Goal: Contribute content: Contribute content

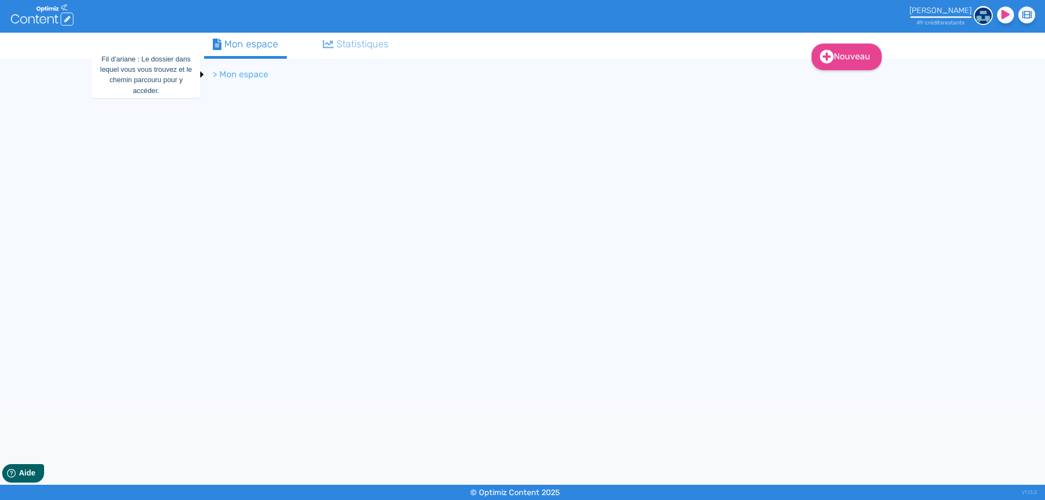
click at [243, 73] on li "> Mon espace" at bounding box center [241, 74] width 56 height 13
click at [247, 46] on div "Mon espace" at bounding box center [245, 44] width 65 height 15
click at [931, 15] on div "[PERSON_NAME]" at bounding box center [940, 10] width 62 height 9
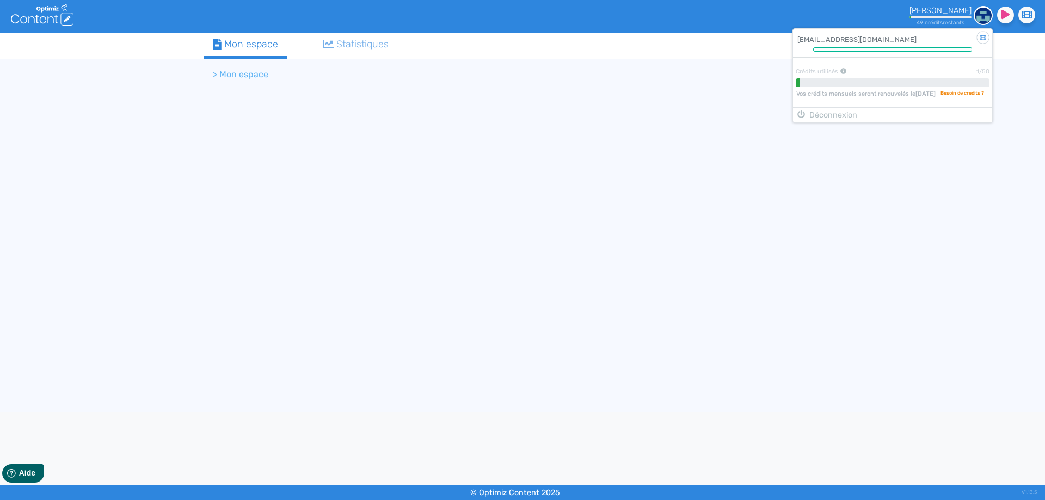
click at [608, 116] on div "Nouveau Contenu Dossier Mon espace Statistiques > Mon espace" at bounding box center [522, 223] width 653 height 380
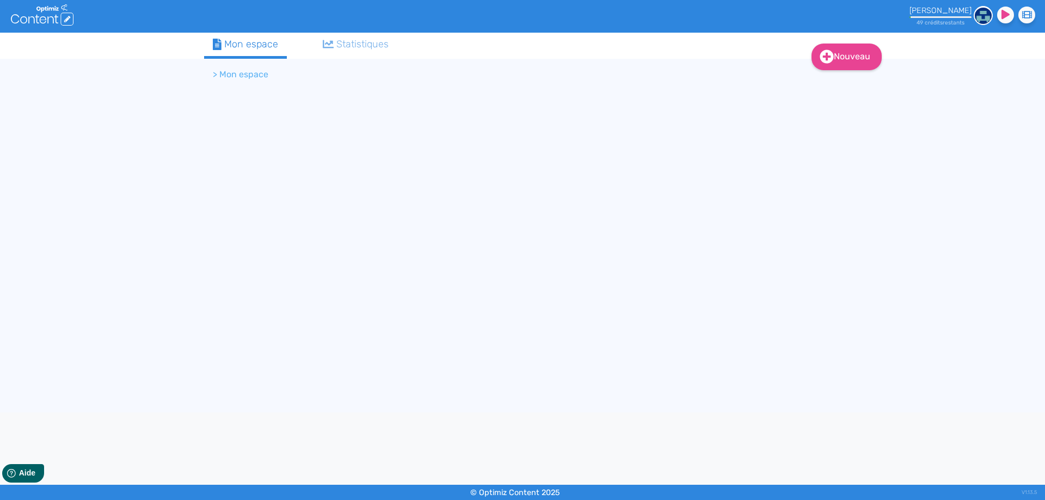
click at [226, 67] on ol "> Mon espace" at bounding box center [476, 75] width 544 height 26
click at [40, 20] on icon at bounding box center [43, 19] width 7 height 7
click at [251, 76] on li "> Mon espace" at bounding box center [241, 74] width 56 height 13
click at [979, 16] on img at bounding box center [983, 15] width 19 height 19
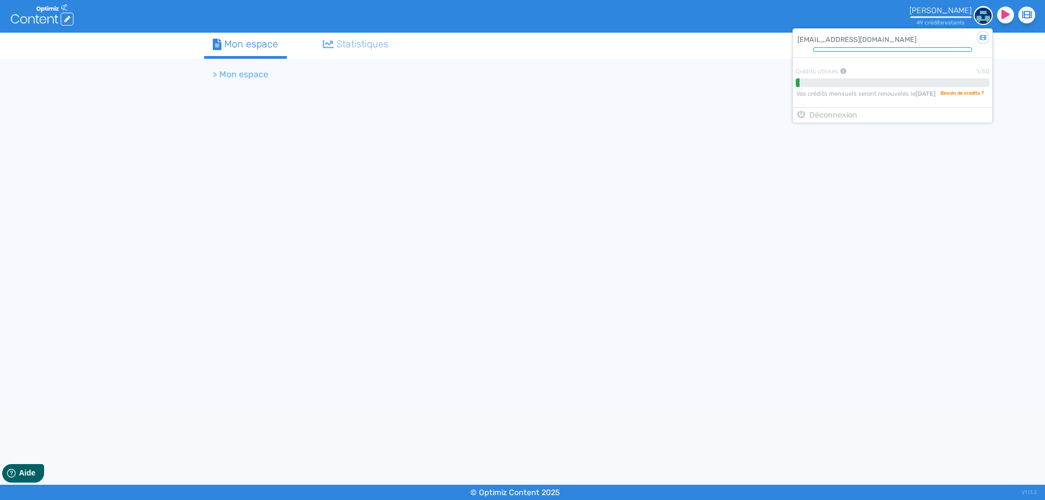
click at [251, 78] on li "> Mon espace" at bounding box center [241, 74] width 56 height 13
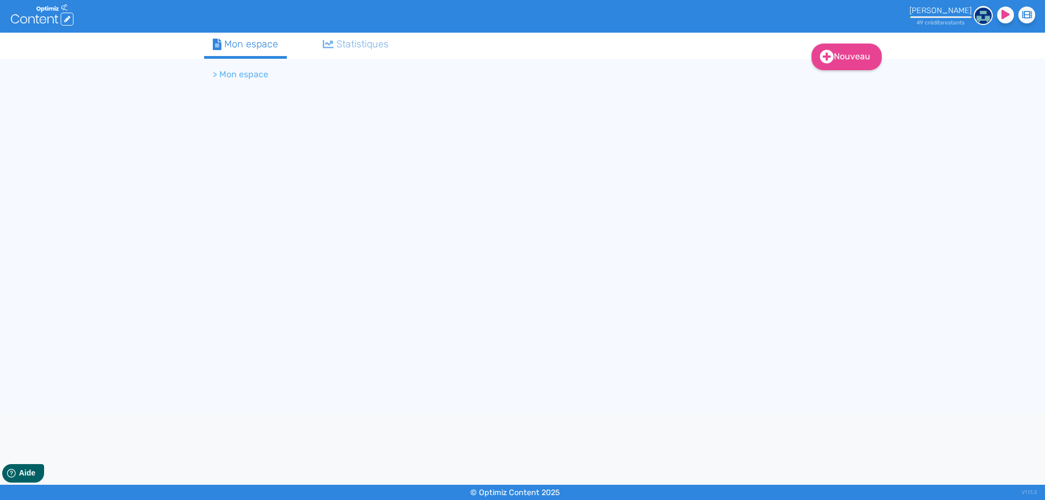
click at [242, 48] on div "Mon espace" at bounding box center [245, 44] width 65 height 15
click at [978, 17] on img at bounding box center [983, 15] width 19 height 19
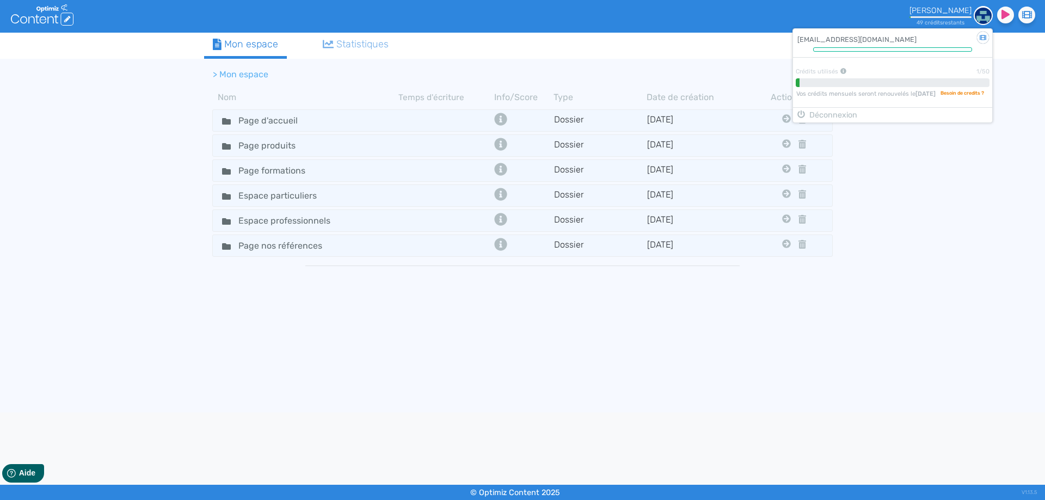
click at [994, 219] on div "Nouveau Contenu Dossier Mon espace Statistiques > Mon espace Nom Temps d'écritu…" at bounding box center [522, 223] width 1045 height 380
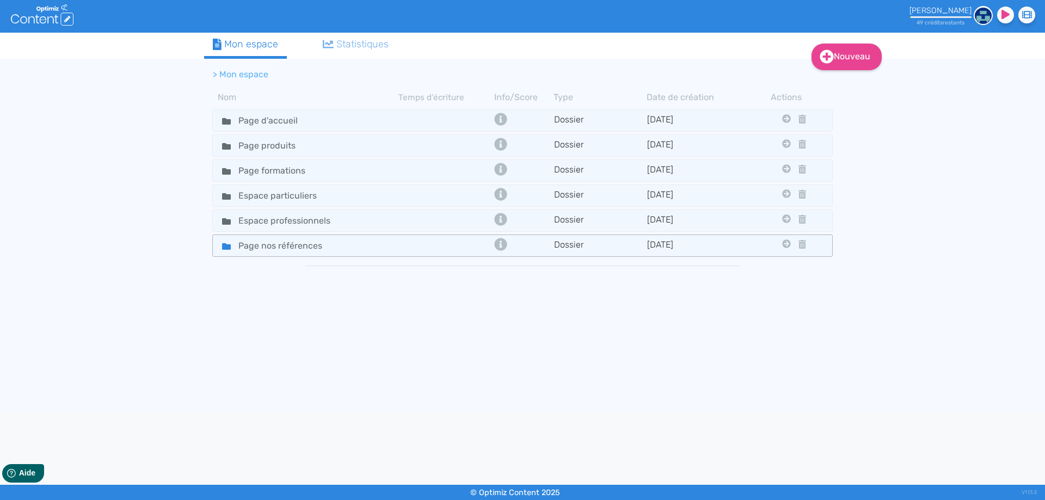
click at [387, 245] on div "Page nos références" at bounding box center [306, 246] width 184 height 16
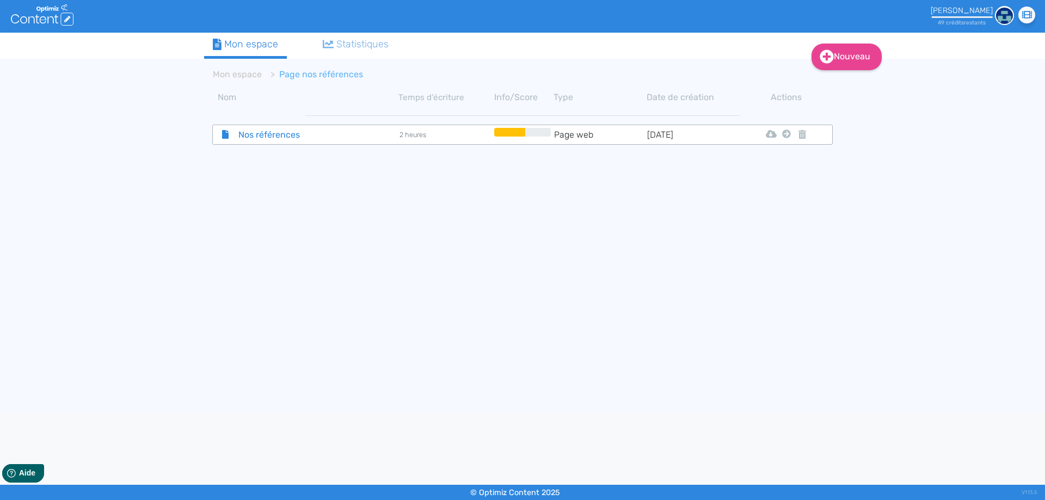
click at [290, 134] on span "Nos références" at bounding box center [291, 135] width 122 height 14
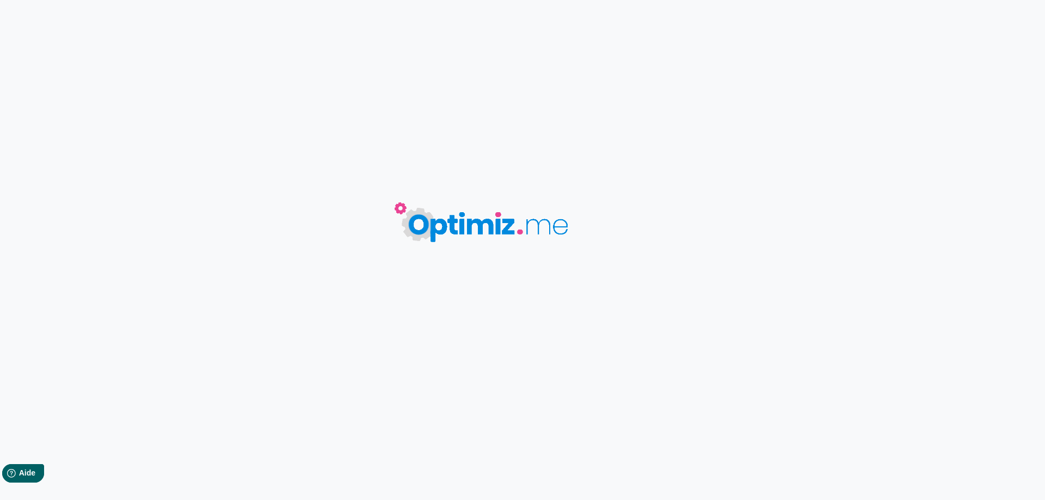
type input "Nos références"
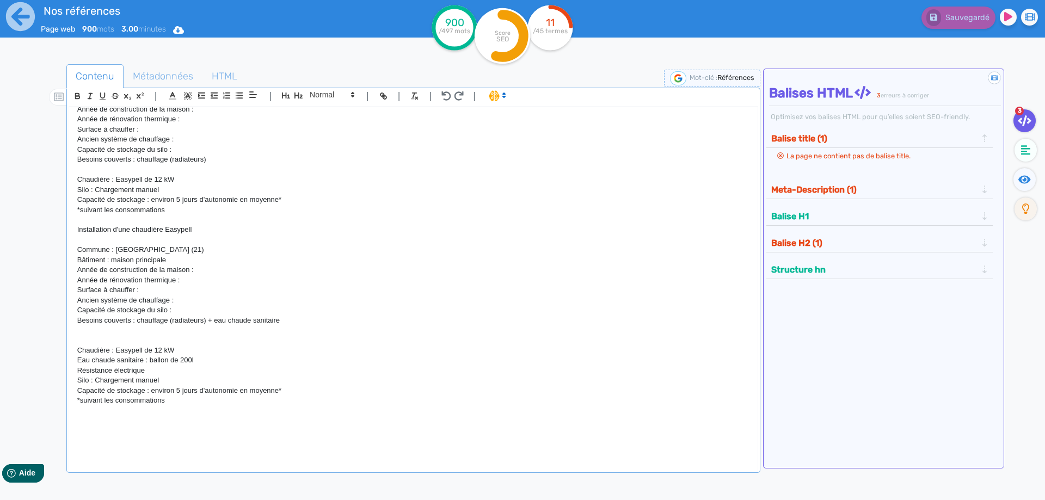
scroll to position [1651, 0]
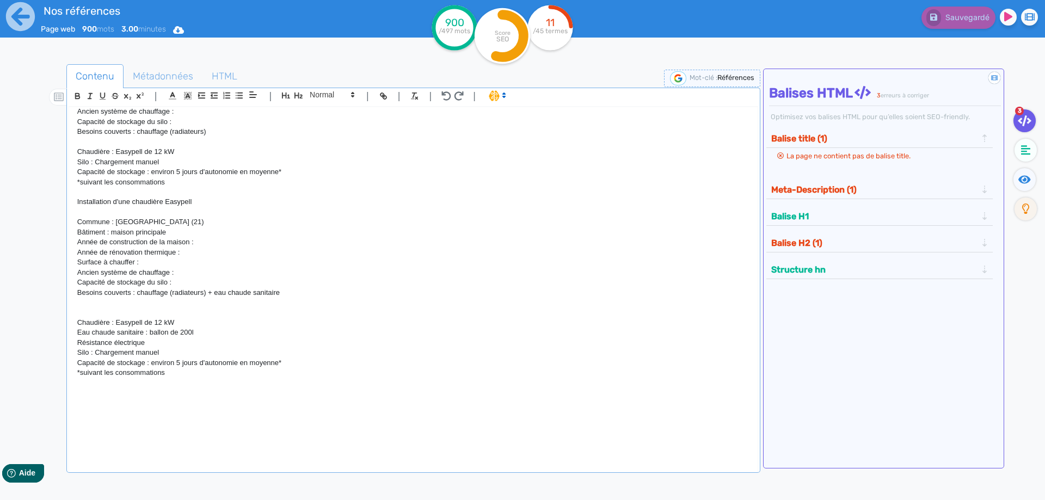
click at [192, 371] on p "*suivant les consommations" at bounding box center [413, 373] width 672 height 10
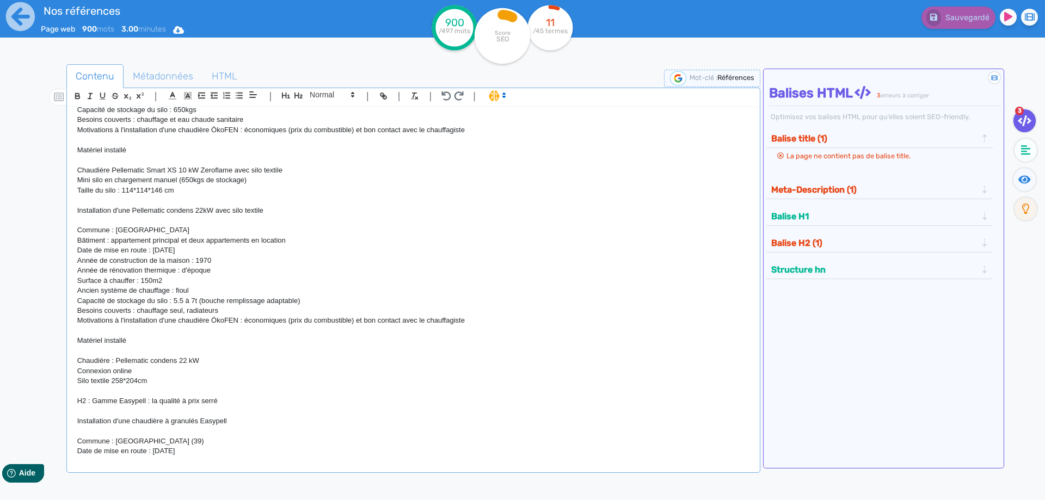
scroll to position [1063, 0]
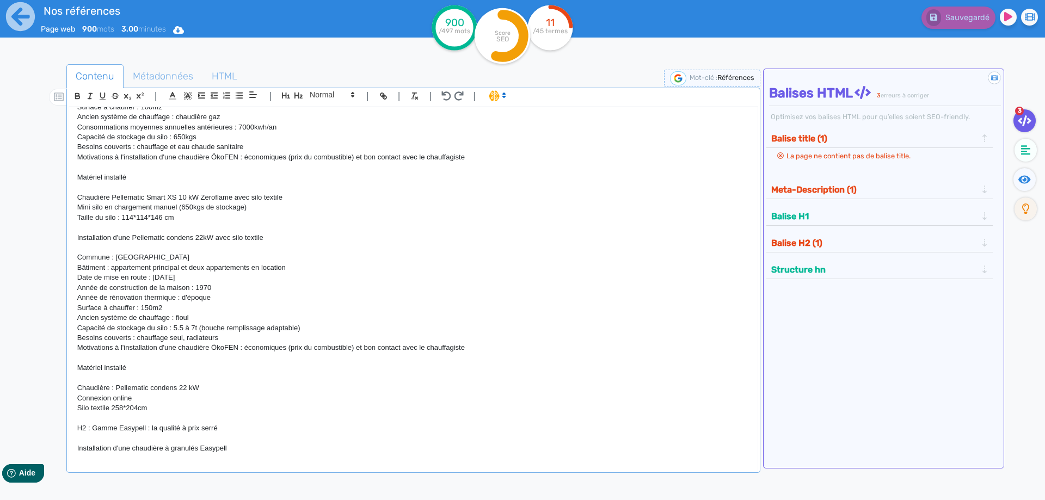
click at [204, 223] on p "Taille du silo : 114*114*146 cm" at bounding box center [413, 218] width 672 height 10
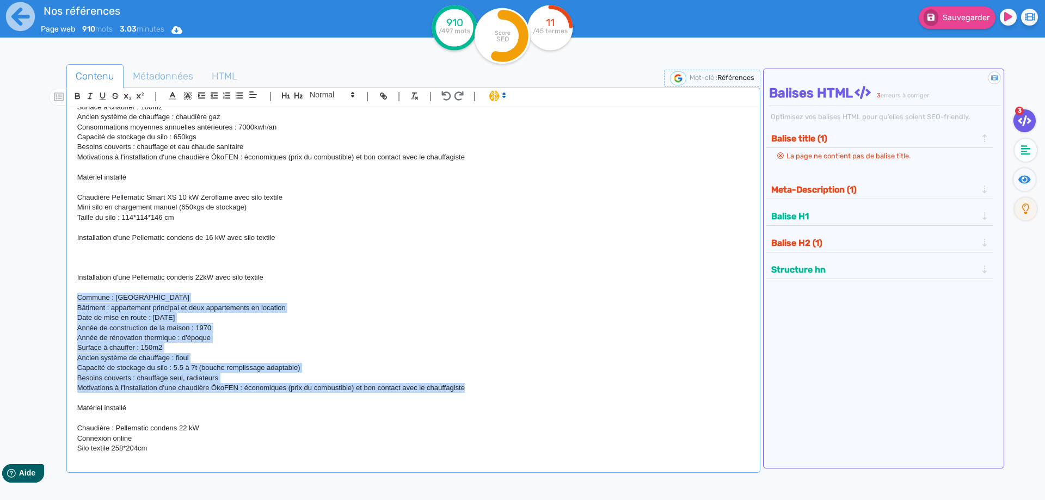
drag, startPoint x: 484, startPoint y: 392, endPoint x: 51, endPoint y: 297, distance: 443.6
click at [69, 297] on div "H1 : Nos références - un avant goût de votre future chaufferie PROJETS INDIVIDU…" at bounding box center [413, 282] width 688 height 350
copy div "Commune : Pierrefontaine Bâtiment : appartement principal et deux appartements …"
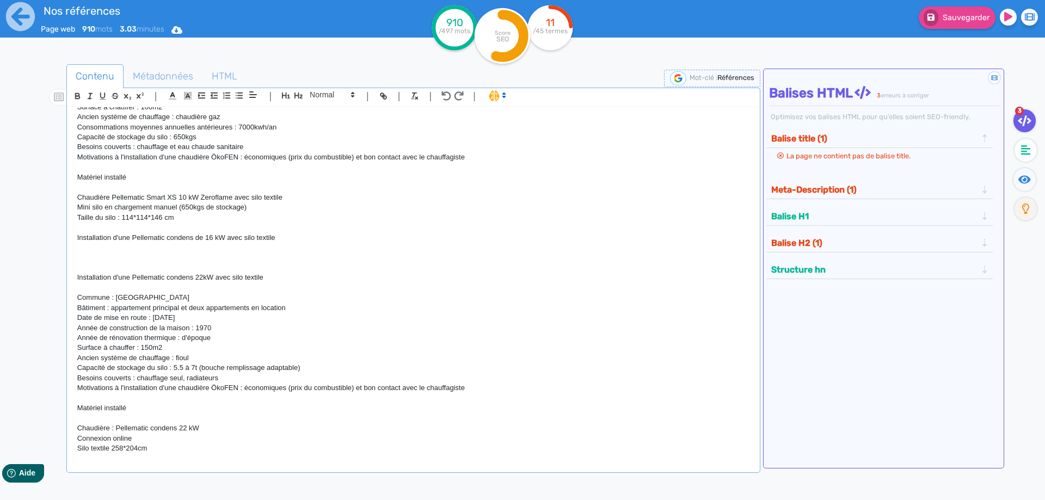
click at [94, 253] on p at bounding box center [413, 248] width 672 height 10
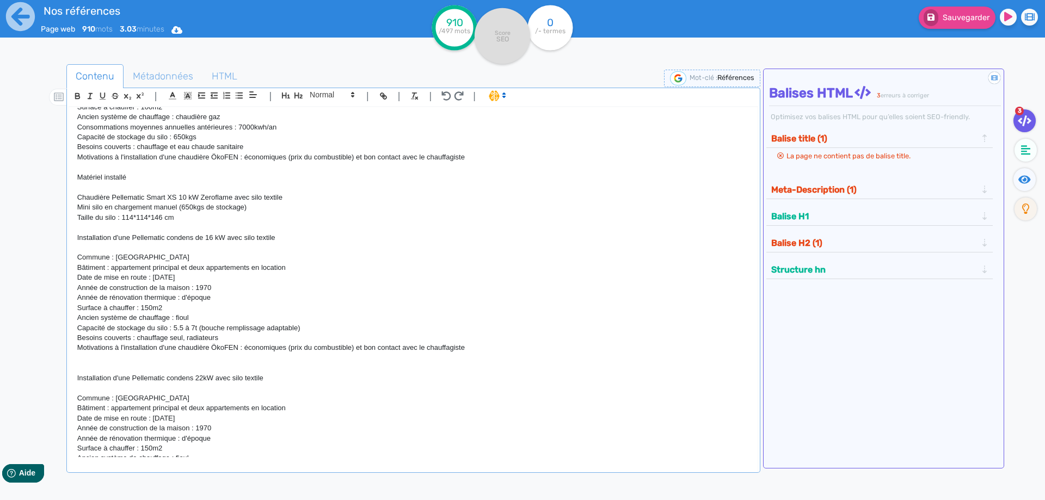
scroll to position [0, 0]
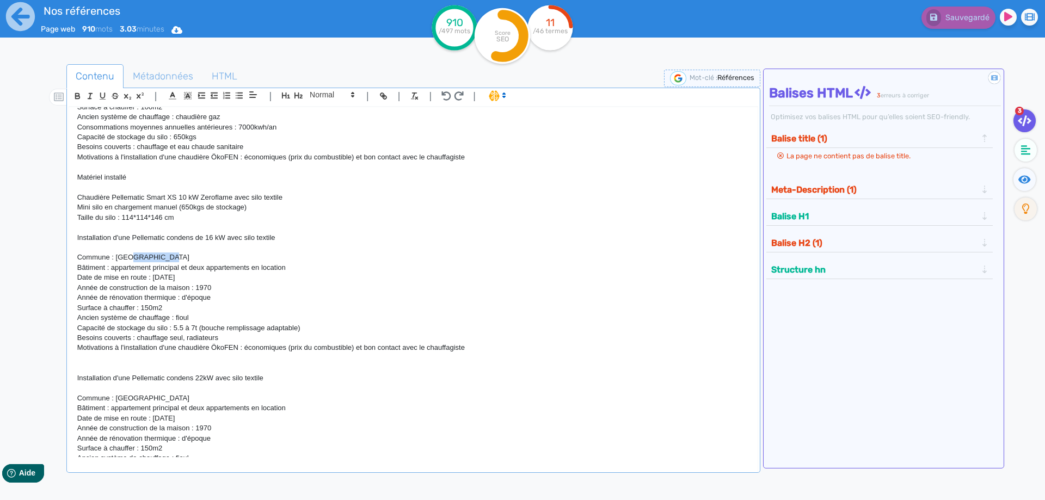
drag, startPoint x: 185, startPoint y: 257, endPoint x: 125, endPoint y: 255, distance: 59.9
click at [125, 255] on p "Commune : [GEOGRAPHIC_DATA]" at bounding box center [413, 258] width 672 height 10
click at [188, 403] on p "Commune : [GEOGRAPHIC_DATA]" at bounding box center [413, 398] width 672 height 10
drag, startPoint x: 300, startPoint y: 267, endPoint x: 120, endPoint y: 269, distance: 180.2
click at [120, 269] on p "Bâtiment : appartement principal et deux appartements en location" at bounding box center [413, 268] width 672 height 10
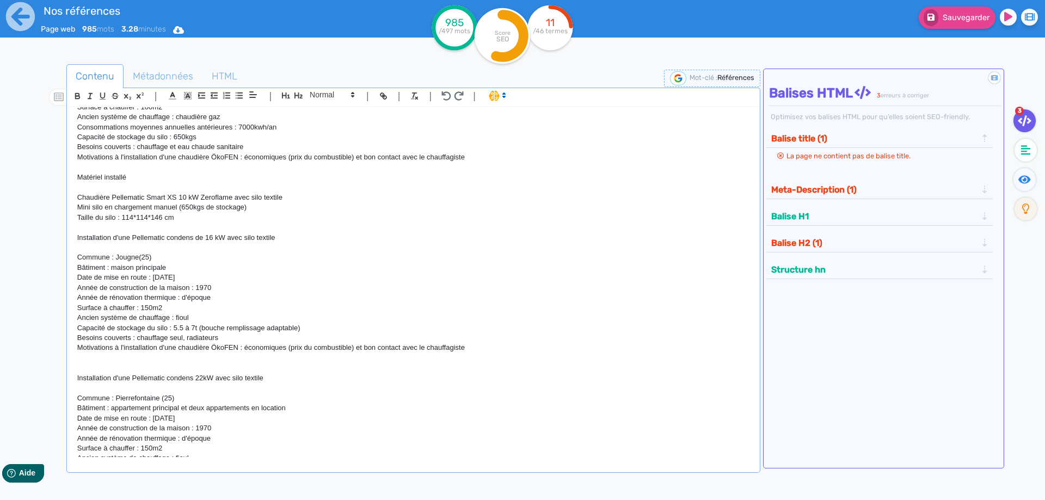
click at [200, 278] on p "Date de mise en route : [DATE]" at bounding box center [413, 278] width 672 height 10
drag, startPoint x: 190, startPoint y: 276, endPoint x: 151, endPoint y: 276, distance: 39.7
click at [151, 276] on p "Date de mise en route : [DATE]" at bounding box center [413, 278] width 672 height 10
click at [385, 293] on p "Année de construction de la maison : 1970" at bounding box center [413, 288] width 672 height 10
drag, startPoint x: 157, startPoint y: 275, endPoint x: 76, endPoint y: 280, distance: 80.7
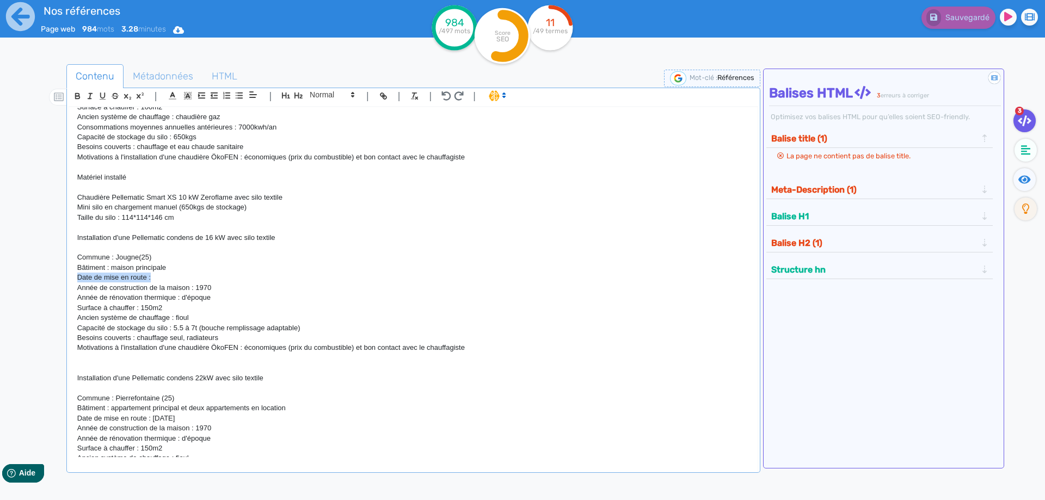
click at [76, 280] on div "H1 : Nos références - un avant goût de votre future chaufferie PROJETS INDIVIDU…" at bounding box center [413, 282] width 688 height 350
click at [152, 281] on p "Date de mise en route :" at bounding box center [413, 278] width 672 height 10
drag, startPoint x: 168, startPoint y: 278, endPoint x: 63, endPoint y: 281, distance: 104.5
click at [69, 281] on div "H1 : Nos références - un avant goût de votre future chaufferie PROJETS INDIVIDU…" at bounding box center [413, 282] width 688 height 350
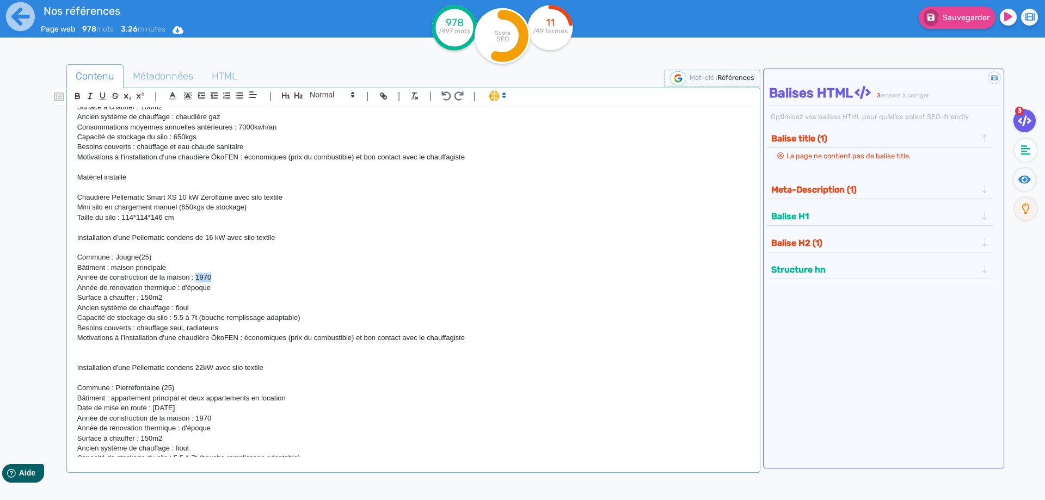
drag, startPoint x: 229, startPoint y: 281, endPoint x: 197, endPoint y: 279, distance: 32.2
click at [197, 279] on p "Année de construction de la maison : 1970" at bounding box center [413, 278] width 672 height 10
click at [209, 279] on p "Année de construction de la maison :" at bounding box center [413, 278] width 672 height 10
click at [222, 286] on p "Année de rénovation thermique : d'époque" at bounding box center [413, 288] width 672 height 10
drag, startPoint x: 222, startPoint y: 291, endPoint x: 181, endPoint y: 289, distance: 40.9
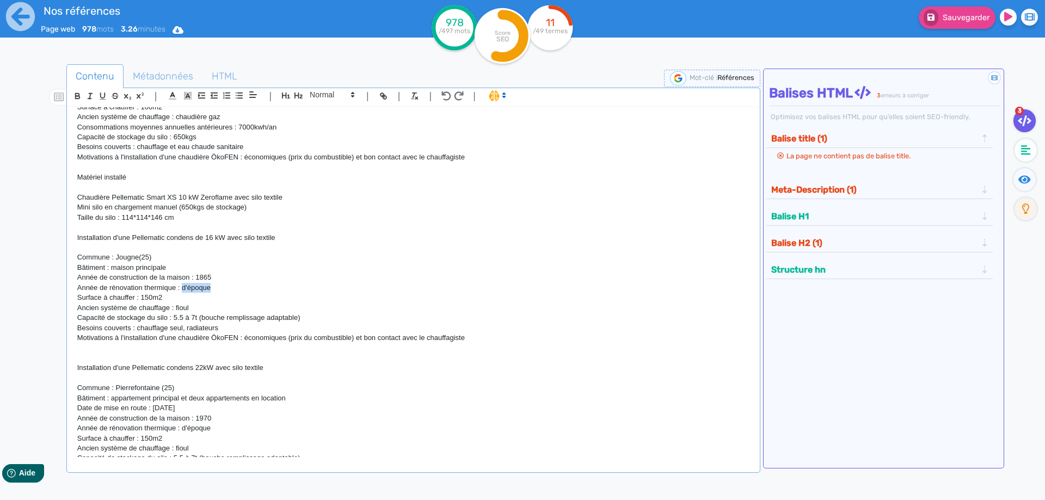
click at [181, 289] on p "Année de rénovation thermique : d'époque" at bounding box center [413, 288] width 672 height 10
drag, startPoint x: 173, startPoint y: 303, endPoint x: 146, endPoint y: 299, distance: 27.4
click at [146, 299] on p "Surface à chauffer : 150m2" at bounding box center [413, 298] width 672 height 10
click at [198, 308] on p "Ancien système de chauffage : fioul" at bounding box center [413, 308] width 672 height 10
click at [324, 319] on p "Capacité de stockage du silo : 5.5 à 7t (bouche remplissage adaptable)" at bounding box center [413, 318] width 672 height 10
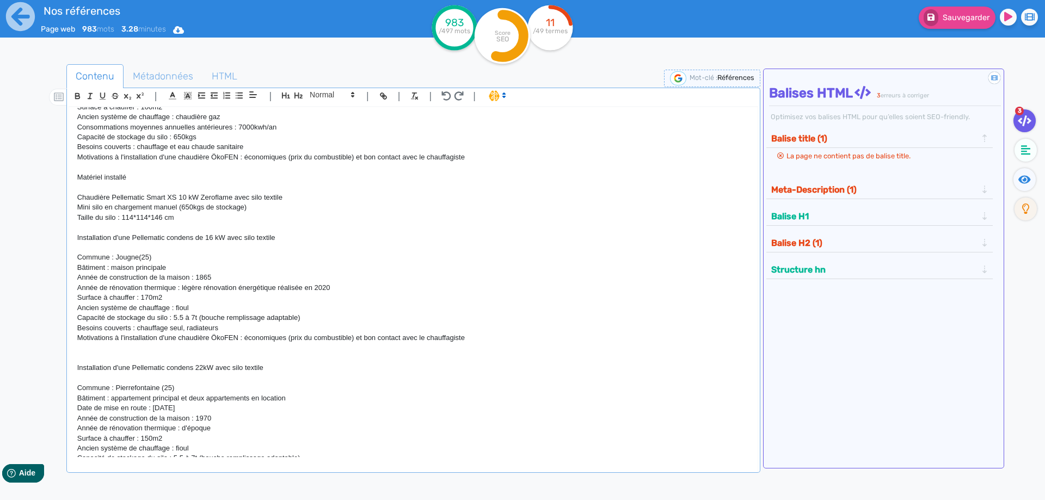
click at [210, 306] on p "Ancien système de chauffage : fioul" at bounding box center [413, 308] width 672 height 10
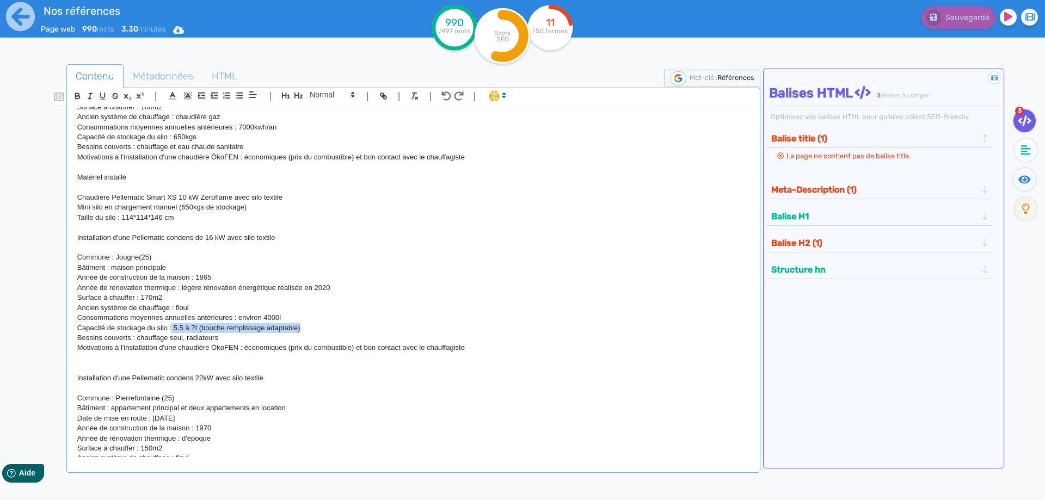
drag, startPoint x: 317, startPoint y: 331, endPoint x: 171, endPoint y: 329, distance: 145.3
click at [171, 329] on p "Capacité de stockage du silo : 5.5 à 7t (bouche remplissage adaptable)" at bounding box center [413, 328] width 672 height 10
drag, startPoint x: 195, startPoint y: 330, endPoint x: 79, endPoint y: 329, distance: 115.9
click at [79, 329] on p "Capacité de stockage du silo : 5t" at bounding box center [413, 328] width 672 height 10
click at [224, 329] on p "Consommations moyennes annuelles actuelles : 4/5t" at bounding box center [413, 328] width 672 height 10
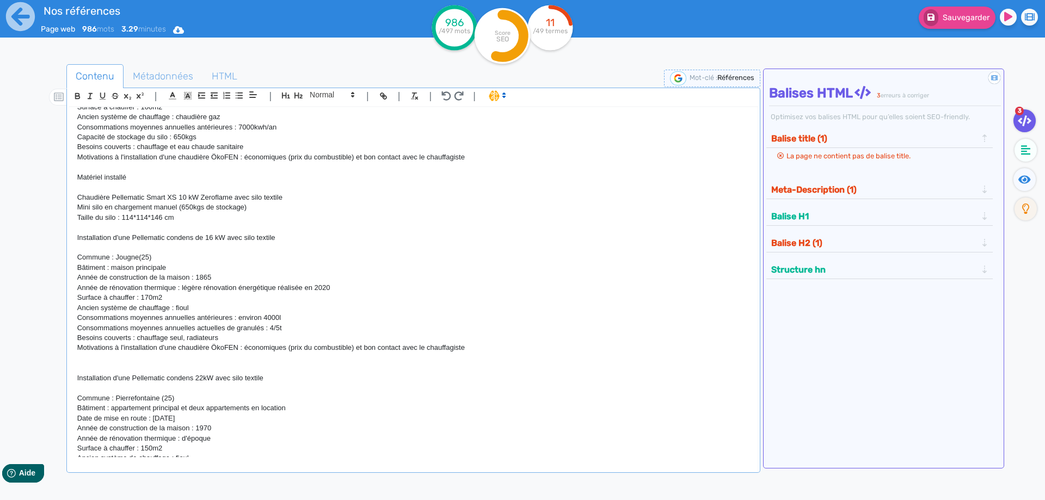
click at [239, 340] on p "Besoins couverts : chauffage seul, radiateurs" at bounding box center [413, 338] width 672 height 10
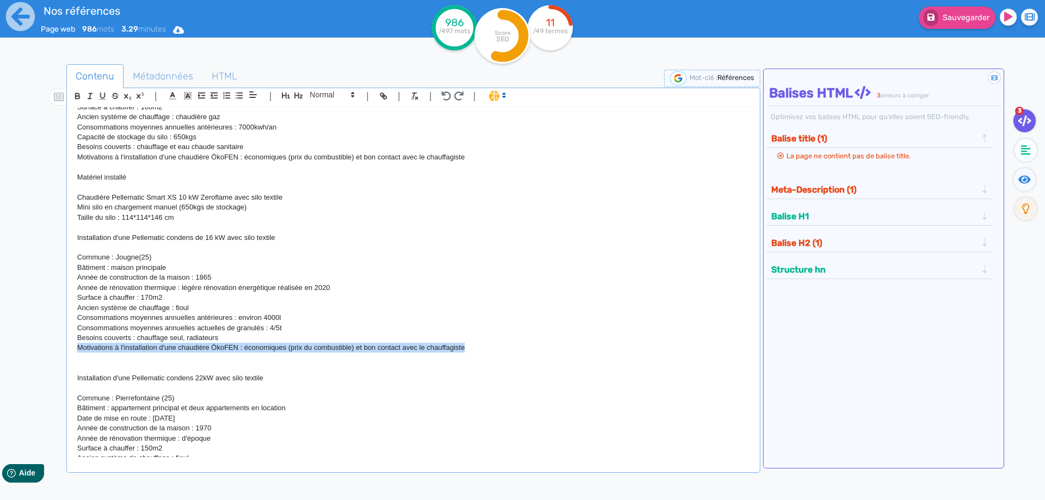
drag, startPoint x: 475, startPoint y: 350, endPoint x: 51, endPoint y: 351, distance: 424.0
click at [69, 351] on div "H1 : Nos références - un avant goût de votre future chaufferie PROJETS INDIVIDU…" at bounding box center [413, 282] width 688 height 350
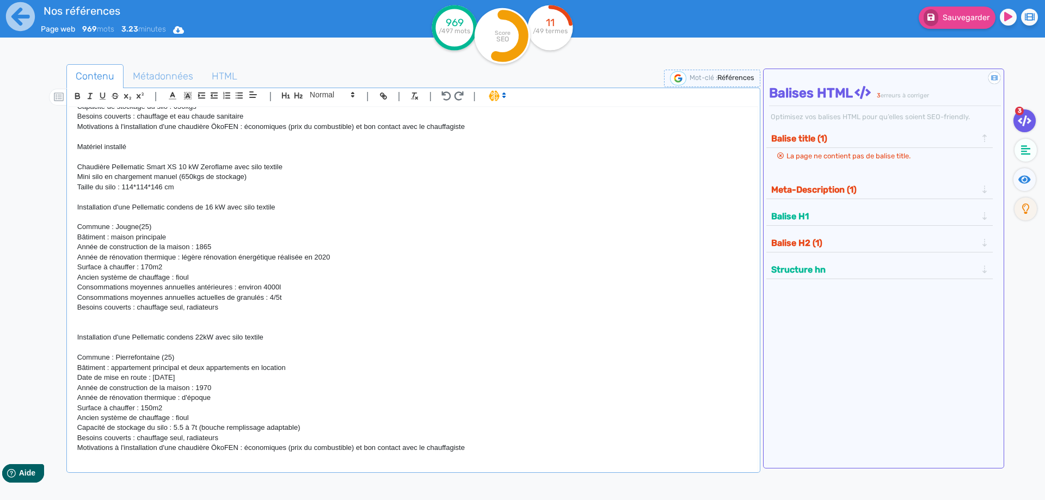
scroll to position [1112, 0]
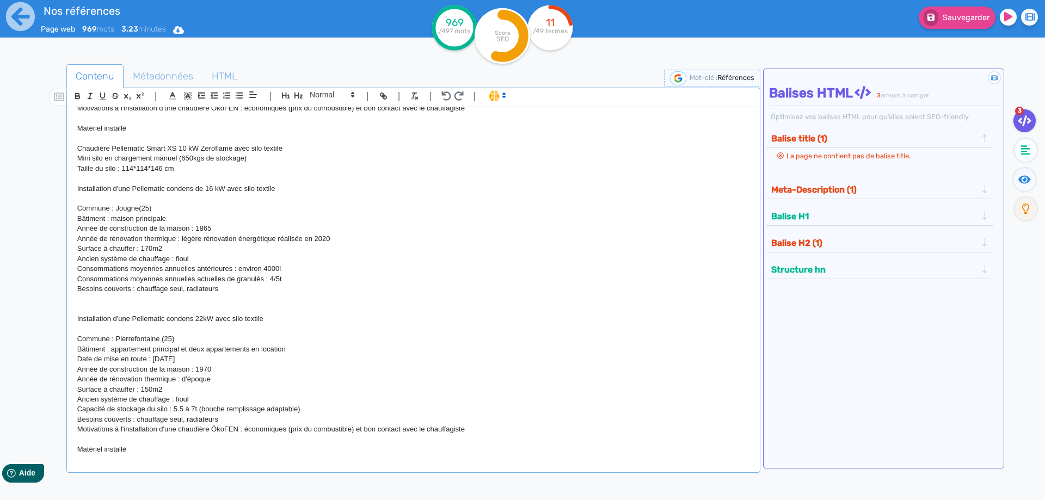
click at [88, 307] on p at bounding box center [413, 309] width 672 height 10
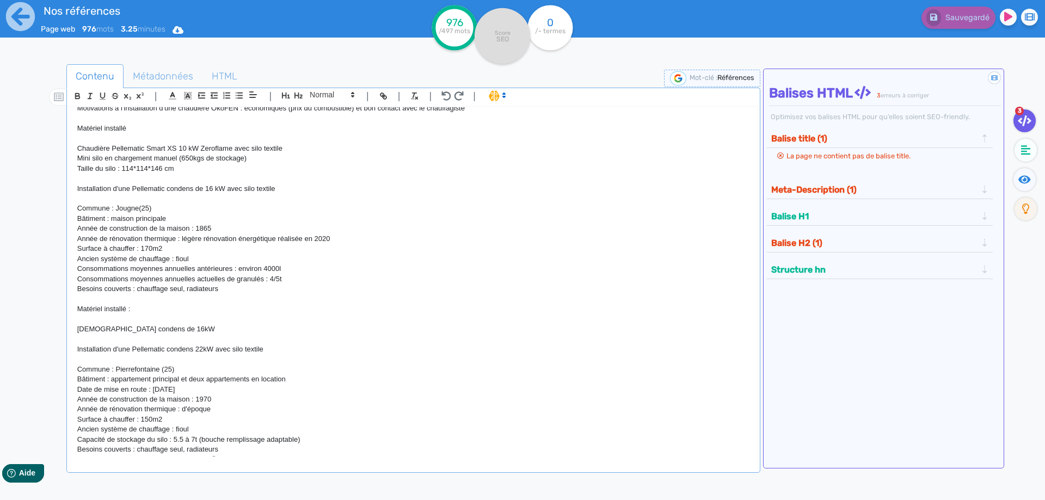
drag, startPoint x: 92, startPoint y: 340, endPoint x: 110, endPoint y: 339, distance: 18.5
click at [93, 340] on p at bounding box center [413, 339] width 672 height 10
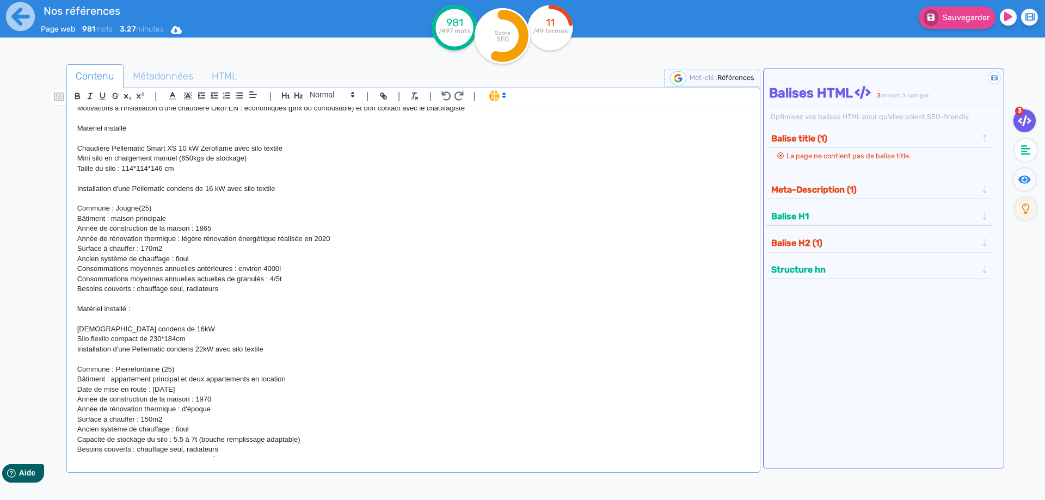
click at [296, 358] on p at bounding box center [413, 359] width 672 height 10
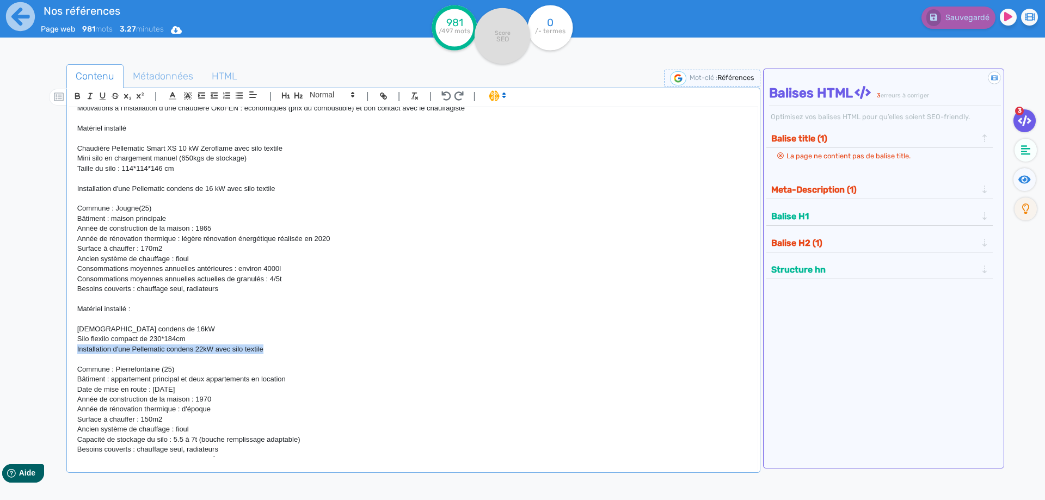
drag, startPoint x: 283, startPoint y: 351, endPoint x: 75, endPoint y: 353, distance: 208.5
click at [75, 353] on div "H1 : Nos références - un avant goût de votre future chaufferie PROJETS INDIVIDU…" at bounding box center [413, 282] width 688 height 350
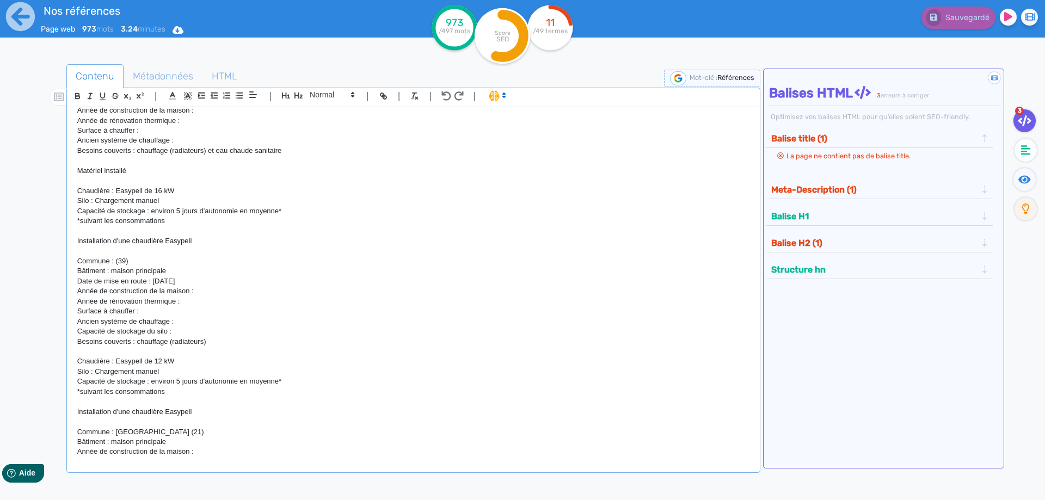
scroll to position [1798, 0]
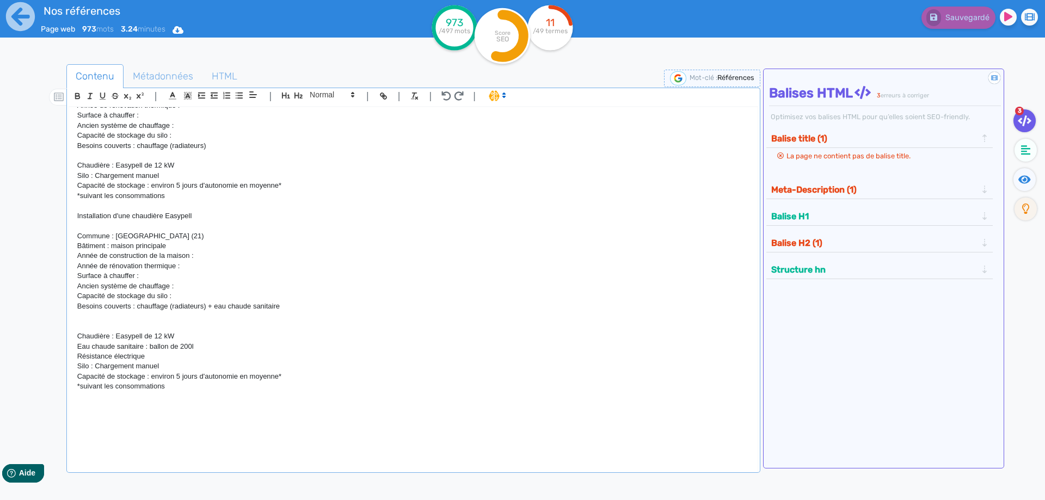
click at [79, 329] on p at bounding box center [413, 327] width 672 height 10
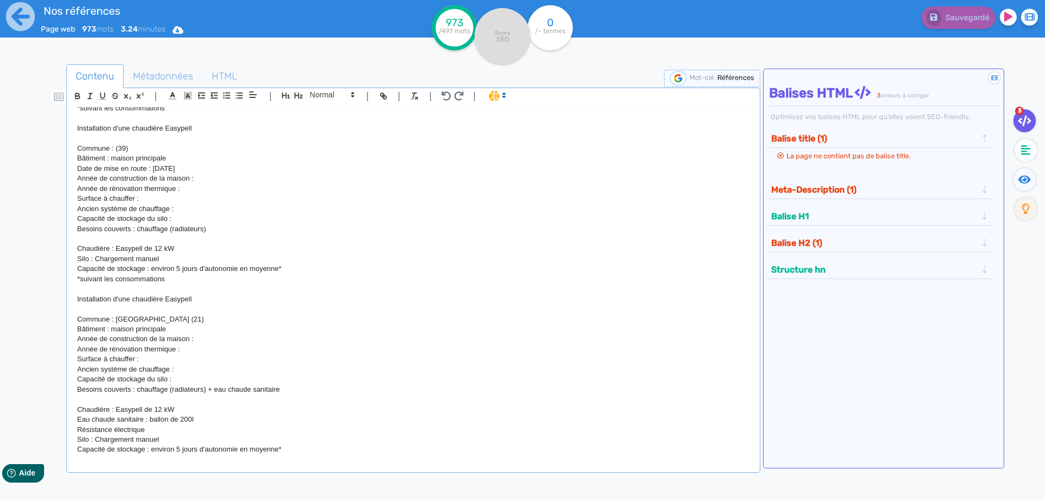
scroll to position [1871, 0]
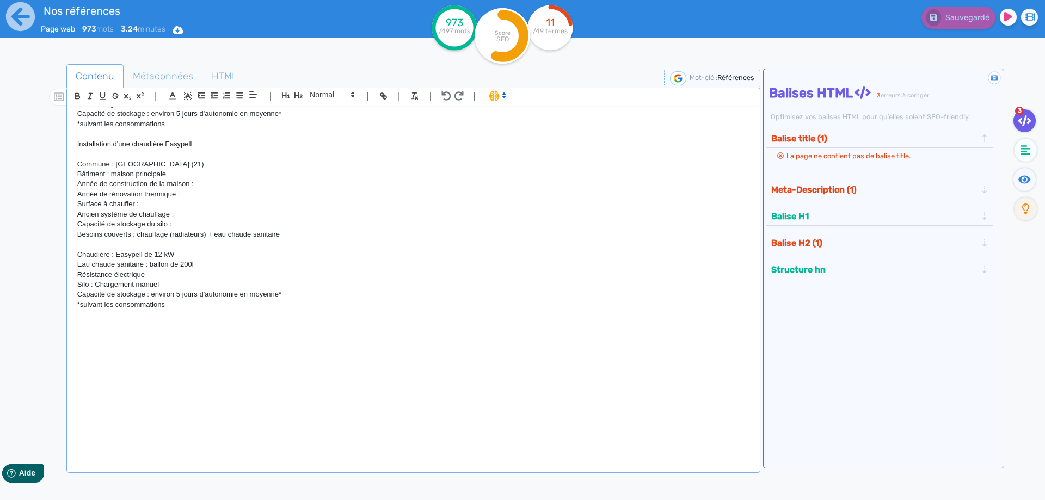
click at [187, 333] on p at bounding box center [413, 335] width 672 height 10
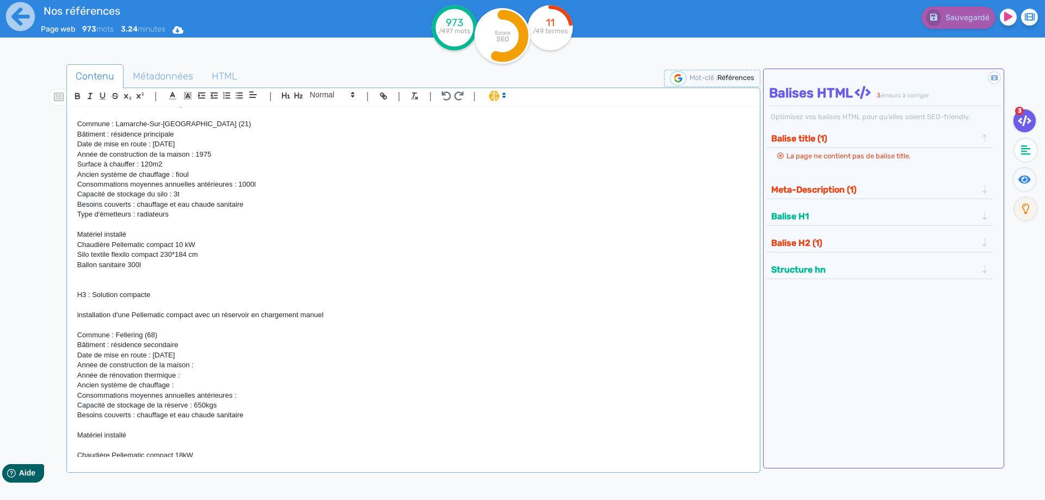
scroll to position [499, 0]
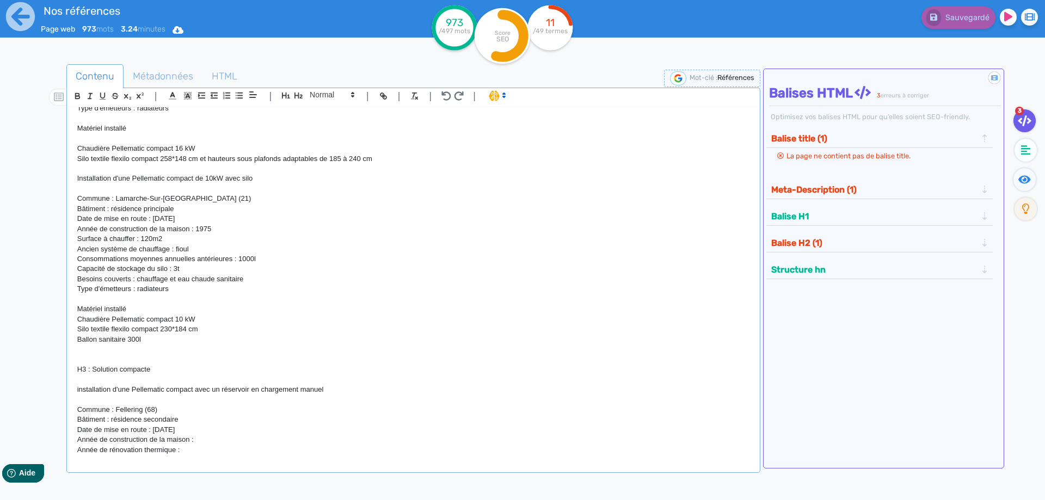
click at [244, 276] on p "Besoins couverts : chauffage et eau chaude sanitaire" at bounding box center [413, 279] width 672 height 10
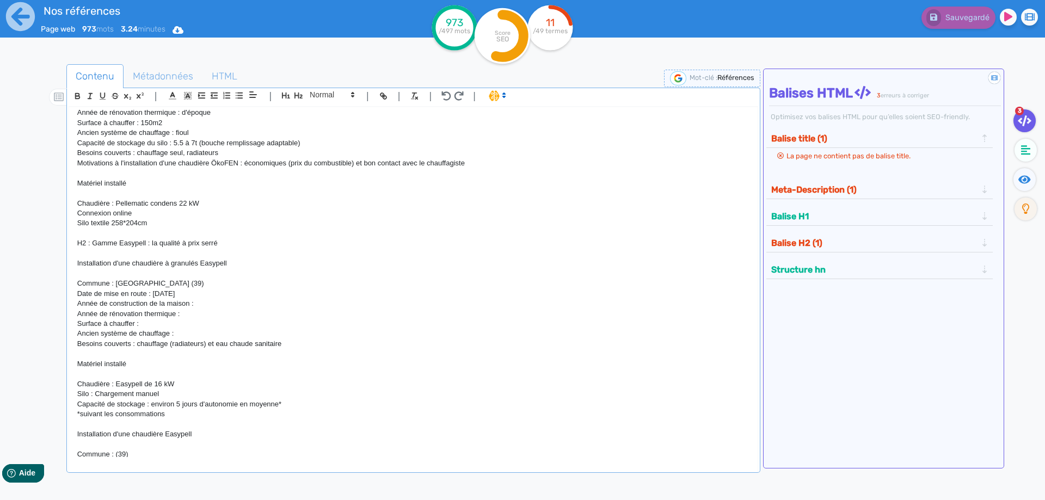
scroll to position [1430, 0]
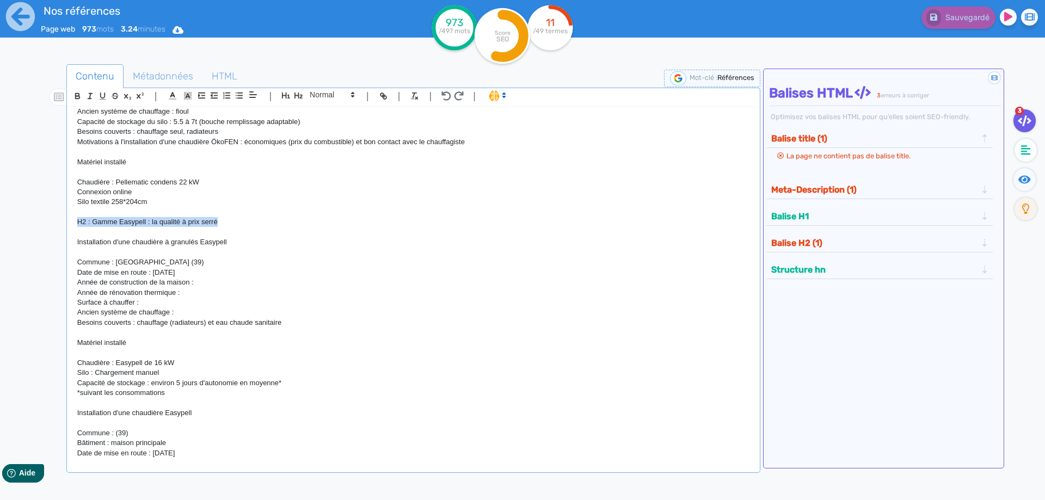
drag, startPoint x: 231, startPoint y: 223, endPoint x: 71, endPoint y: 220, distance: 160.0
click at [71, 220] on div "H1 : Nos références - un avant goût de votre future chaufferie PROJETS INDIVIDU…" at bounding box center [413, 282] width 688 height 350
click at [78, 95] on icon "button" at bounding box center [77, 95] width 9 height 9
click at [301, 99] on icon "button" at bounding box center [298, 96] width 8 height 6
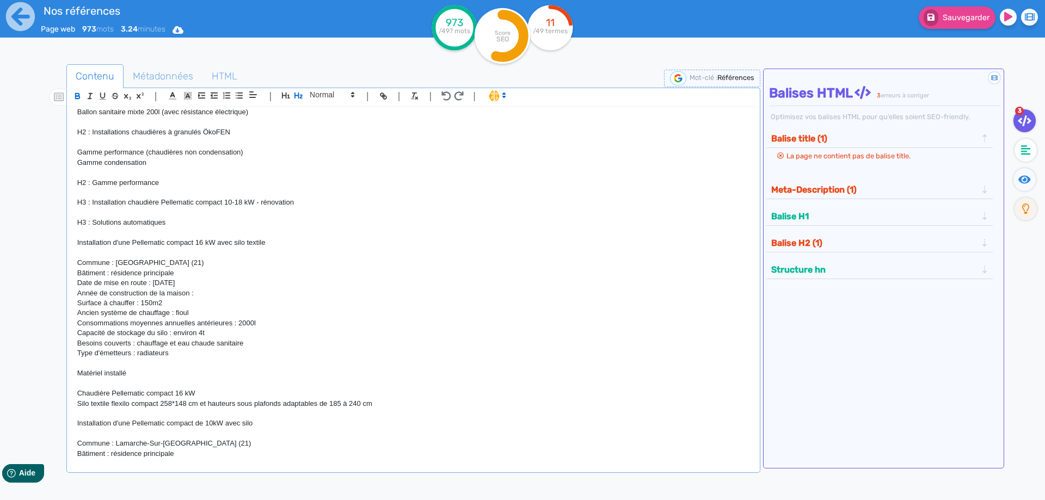
scroll to position [0, 0]
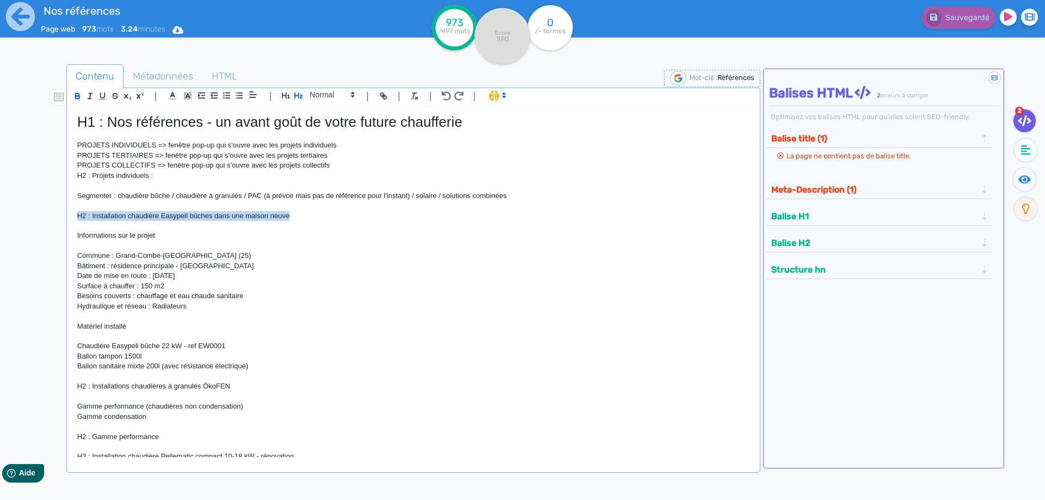
drag, startPoint x: 308, startPoint y: 217, endPoint x: 17, endPoint y: 217, distance: 290.6
click at [69, 217] on div "H1 : Nos références - un avant goût de votre future chaufferie PROJETS INDIVIDU…" at bounding box center [413, 282] width 688 height 350
click at [297, 94] on icon "button" at bounding box center [298, 95] width 9 height 9
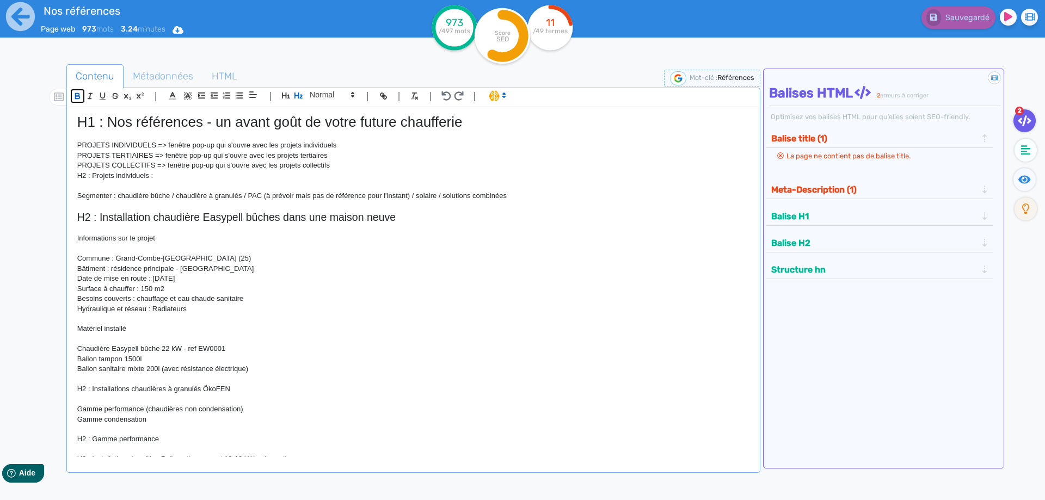
click at [78, 94] on icon "button" at bounding box center [77, 95] width 4 height 3
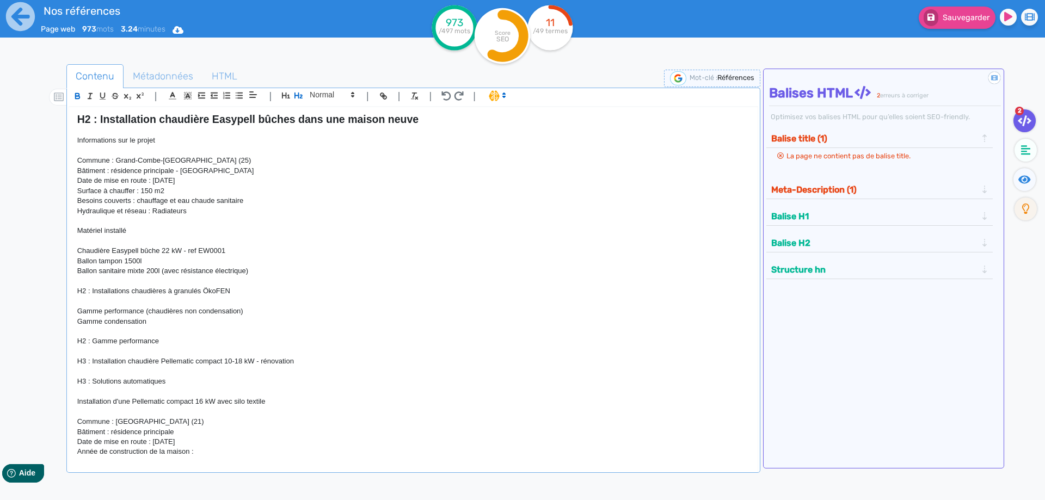
scroll to position [147, 0]
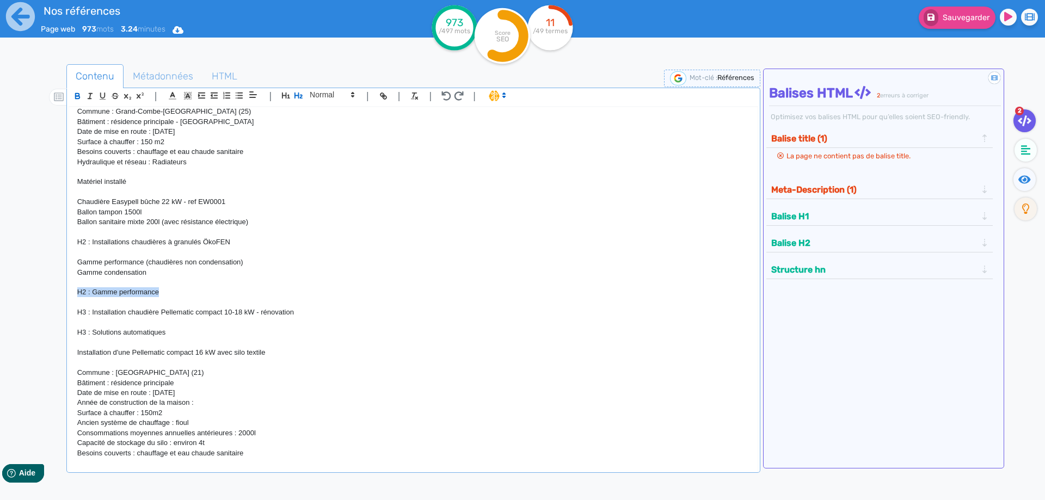
drag, startPoint x: 188, startPoint y: 297, endPoint x: 58, endPoint y: 296, distance: 129.5
click at [69, 296] on div "H1 : Nos références - un avant goût de votre future chaufferie PROJETS INDIVIDU…" at bounding box center [413, 282] width 688 height 350
click at [76, 94] on icon "button" at bounding box center [77, 95] width 4 height 3
click at [296, 97] on icon "button" at bounding box center [298, 95] width 9 height 9
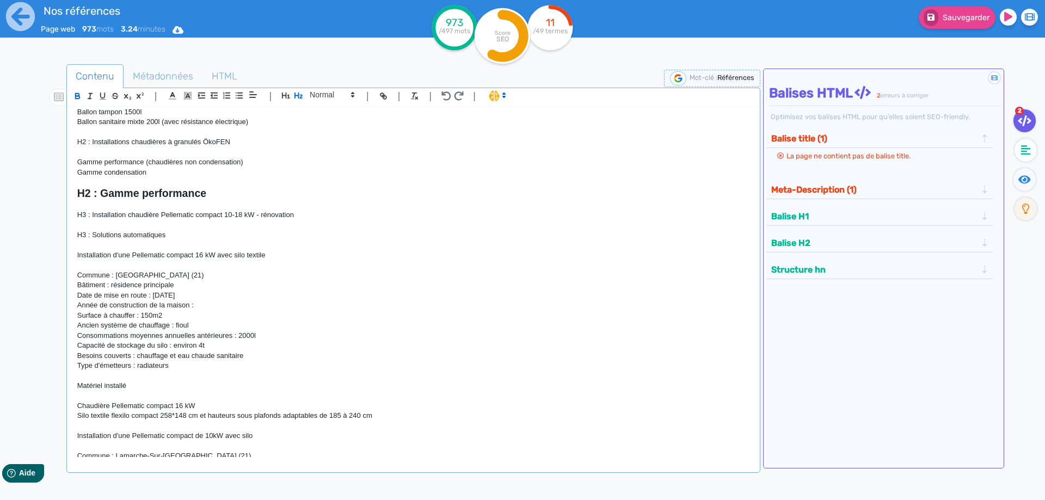
scroll to position [294, 0]
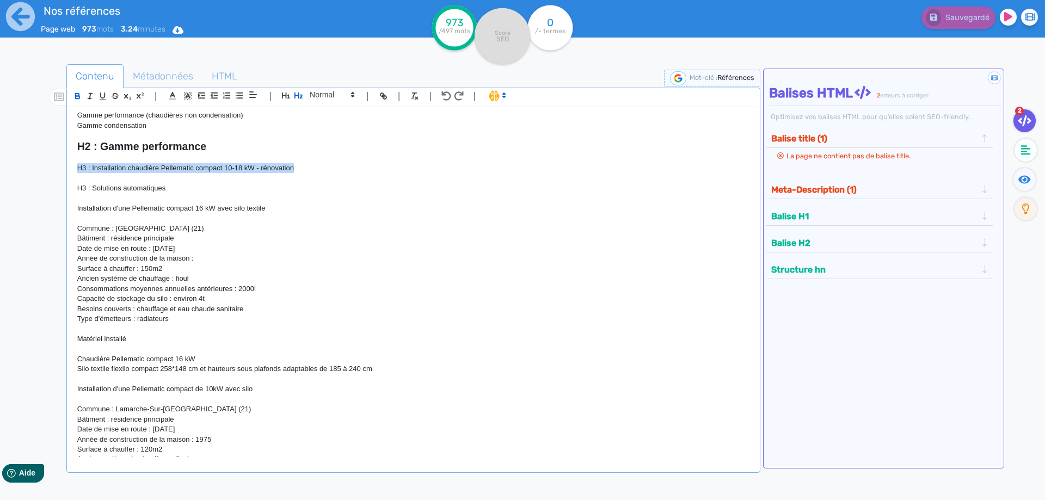
drag, startPoint x: 299, startPoint y: 173, endPoint x: 60, endPoint y: 170, distance: 238.9
click at [69, 171] on div "H1 : Nos références - un avant goût de votre future chaufferie PROJETS INDIVIDU…" at bounding box center [413, 282] width 688 height 350
click at [371, 204] on p at bounding box center [413, 199] width 672 height 10
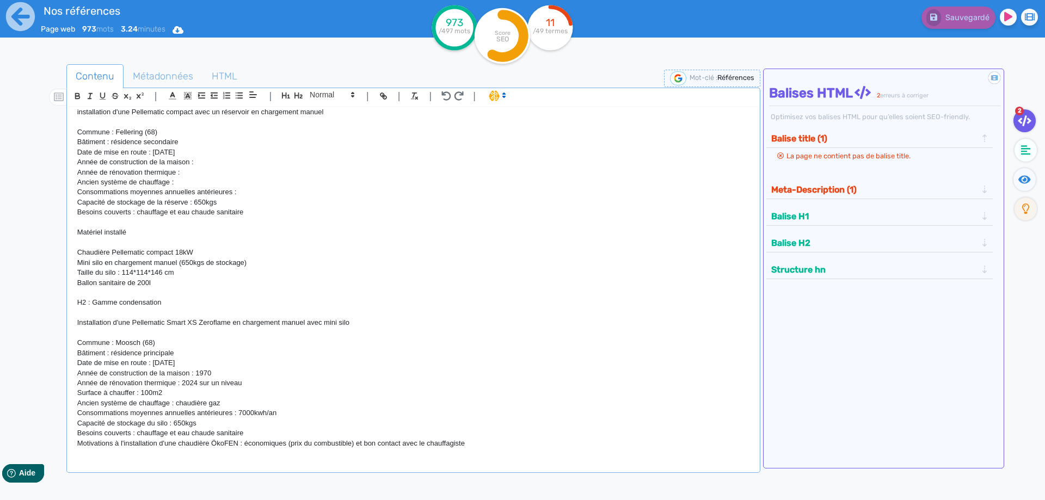
scroll to position [784, 0]
drag, startPoint x: 186, startPoint y: 310, endPoint x: 64, endPoint y: 300, distance: 121.7
click at [69, 300] on div "H1 : Nos références - un avant goût de votre future chaufferie PROJETS INDIVIDU…" at bounding box center [413, 282] width 688 height 350
click at [75, 95] on icon "button" at bounding box center [77, 95] width 4 height 3
click at [300, 99] on icon "button" at bounding box center [298, 96] width 8 height 6
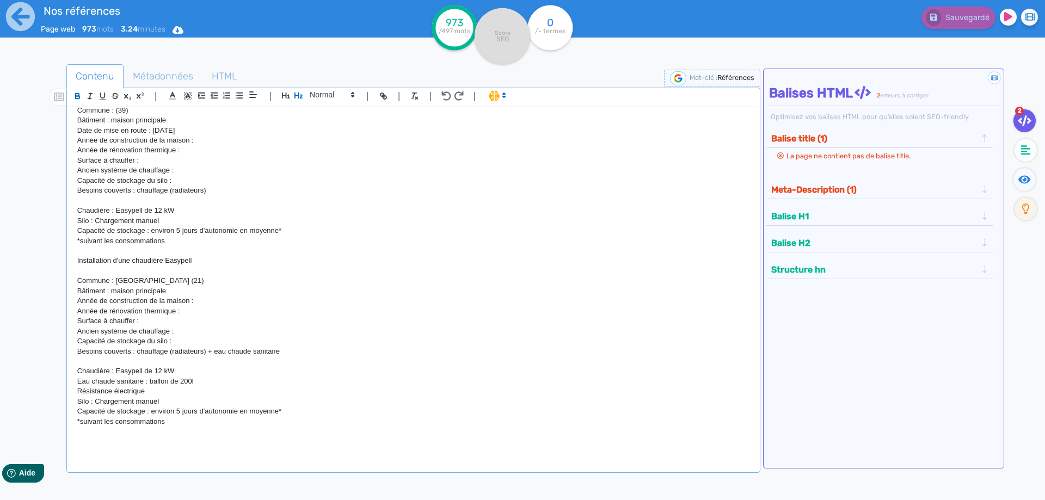
scroll to position [1881, 0]
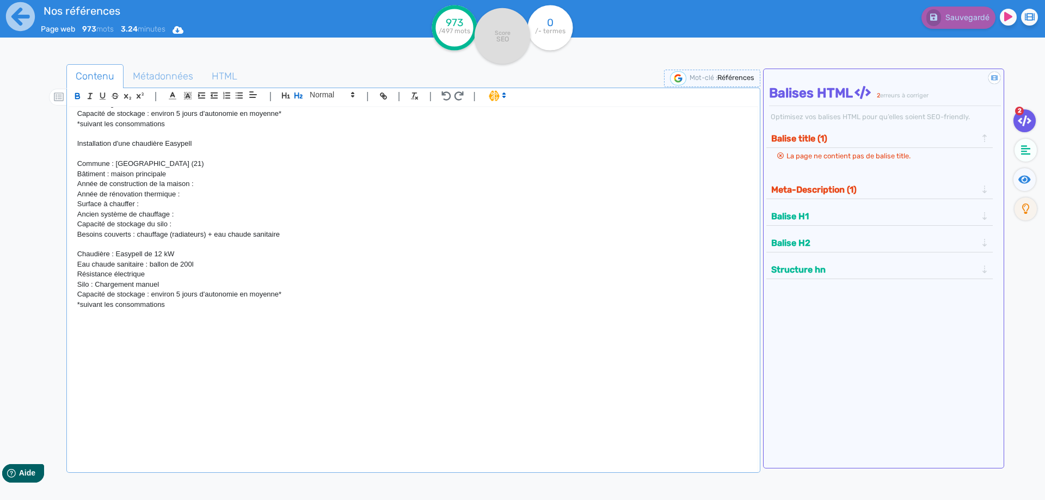
click at [233, 323] on p at bounding box center [413, 325] width 672 height 10
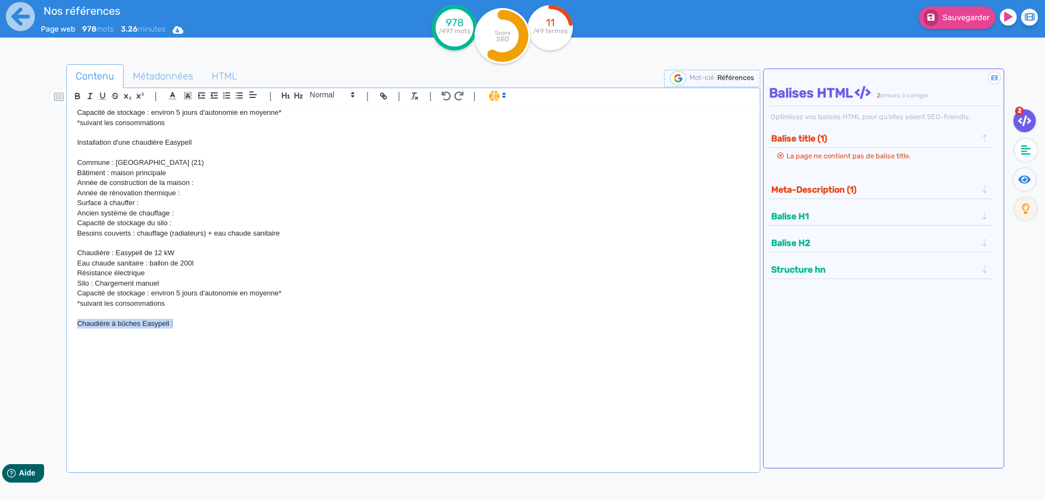
drag, startPoint x: 176, startPoint y: 329, endPoint x: 61, endPoint y: 327, distance: 114.8
click at [69, 327] on div "H1 : Nos références - un avant goût de votre future chaufferie PROJETS INDIVIDU…" at bounding box center [413, 282] width 688 height 350
click at [297, 96] on icon "button" at bounding box center [298, 96] width 8 height 6
click at [76, 96] on icon "button" at bounding box center [77, 97] width 4 height 3
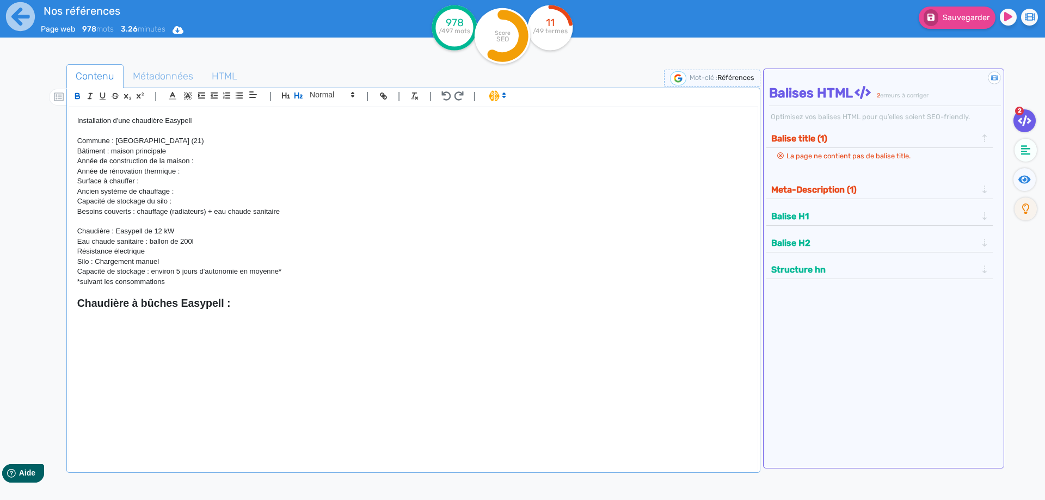
click at [74, 306] on div "H1 : Nos références - un avant goût de votre future chaufferie PROJETS INDIVIDU…" at bounding box center [413, 282] width 688 height 350
click at [161, 336] on p at bounding box center [413, 335] width 672 height 10
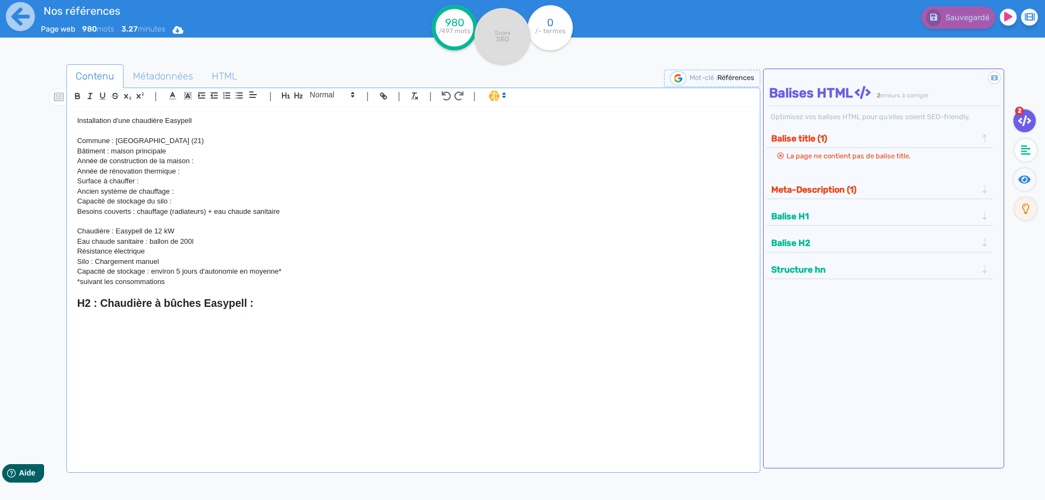
click at [130, 323] on p at bounding box center [413, 324] width 672 height 10
click at [149, 305] on strong "H2 : Chaudière à bûches Easypell :" at bounding box center [165, 303] width 176 height 12
click at [167, 353] on p at bounding box center [413, 355] width 672 height 10
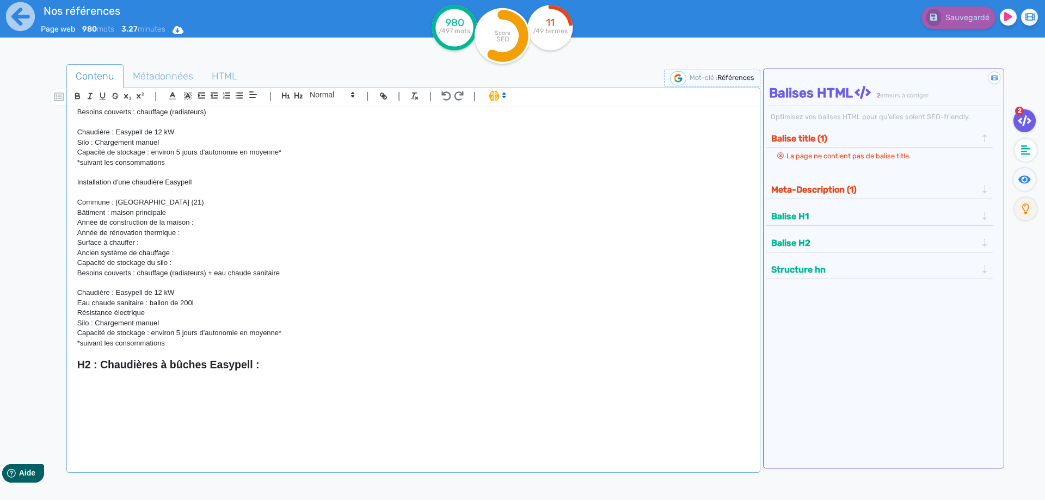
scroll to position [1855, 0]
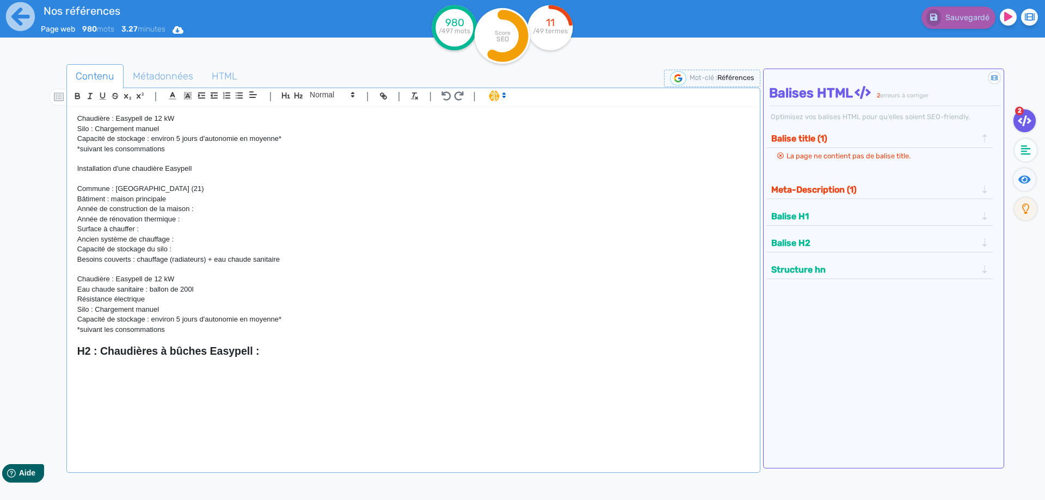
click at [157, 371] on p at bounding box center [413, 372] width 672 height 10
click at [179, 226] on p "Surface à chauffer :" at bounding box center [413, 229] width 672 height 10
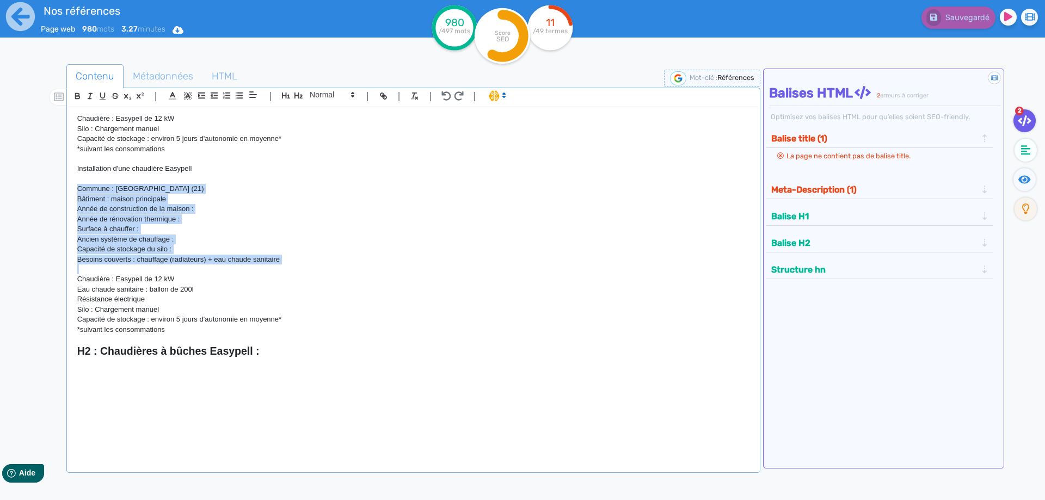
drag, startPoint x: 78, startPoint y: 190, endPoint x: 285, endPoint y: 267, distance: 220.1
click at [285, 267] on div "H1 : Nos références - un avant goût de votre future chaufferie PROJETS INDIVIDU…" at bounding box center [413, 282] width 688 height 350
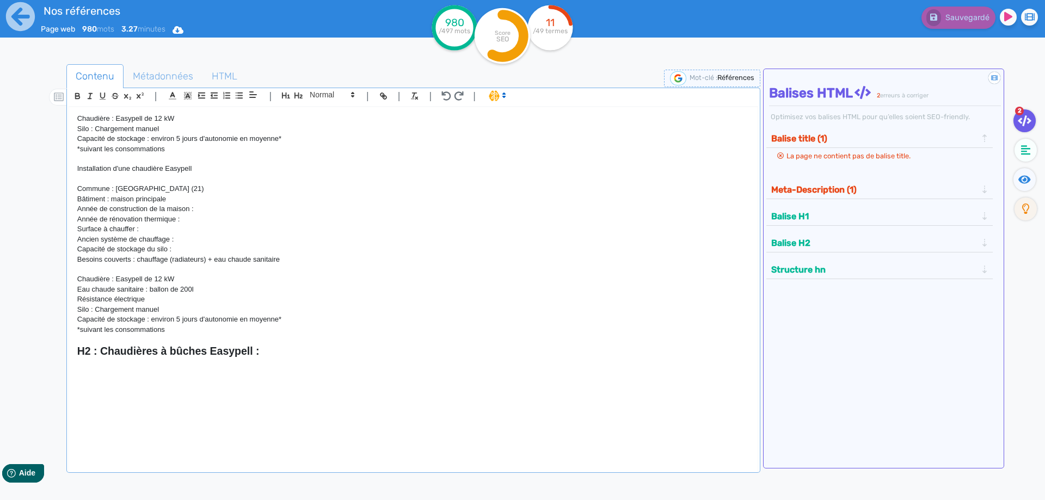
click at [144, 376] on p at bounding box center [413, 372] width 672 height 10
click at [128, 403] on p at bounding box center [413, 403] width 672 height 10
click at [253, 373] on p "Installation d'une chaudière bûche Easypell de" at bounding box center [413, 372] width 672 height 10
click at [214, 392] on p at bounding box center [413, 393] width 672 height 10
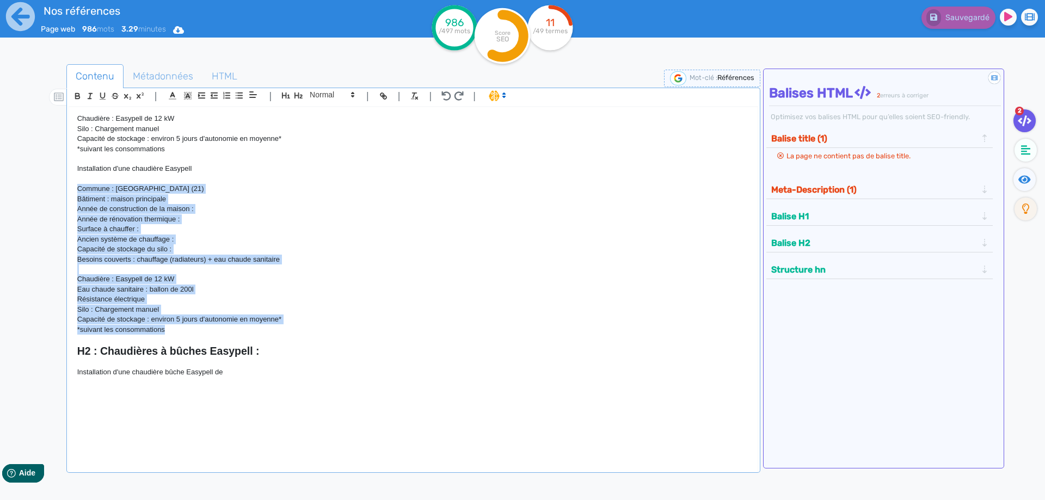
drag, startPoint x: 75, startPoint y: 192, endPoint x: 227, endPoint y: 330, distance: 205.7
click at [227, 330] on div "H1 : Nos références - un avant goût de votre future chaufferie PROJETS INDIVIDU…" at bounding box center [413, 282] width 688 height 350
copy div "Commune : [GEOGRAPHIC_DATA] (21) Bâtiment : maison principale Année de construc…"
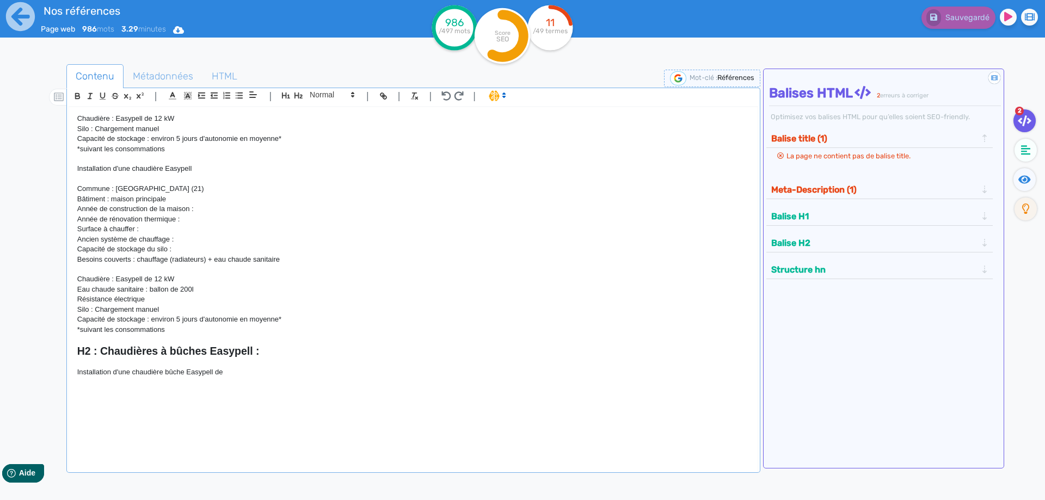
click at [154, 397] on p at bounding box center [413, 393] width 672 height 10
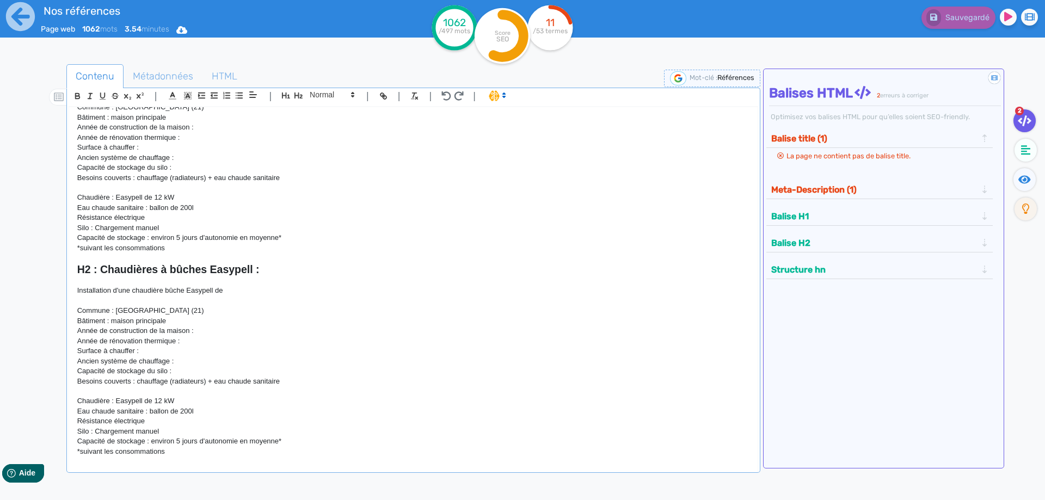
click at [193, 313] on p "Commune : [GEOGRAPHIC_DATA] (21)" at bounding box center [413, 311] width 672 height 10
drag, startPoint x: 182, startPoint y: 313, endPoint x: 127, endPoint y: 310, distance: 55.6
click at [127, 310] on p "Commune : [GEOGRAPHIC_DATA] (21)" at bounding box center [413, 311] width 672 height 10
click at [170, 324] on p "Bâtiment : maison principale" at bounding box center [413, 321] width 672 height 10
click at [218, 331] on p "Année de construction de la maison :" at bounding box center [413, 331] width 672 height 10
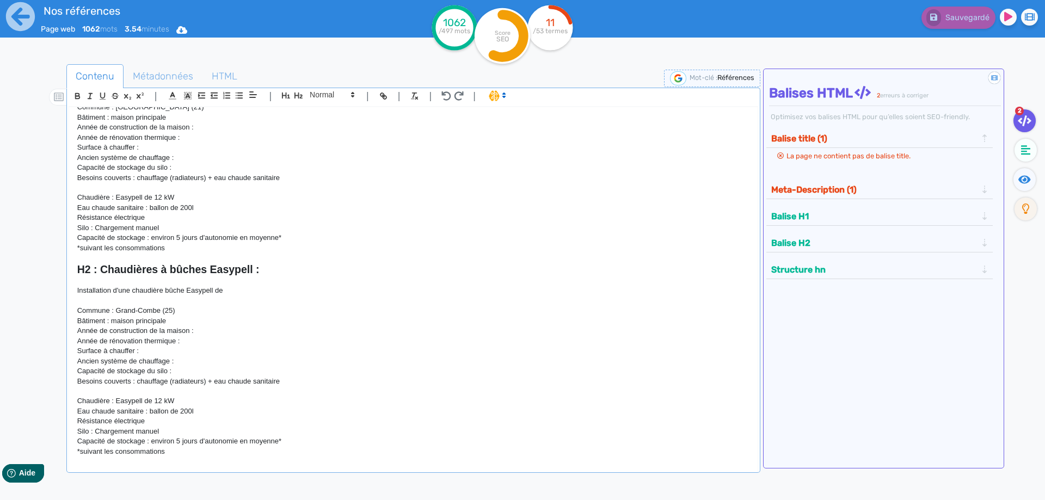
click at [182, 320] on p "Bâtiment : maison principale" at bounding box center [413, 321] width 672 height 10
drag, startPoint x: 182, startPoint y: 320, endPoint x: 136, endPoint y: 320, distance: 46.8
click at [136, 320] on p "Bâtiment : maison principale" at bounding box center [413, 321] width 672 height 10
drag, startPoint x: 238, startPoint y: 334, endPoint x: 58, endPoint y: 329, distance: 180.2
click at [69, 329] on div "H1 : Nos références - un avant goût de votre future chaufferie PROJETS INDIVIDU…" at bounding box center [413, 282] width 688 height 350
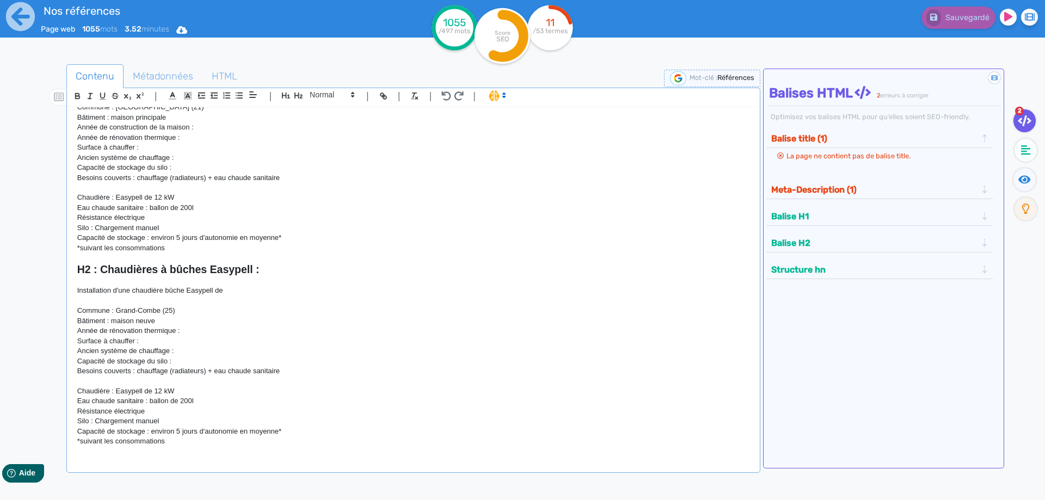
click at [160, 329] on p "Année de rénovation thermique :" at bounding box center [413, 331] width 672 height 10
click at [158, 313] on p "Commune : Grand-Combe (25)" at bounding box center [413, 311] width 672 height 10
drag, startPoint x: 199, startPoint y: 334, endPoint x: 77, endPoint y: 329, distance: 122.0
click at [77, 329] on p "Année de rénovation thermique :" at bounding box center [413, 331] width 672 height 10
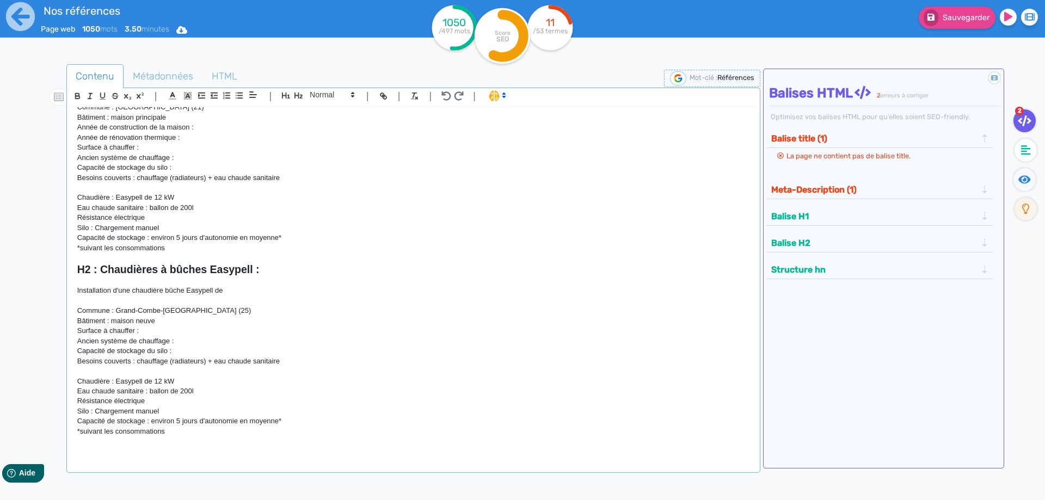
click at [142, 335] on p "Surface à chauffer :" at bounding box center [413, 331] width 672 height 10
click at [155, 335] on p "Surface à chauffer :" at bounding box center [413, 331] width 672 height 10
click at [189, 345] on p "Ancien système de chauffage :" at bounding box center [413, 341] width 672 height 10
drag, startPoint x: 189, startPoint y: 345, endPoint x: 75, endPoint y: 341, distance: 114.4
click at [75, 341] on div "H1 : Nos références - un avant goût de votre future chaufferie PROJETS INDIVIDU…" at bounding box center [413, 282] width 688 height 350
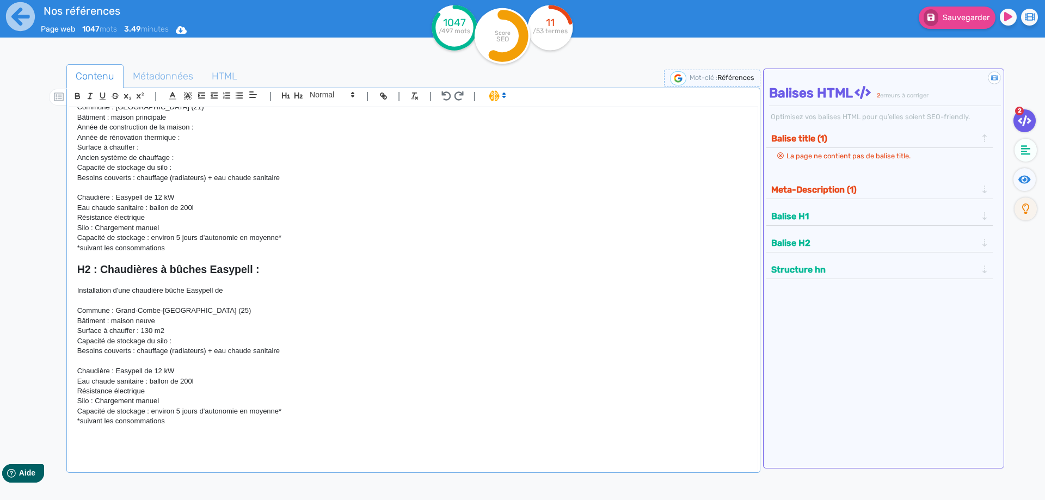
click at [179, 342] on p "Capacité de stockage du silo :" at bounding box center [413, 341] width 672 height 10
drag, startPoint x: 184, startPoint y: 345, endPoint x: 72, endPoint y: 344, distance: 112.1
click at [72, 344] on div "H1 : Nos références - un avant goût de votre future chaufferie PROJETS INDIVIDU…" at bounding box center [413, 282] width 688 height 350
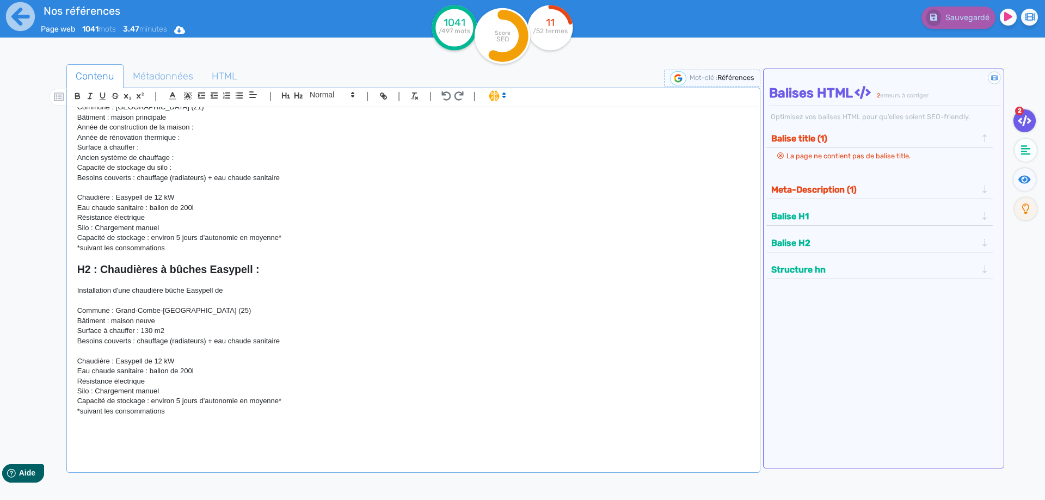
click at [210, 355] on p at bounding box center [413, 351] width 672 height 10
click at [183, 335] on p "Surface à chauffer : 130 m2" at bounding box center [413, 331] width 672 height 10
drag, startPoint x: 294, startPoint y: 344, endPoint x: 169, endPoint y: 343, distance: 125.2
click at [169, 343] on p "Besoins couverts : chauffage (radiateurs) + eau chaude sanitaire" at bounding box center [413, 341] width 672 height 10
click at [269, 345] on p "Besoins couverts : chauffage, 2 zones mélangées : plancher chauffant et radiate…" at bounding box center [413, 341] width 672 height 10
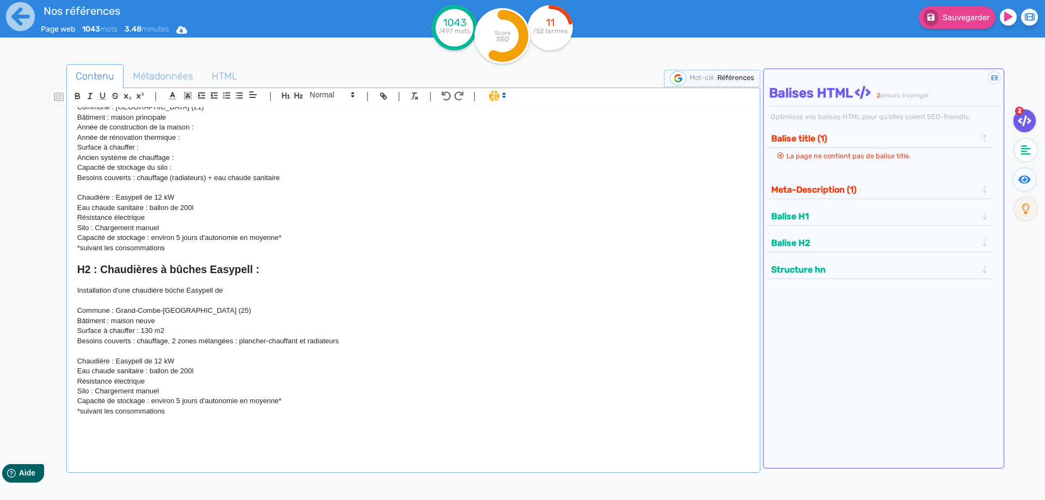
click at [354, 336] on p "Surface à chauffer : 130 m2" at bounding box center [413, 331] width 672 height 10
click at [350, 345] on p "Besoins couverts : chauffage, 2 zones mélangées : plancher-chauffant et radiate…" at bounding box center [413, 341] width 672 height 10
click at [114, 361] on p "Chaudière : Easypell de 12 kW" at bounding box center [413, 361] width 672 height 10
drag, startPoint x: 180, startPoint y: 362, endPoint x: 77, endPoint y: 364, distance: 102.9
click at [77, 364] on p "Chaudière : Easypell de 12 kW" at bounding box center [413, 361] width 672 height 10
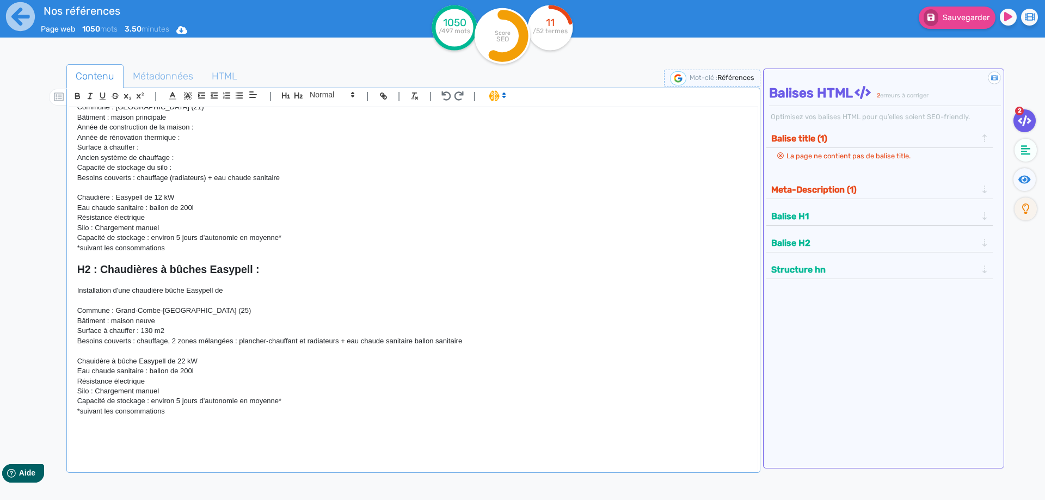
click at [207, 372] on p "Eau chaude sanitaire : ballon de 200l" at bounding box center [413, 371] width 672 height 10
click at [214, 364] on p "Chauidère à bûche Easypell de 22 kW" at bounding box center [413, 361] width 672 height 10
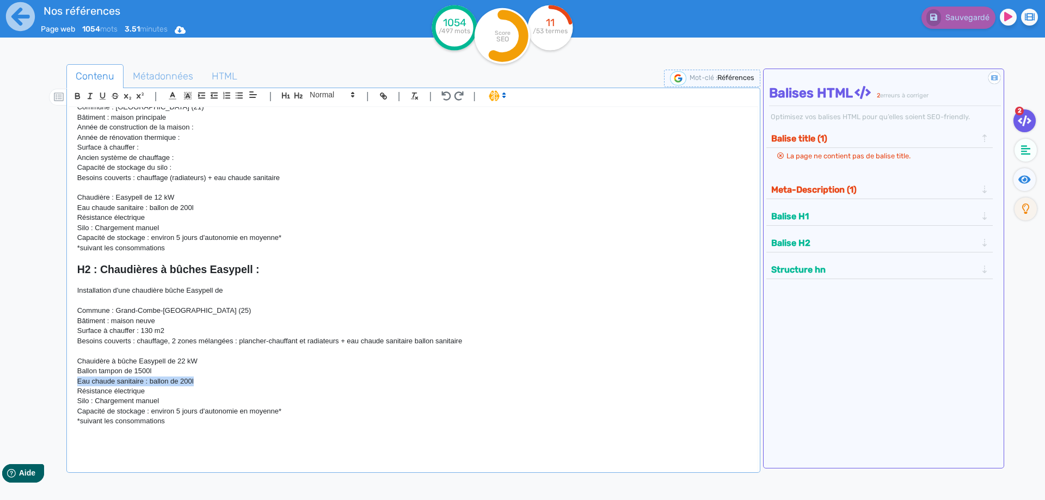
drag, startPoint x: 217, startPoint y: 382, endPoint x: 53, endPoint y: 385, distance: 163.3
click at [69, 385] on div "H1 : Nos références - un avant goût de votre future chaufferie PROJETS INDIVIDU…" at bounding box center [413, 282] width 688 height 350
click at [112, 385] on p "Ballon sanitraire de 200l" at bounding box center [413, 382] width 672 height 10
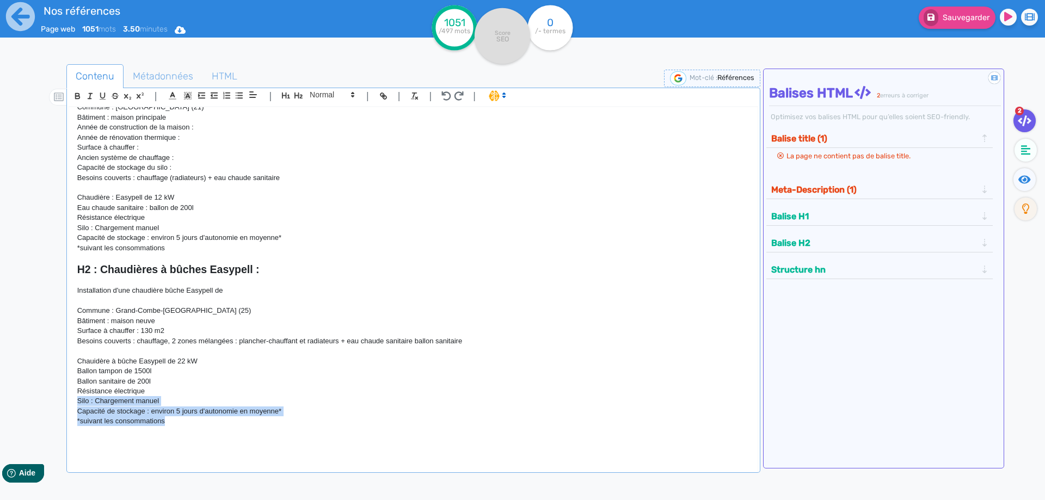
drag, startPoint x: 185, startPoint y: 423, endPoint x: 65, endPoint y: 403, distance: 121.4
click at [69, 403] on div "H1 : Nos références - un avant goût de votre future chaufferie PROJETS INDIVIDU…" at bounding box center [413, 282] width 688 height 350
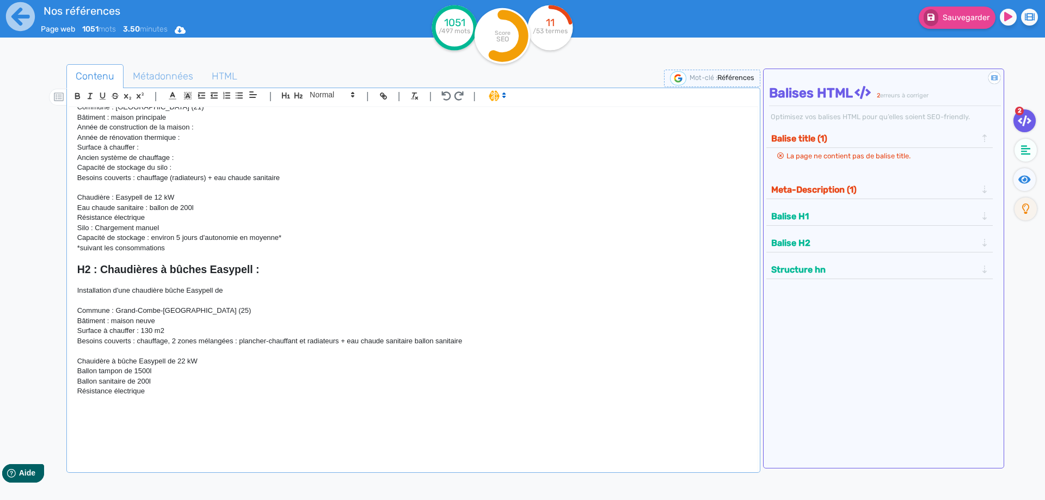
click at [91, 362] on p "Chauidère à bûche Easypell de 22 kW" at bounding box center [413, 361] width 672 height 10
click at [147, 421] on p at bounding box center [413, 421] width 672 height 10
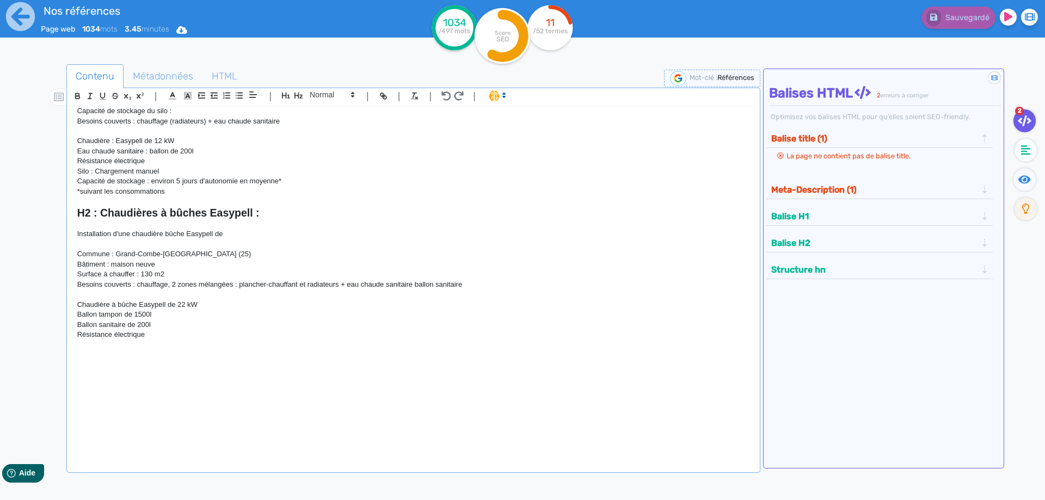
scroll to position [1995, 0]
click at [328, 204] on p at bounding box center [413, 201] width 672 height 10
click at [294, 212] on h2 "H2 : Chaudières à bûches Easypell :" at bounding box center [413, 213] width 672 height 13
click at [155, 212] on strong "H2 : Chaudières à bûches Easypell" at bounding box center [165, 213] width 176 height 12
click at [161, 356] on p at bounding box center [413, 355] width 672 height 10
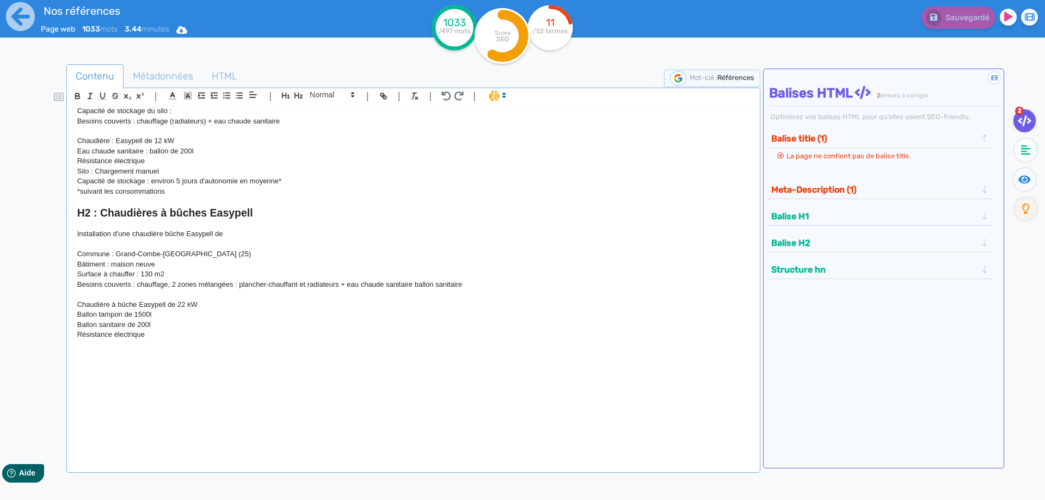
click at [255, 236] on p "Installation d'une chaudière bûche Easypell de" at bounding box center [413, 234] width 672 height 10
click at [151, 361] on p at bounding box center [413, 365] width 672 height 10
click at [269, 232] on p "Installation d'une chaudière bûche Easypell de 22kW" at bounding box center [413, 234] width 672 height 10
click at [152, 357] on p at bounding box center [413, 355] width 672 height 10
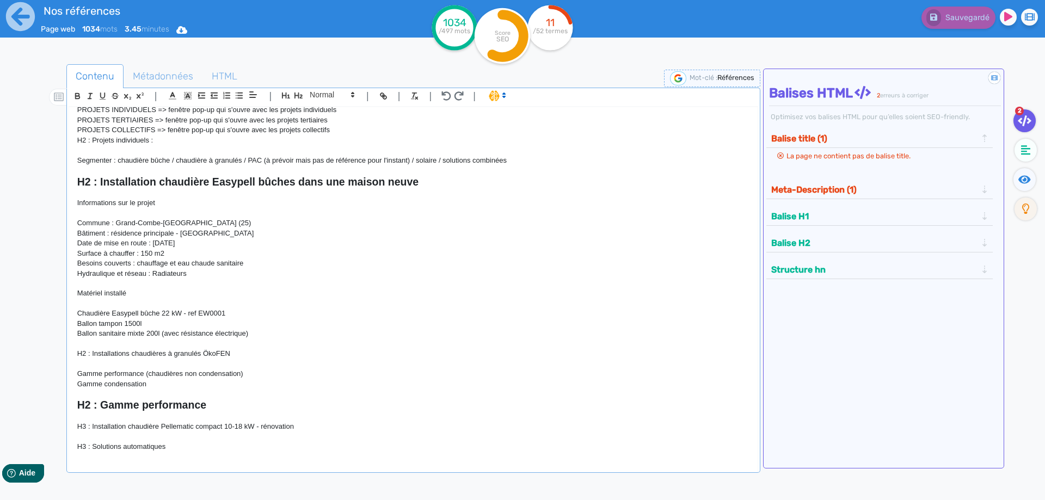
scroll to position [0, 0]
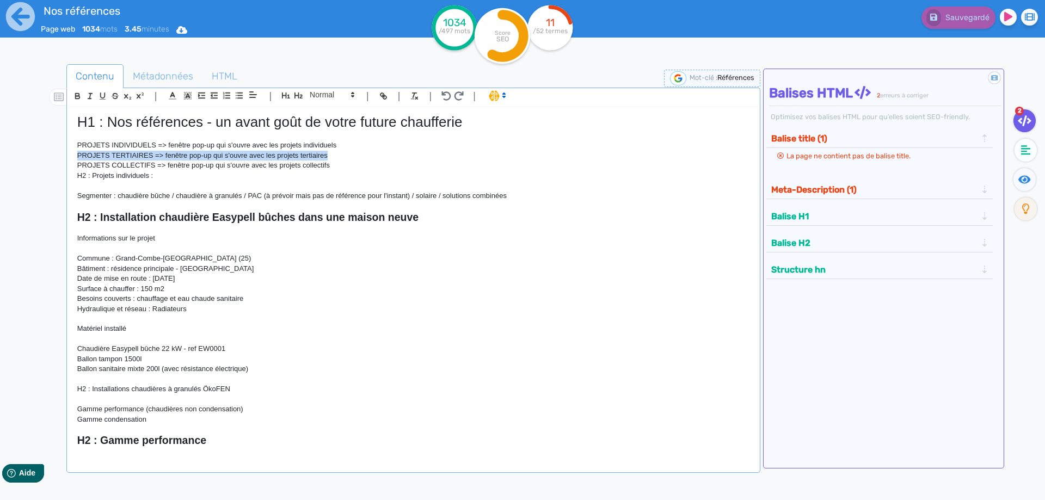
drag, startPoint x: 333, startPoint y: 159, endPoint x: 63, endPoint y: 154, distance: 270.0
click at [69, 154] on div "H1 : Nos références - un avant goût de votre future chaufferie PROJETS INDIVIDU…" at bounding box center [413, 282] width 688 height 350
click at [177, 153] on p "PROJETS TERTIAIRES => fenêtre pop-up qui s'ouvre avec les projets tertiaires" at bounding box center [413, 156] width 672 height 10
drag, startPoint x: 153, startPoint y: 158, endPoint x: 58, endPoint y: 159, distance: 95.8
click at [69, 159] on div "H1 : Nos références - un avant goût de votre future chaufferie PROJETS INDIVIDU…" at bounding box center [413, 282] width 688 height 350
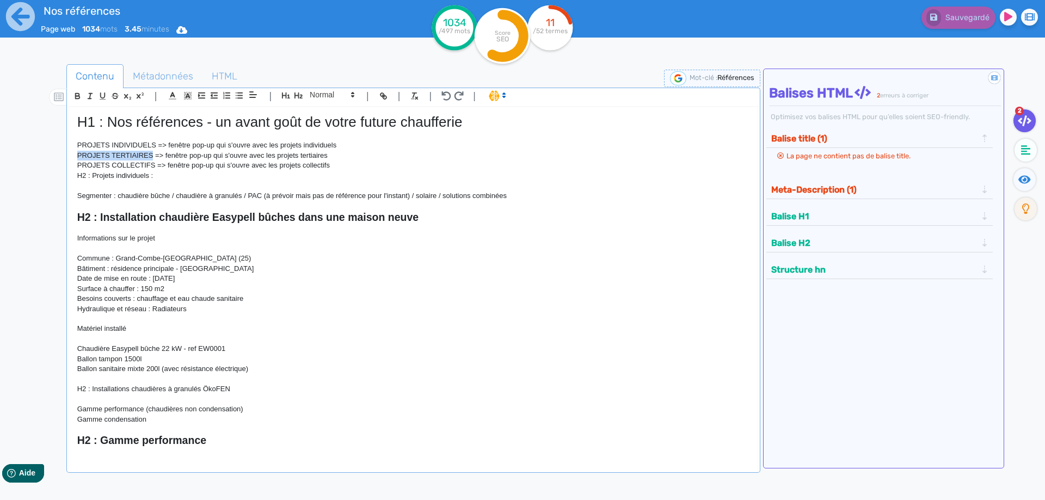
copy p "PROJETS TERTIAIRES"
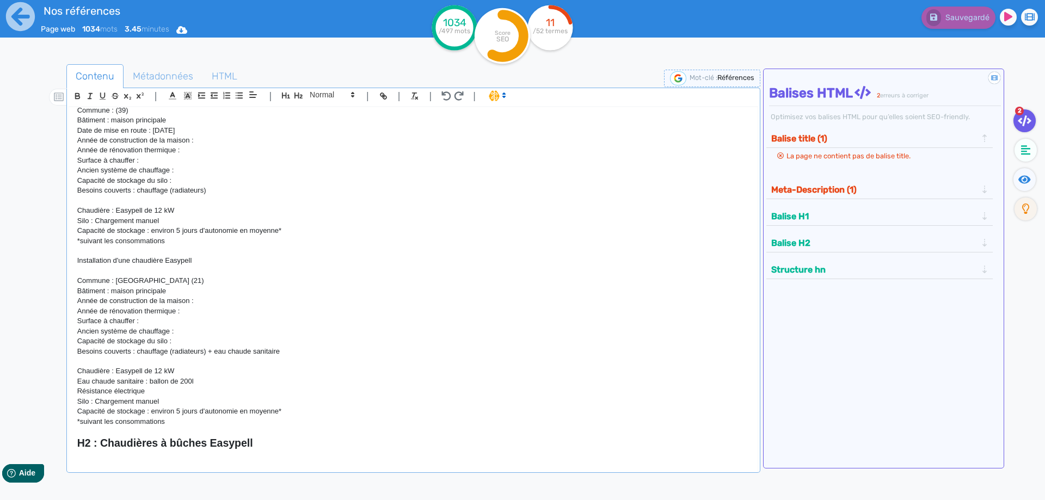
scroll to position [1995, 0]
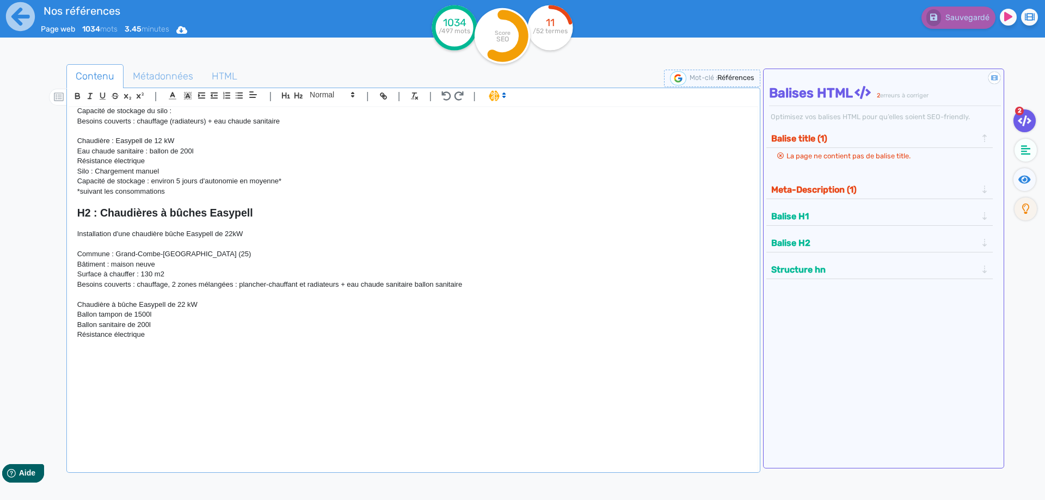
click at [110, 364] on p at bounding box center [413, 365] width 672 height 10
click at [98, 355] on p at bounding box center [413, 355] width 672 height 10
click at [96, 376] on p at bounding box center [413, 374] width 672 height 10
click at [168, 359] on p "PROJETS TERTIAIRES" at bounding box center [413, 354] width 672 height 10
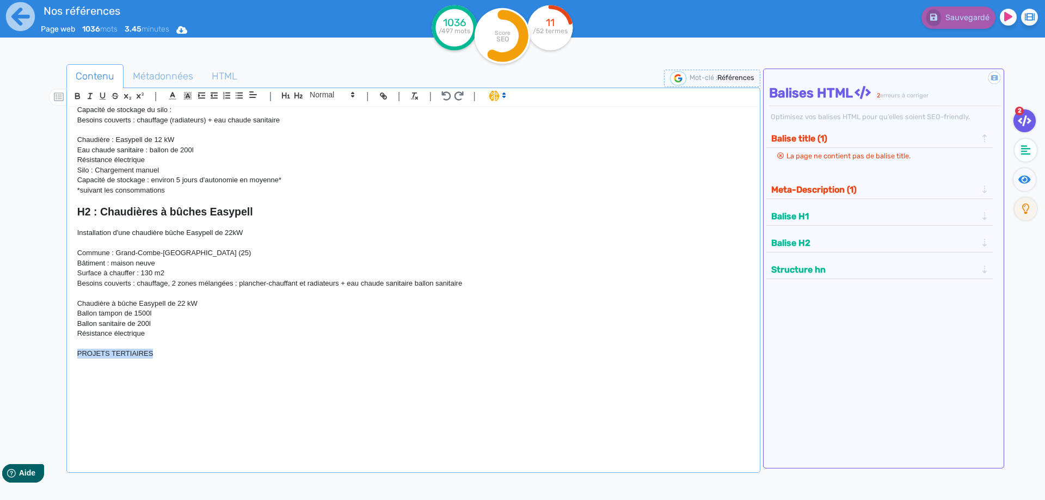
drag, startPoint x: 175, startPoint y: 355, endPoint x: 72, endPoint y: 355, distance: 103.4
click at [72, 355] on div "H1 : Nos références - un avant goût de votre future chaufferie PROJETS INDIVIDU…" at bounding box center [413, 282] width 688 height 350
click at [104, 353] on p "REALISATIONS BATIMENTS PUBLICS ET PRIVES" at bounding box center [413, 354] width 672 height 10
click at [146, 356] on p "RÉALISATIONS BATIMENTS PUBLICS ET PRIVES" at bounding box center [413, 354] width 672 height 10
click at [266, 348] on p at bounding box center [413, 344] width 672 height 10
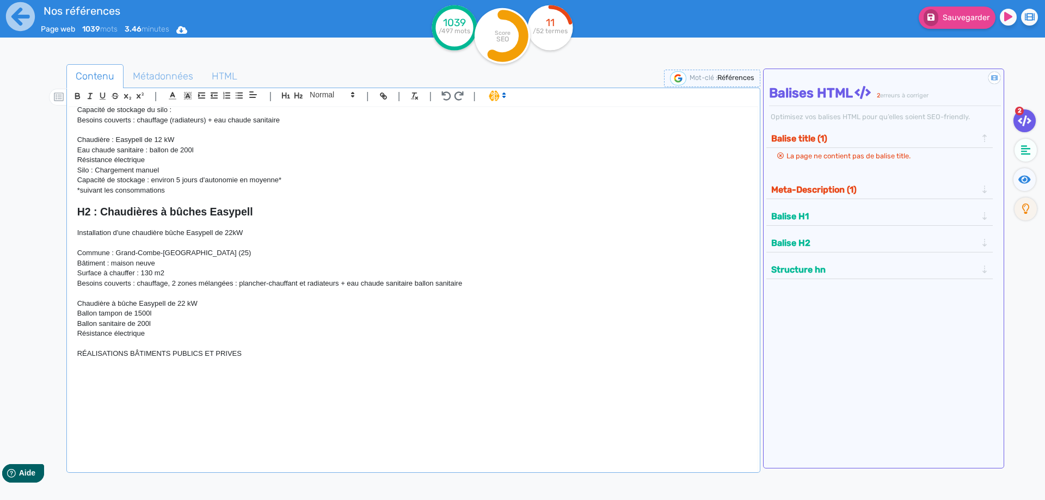
click at [260, 358] on p "RÉALISATIONS BÂTIMENTS PUBLICS ET PRIVES" at bounding box center [413, 354] width 672 height 10
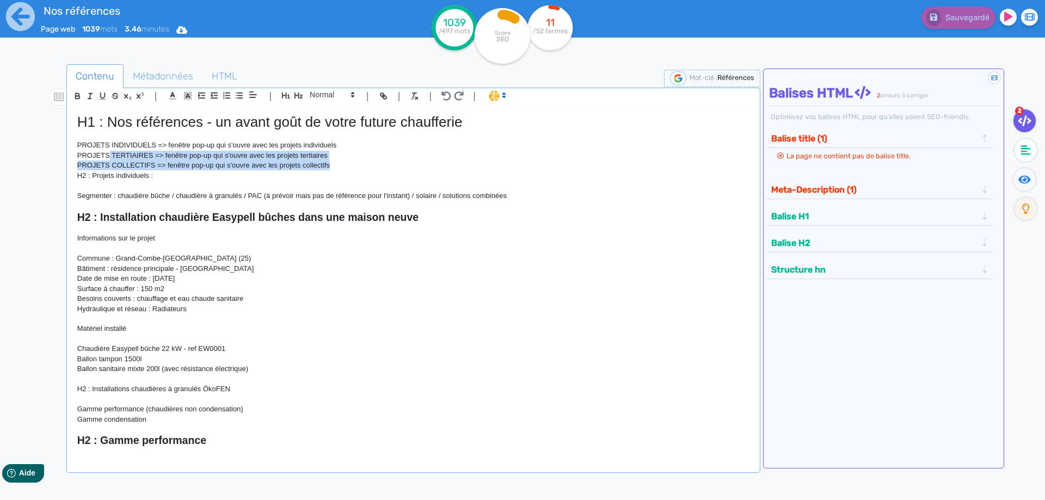
drag, startPoint x: 340, startPoint y: 165, endPoint x: 109, endPoint y: 160, distance: 230.8
click at [109, 160] on div "H1 : Nos références - un avant goût de votre future chaufferie PROJETS INDIVIDU…" at bounding box center [413, 282] width 688 height 350
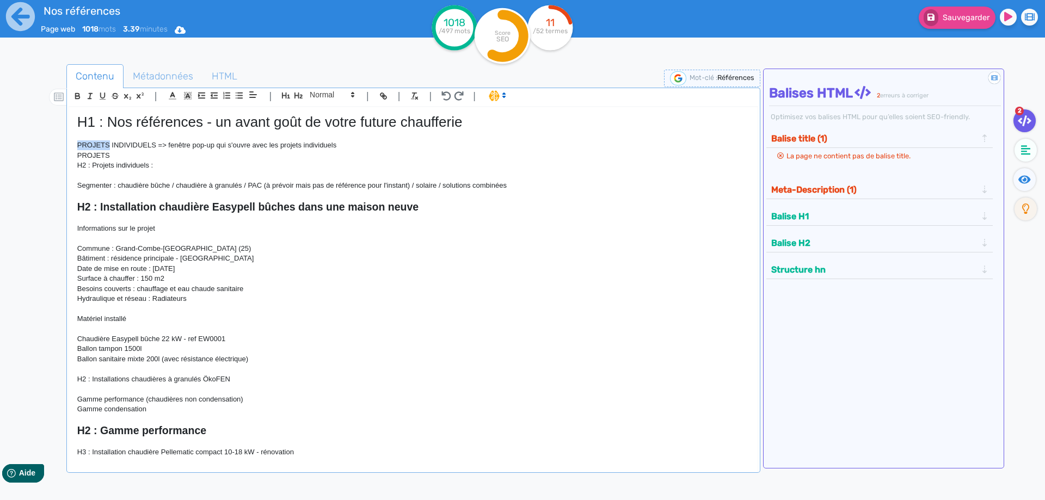
drag, startPoint x: 109, startPoint y: 142, endPoint x: 59, endPoint y: 132, distance: 51.6
click at [76, 146] on div "H1 : Nos références - un avant goût de votre future chaufferie PROJETS INDIVIDU…" at bounding box center [413, 282] width 688 height 350
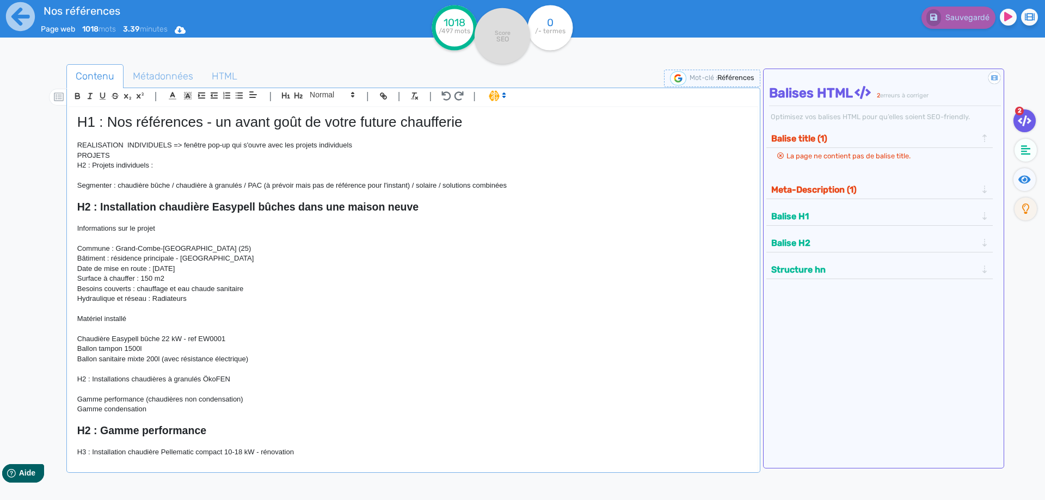
click at [98, 146] on p "REALISATION INDIVIDUELS => fenêtre pop-up qui s'ouvre avec les projets individu…" at bounding box center [413, 145] width 672 height 10
click at [128, 144] on p "RÉALISATION INDIVIDUELS => fenêtre pop-up qui s'ouvre avec les projets individu…" at bounding box center [413, 145] width 672 height 10
click at [123, 145] on p "RÉALISATION INDIVIDUELS => fenêtre pop-up qui s'ouvre avec les projets individu…" at bounding box center [413, 145] width 672 height 10
click at [210, 146] on p "RÉALISATIONS MAISONS INDIVIDUELS => fenêtre pop-up qui s'ouvre avec les projets…" at bounding box center [413, 145] width 672 height 10
click at [139, 155] on p "PROJETS" at bounding box center [413, 156] width 672 height 10
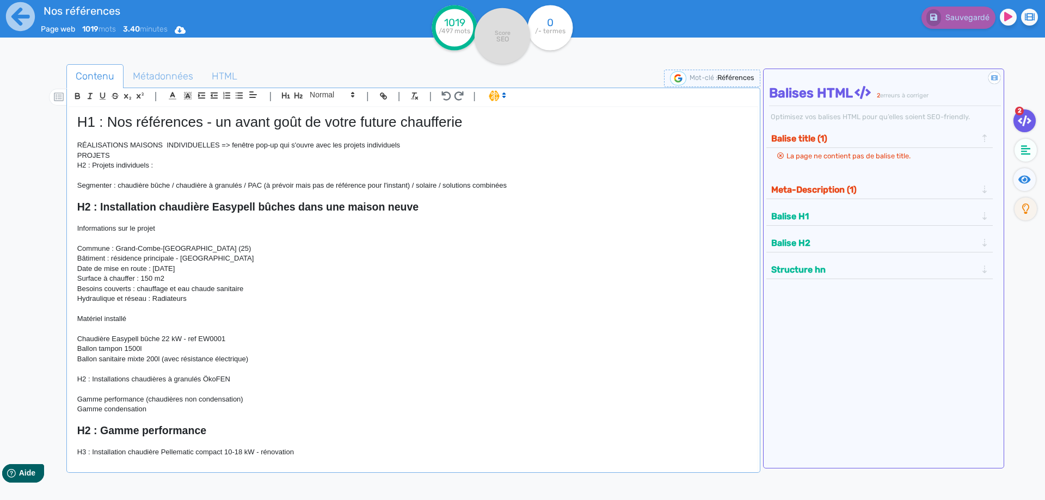
drag, startPoint x: 121, startPoint y: 157, endPoint x: 74, endPoint y: 154, distance: 47.5
click at [74, 154] on div "H1 : Nos références - un avant goût de votre future chaufferie RÉALISATIONS MAI…" at bounding box center [413, 282] width 688 height 350
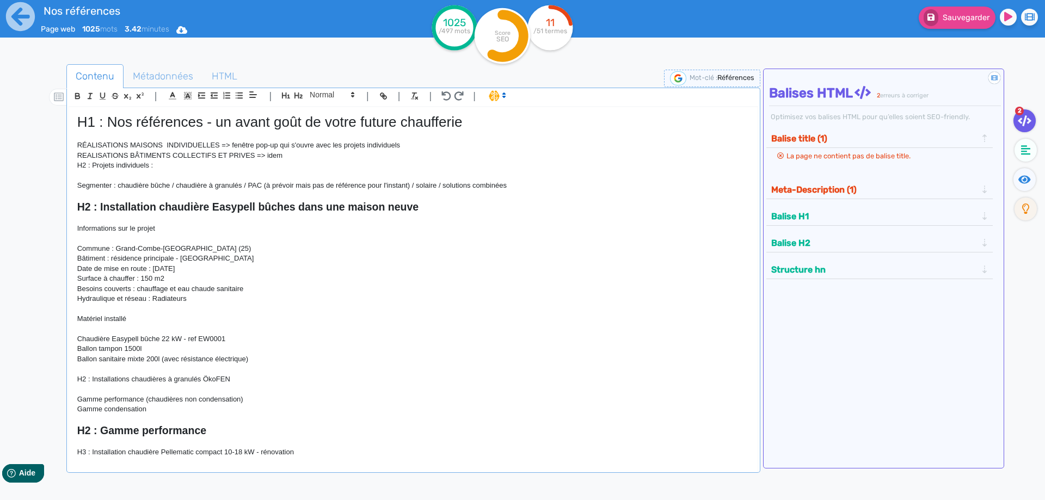
click at [269, 166] on p "H2 : Projets individuels :" at bounding box center [413, 166] width 672 height 10
click at [315, 158] on p "REALISATIONS BÂTIMENTS COLLECTIFS ET PRIVES => idem" at bounding box center [413, 156] width 672 height 10
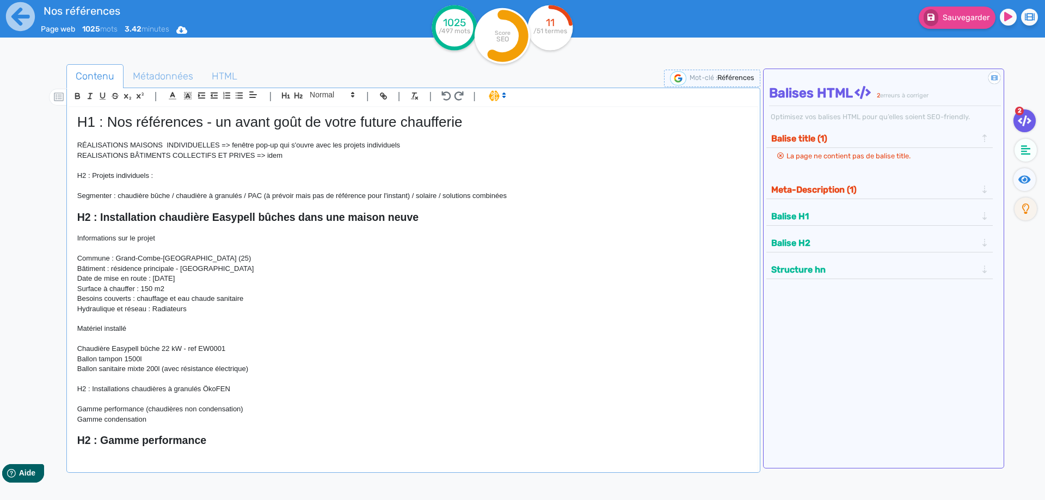
click at [162, 178] on p "H2 : Projets individuels :" at bounding box center [413, 176] width 672 height 10
drag, startPoint x: 162, startPoint y: 178, endPoint x: 73, endPoint y: 180, distance: 89.3
click at [73, 180] on div "H1 : Nos références - un avant goût de votre future chaufferie RÉALISATIONS MAI…" at bounding box center [413, 282] width 688 height 350
click at [298, 95] on icon "button" at bounding box center [298, 96] width 8 height 6
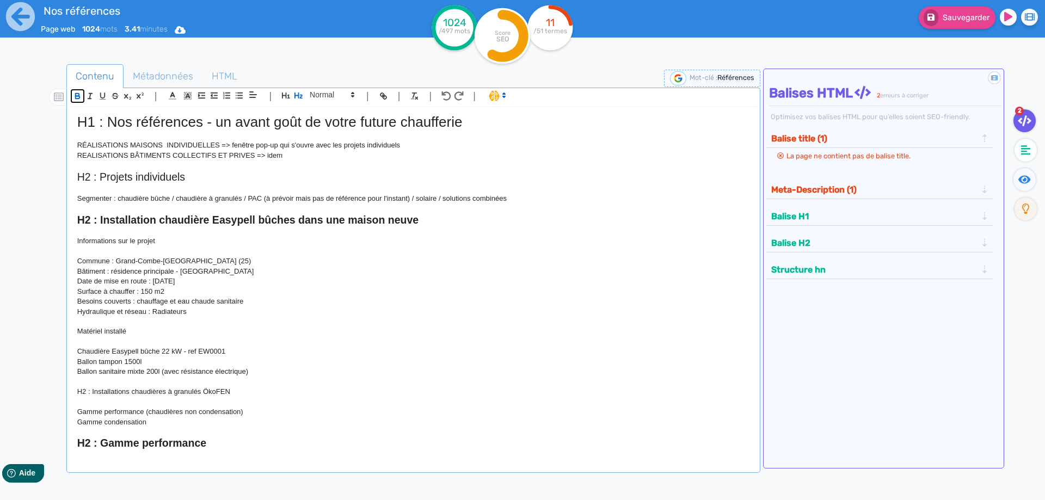
click at [78, 96] on icon "button" at bounding box center [77, 97] width 4 height 3
click at [238, 190] on p at bounding box center [413, 188] width 672 height 10
click at [90, 220] on strong "H2 : Installation chaudière Easypell bûches dans une maison neuve" at bounding box center [247, 220] width 341 height 12
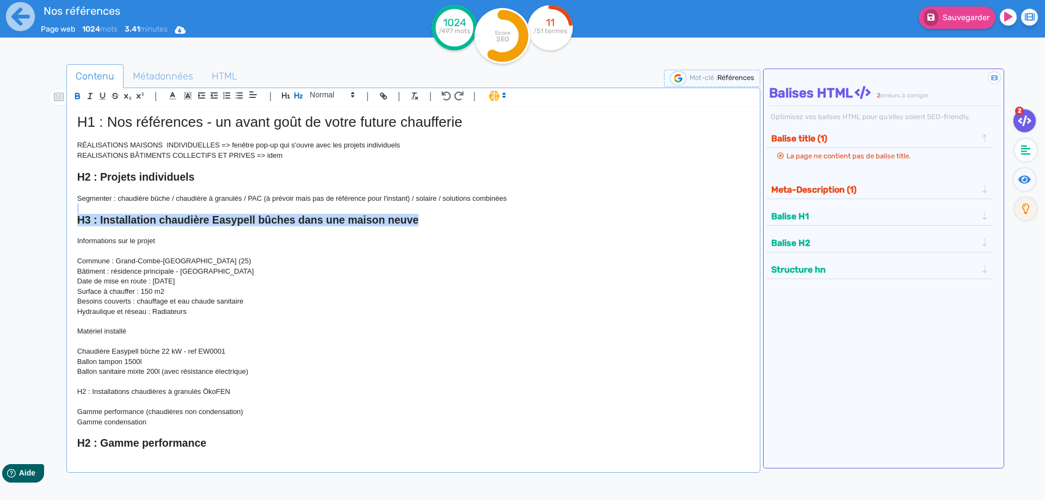
drag, startPoint x: 437, startPoint y: 222, endPoint x: 245, endPoint y: 163, distance: 200.9
click at [69, 210] on div "H1 : Nos références - un avant goût de votre future chaufferie RÉALISATIONS MAI…" at bounding box center [413, 282] width 688 height 350
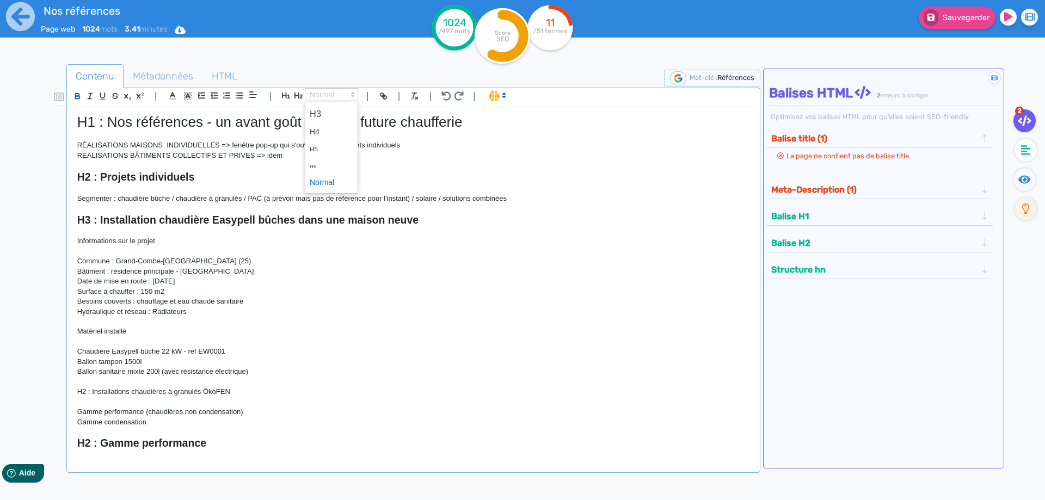
click at [350, 95] on icon at bounding box center [353, 95] width 10 height 10
click at [318, 113] on span at bounding box center [332, 113] width 44 height 19
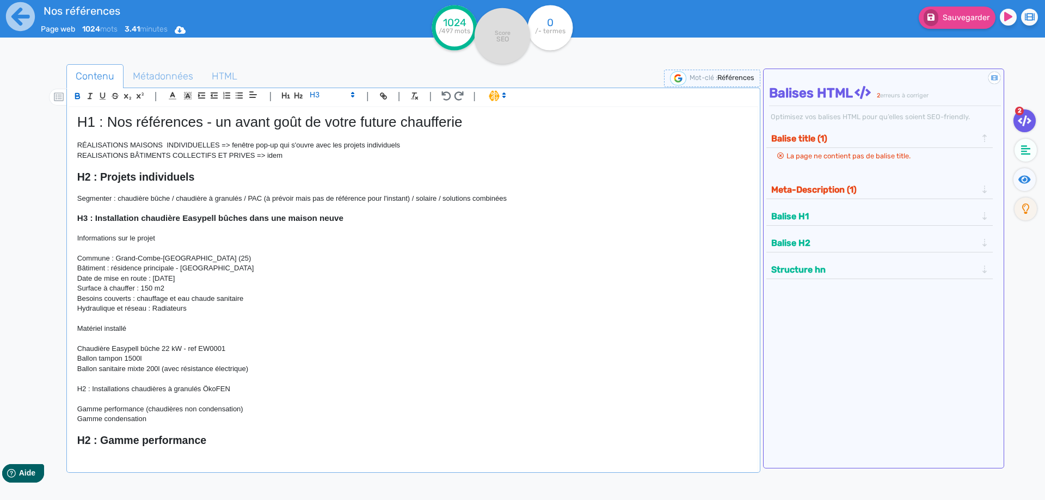
click at [364, 242] on p "Informations sur le projet" at bounding box center [413, 238] width 672 height 10
click at [206, 251] on p at bounding box center [413, 248] width 672 height 10
click at [176, 238] on p "Informations sur le projet" at bounding box center [413, 238] width 672 height 10
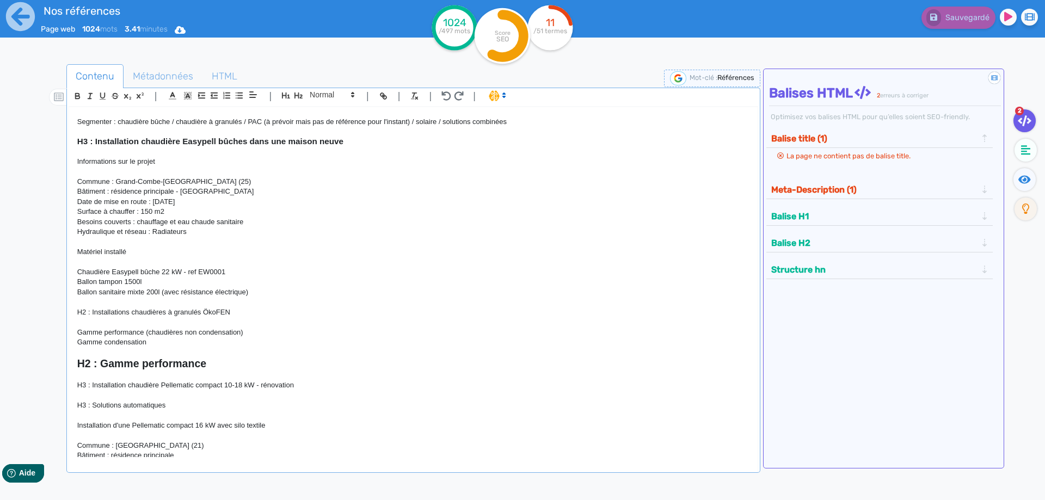
scroll to position [98, 0]
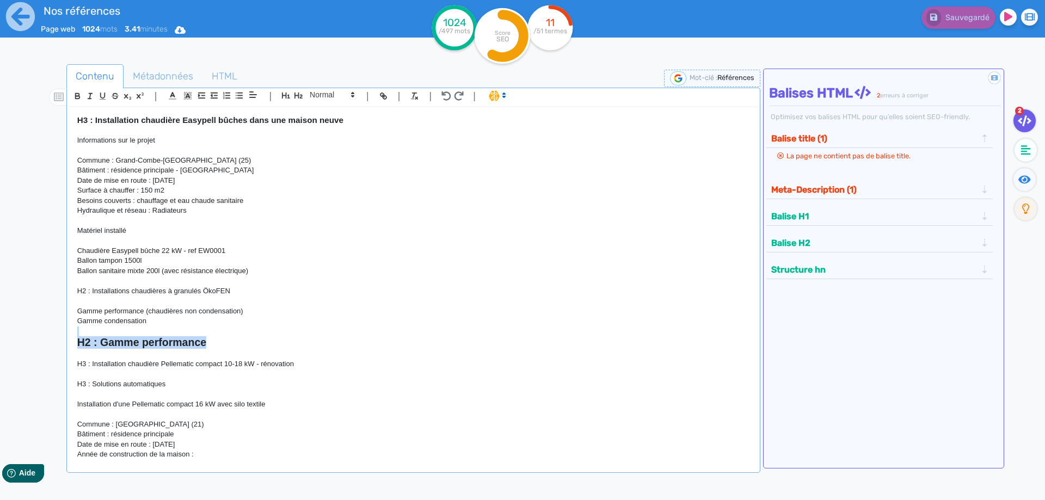
drag, startPoint x: 214, startPoint y: 339, endPoint x: 64, endPoint y: 333, distance: 149.8
click at [69, 333] on div "H1 : Nos références - un avant goût de votre future chaufferie RÉALISATIONS MAI…" at bounding box center [413, 282] width 688 height 350
click at [348, 97] on span at bounding box center [331, 94] width 53 height 13
click at [321, 115] on span at bounding box center [332, 113] width 44 height 19
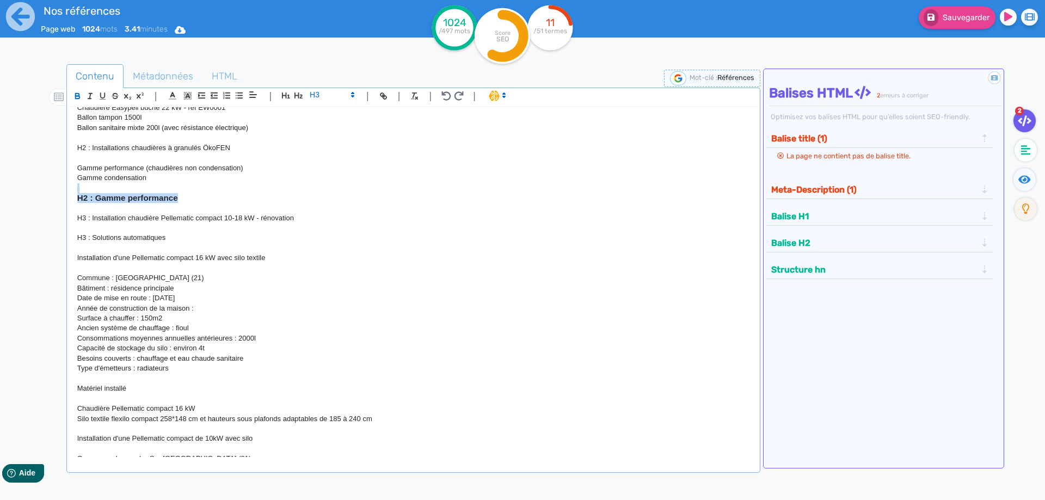
scroll to position [196, 0]
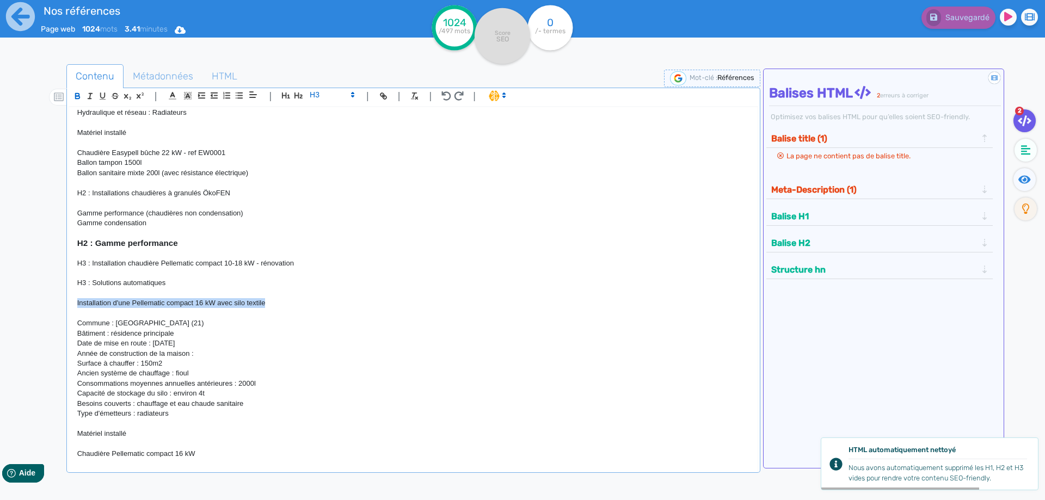
drag, startPoint x: 278, startPoint y: 305, endPoint x: 71, endPoint y: 300, distance: 206.3
click at [71, 300] on div "H1 : Nos références - un avant goût de votre future chaufferie RÉALISATIONS MAI…" at bounding box center [413, 282] width 688 height 350
click at [77, 96] on icon "button" at bounding box center [77, 97] width 4 height 3
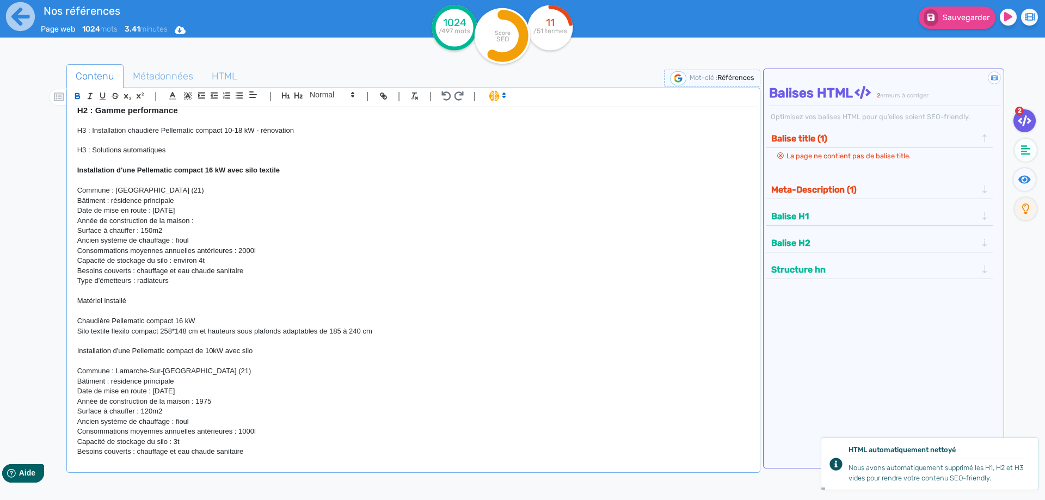
scroll to position [343, 0]
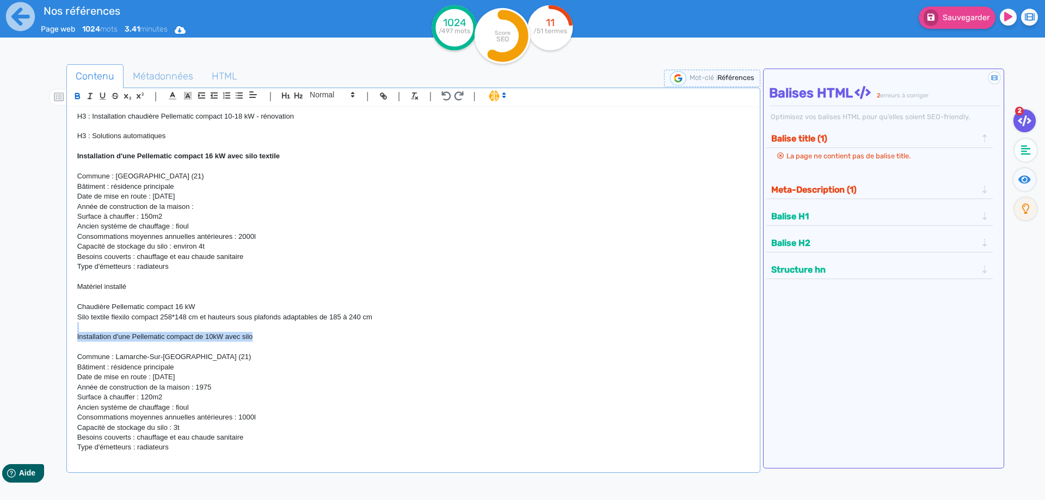
drag, startPoint x: 270, startPoint y: 337, endPoint x: 61, endPoint y: 329, distance: 209.2
click at [69, 329] on div "H1 : Nos références - un avant goût de votre future chaufferie RÉALISATIONS MAI…" at bounding box center [413, 282] width 688 height 350
click at [78, 96] on icon "button" at bounding box center [77, 97] width 4 height 3
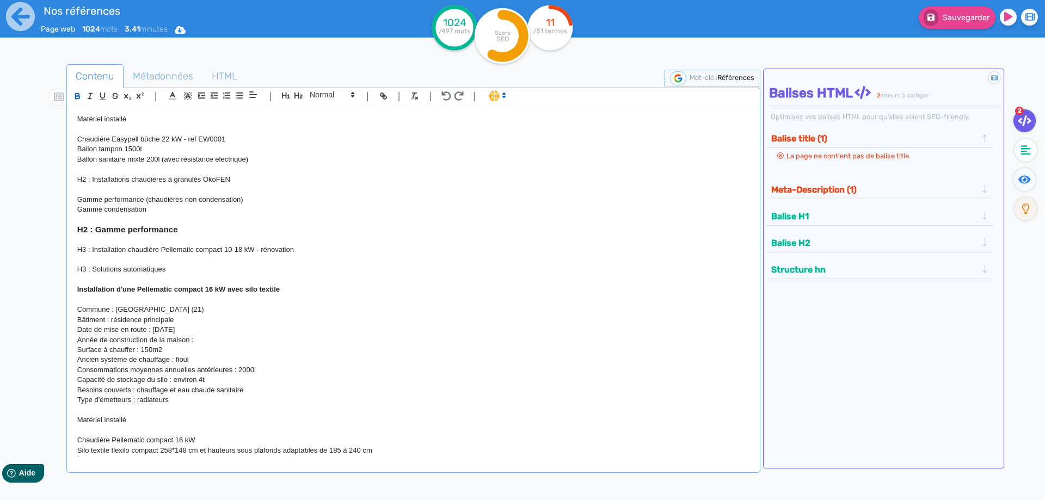
scroll to position [196, 0]
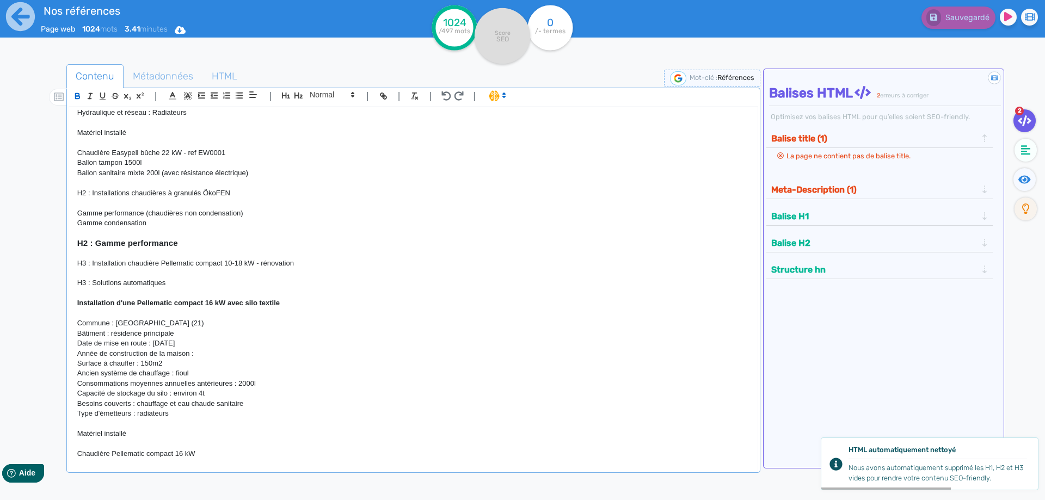
click at [173, 285] on p "H3 : Solutions automatiques" at bounding box center [413, 283] width 672 height 10
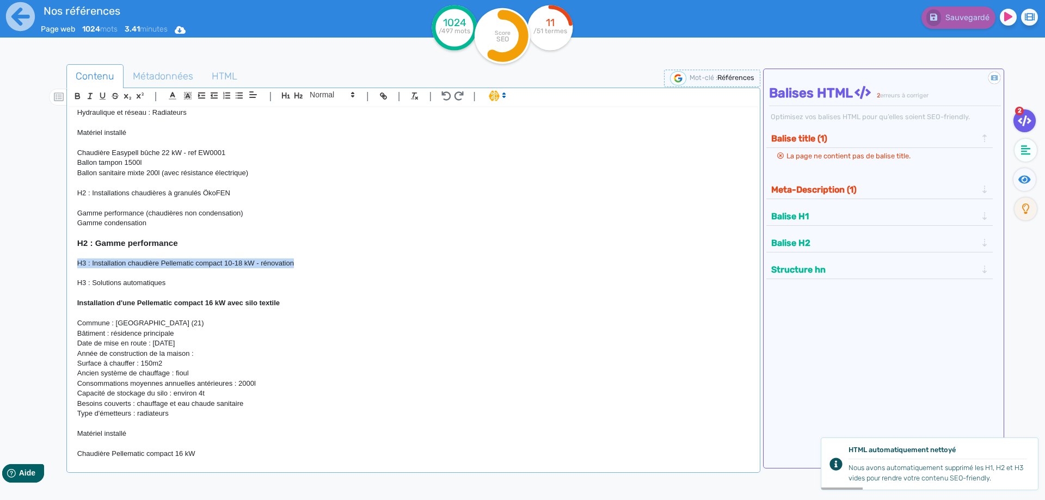
drag, startPoint x: 315, startPoint y: 266, endPoint x: 72, endPoint y: 268, distance: 243.3
click at [72, 268] on div "H1 : Nos références - un avant goût de votre future chaufferie RÉALISATIONS MAI…" at bounding box center [413, 282] width 688 height 350
click at [78, 97] on icon "button" at bounding box center [77, 95] width 9 height 9
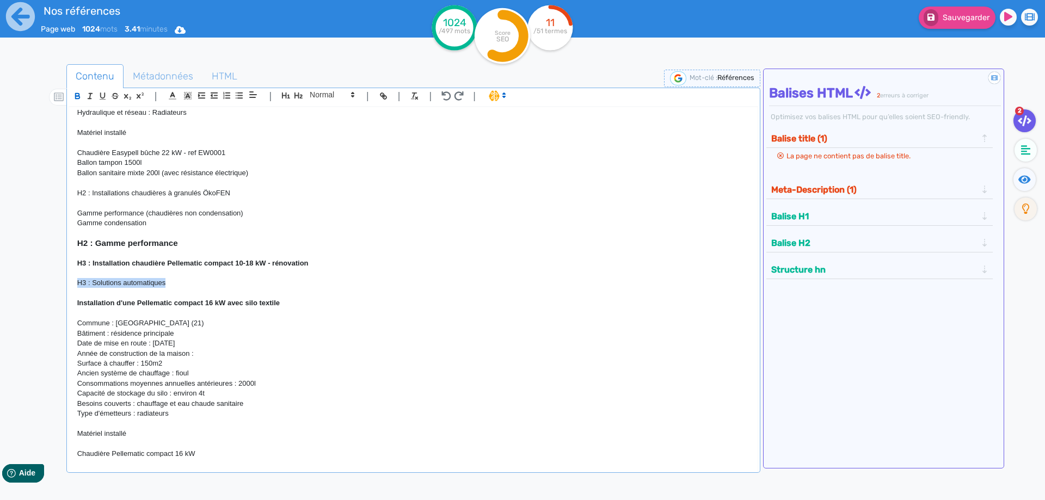
drag, startPoint x: 168, startPoint y: 285, endPoint x: 62, endPoint y: 282, distance: 106.7
click at [69, 282] on div "H1 : Nos références - un avant goût de votre future chaufferie RÉALISATIONS MAI…" at bounding box center [413, 282] width 688 height 350
click at [348, 97] on icon at bounding box center [353, 95] width 10 height 10
click at [324, 132] on span at bounding box center [332, 132] width 44 height 17
click at [232, 284] on h4 "H3 : Solutions automatiques" at bounding box center [413, 282] width 672 height 9
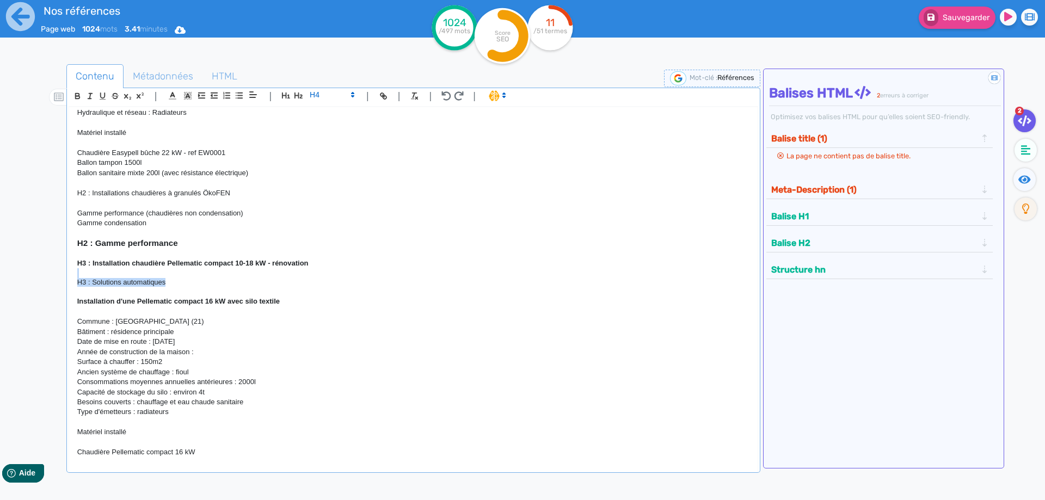
drag, startPoint x: 169, startPoint y: 281, endPoint x: 90, endPoint y: 276, distance: 79.0
click at [90, 276] on div "H1 : Nos références - un avant goût de votre future chaufferie RÉALISATIONS MAI…" at bounding box center [413, 282] width 688 height 350
click at [85, 282] on h4 "H3 : Solutions automatiques" at bounding box center [413, 282] width 672 height 9
drag, startPoint x: 181, startPoint y: 284, endPoint x: 52, endPoint y: 282, distance: 129.5
click at [69, 282] on div "H1 : Nos références - un avant goût de votre future chaufferie RÉALISATIONS MAI…" at bounding box center [413, 282] width 688 height 350
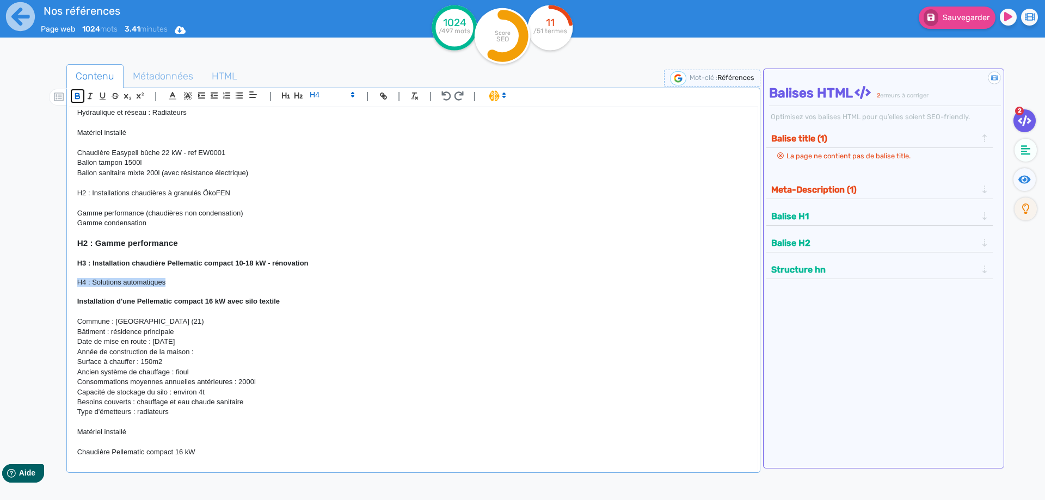
click at [75, 96] on icon "button" at bounding box center [77, 95] width 9 height 9
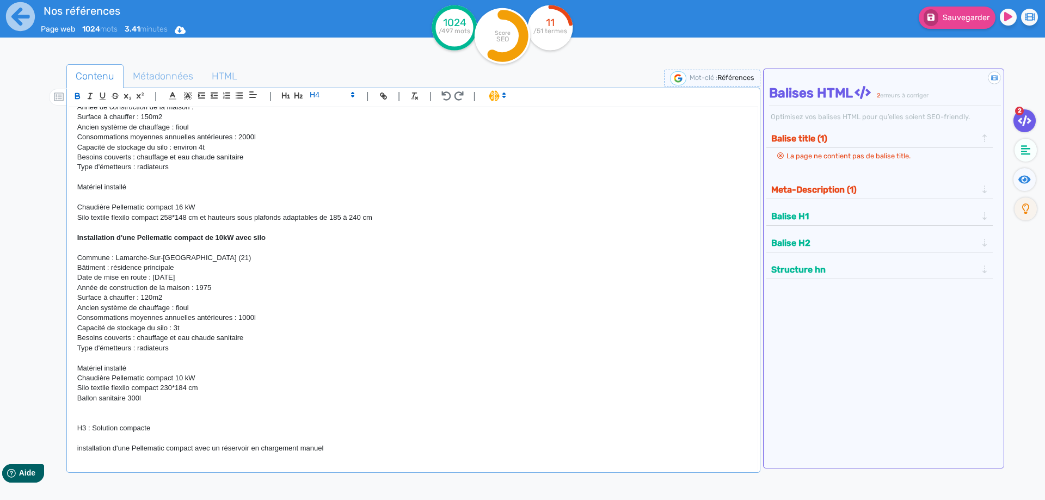
scroll to position [490, 0]
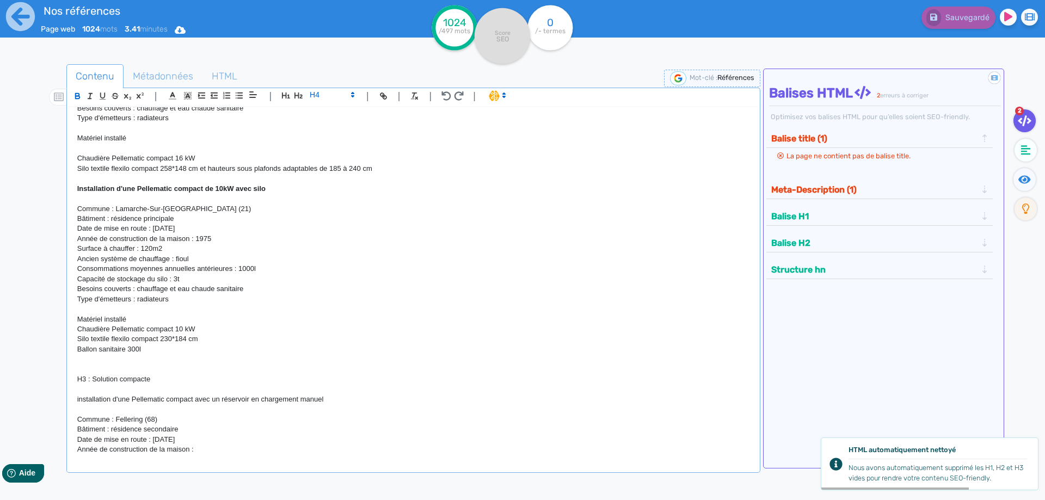
click at [133, 321] on p "Matériel installé" at bounding box center [413, 320] width 672 height 10
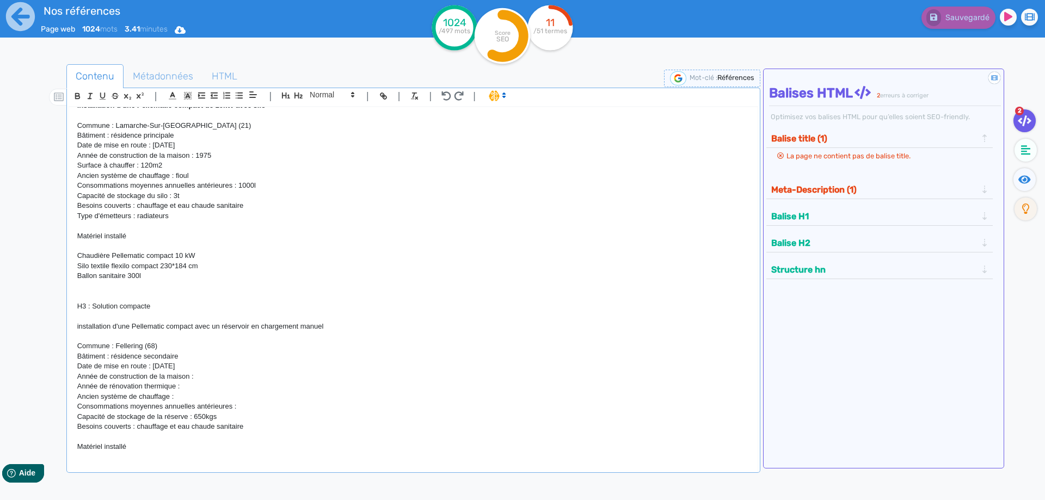
scroll to position [637, 0]
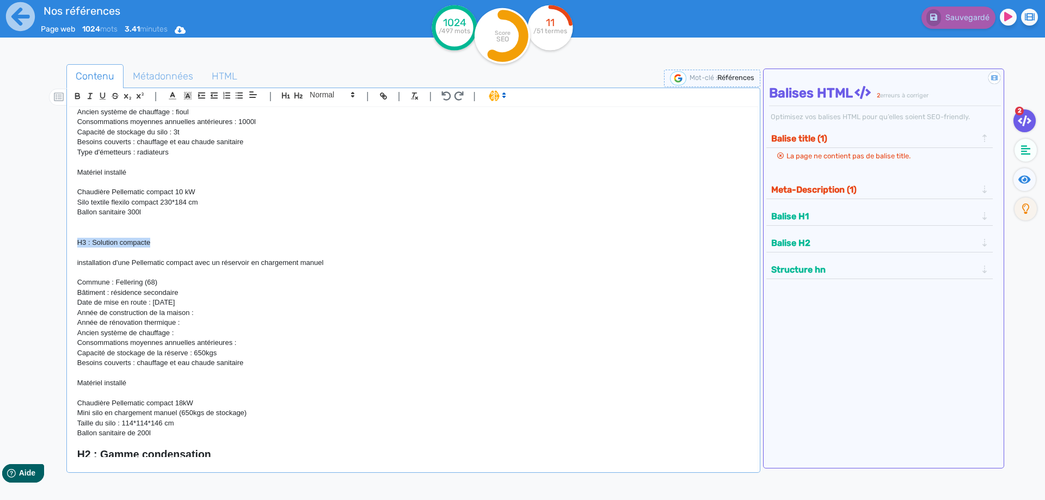
drag, startPoint x: 161, startPoint y: 243, endPoint x: 67, endPoint y: 244, distance: 93.1
click at [69, 244] on div "H1 : Nos références - un avant goût de votre future chaufferie RÉALISATIONS MAI…" at bounding box center [413, 282] width 688 height 350
click at [355, 93] on icon at bounding box center [353, 95] width 10 height 10
click at [321, 114] on span at bounding box center [332, 113] width 44 height 19
click at [78, 95] on icon "button" at bounding box center [77, 95] width 9 height 9
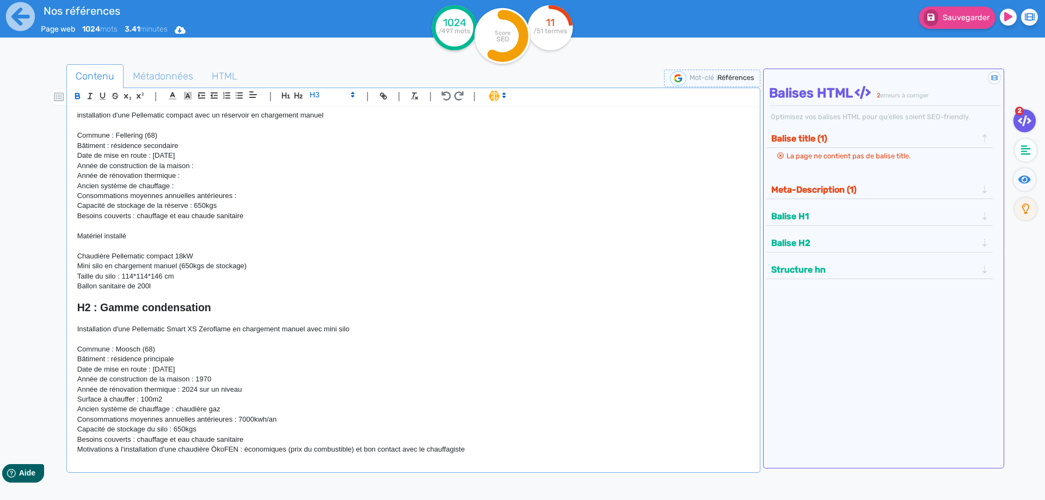
scroll to position [686, 0]
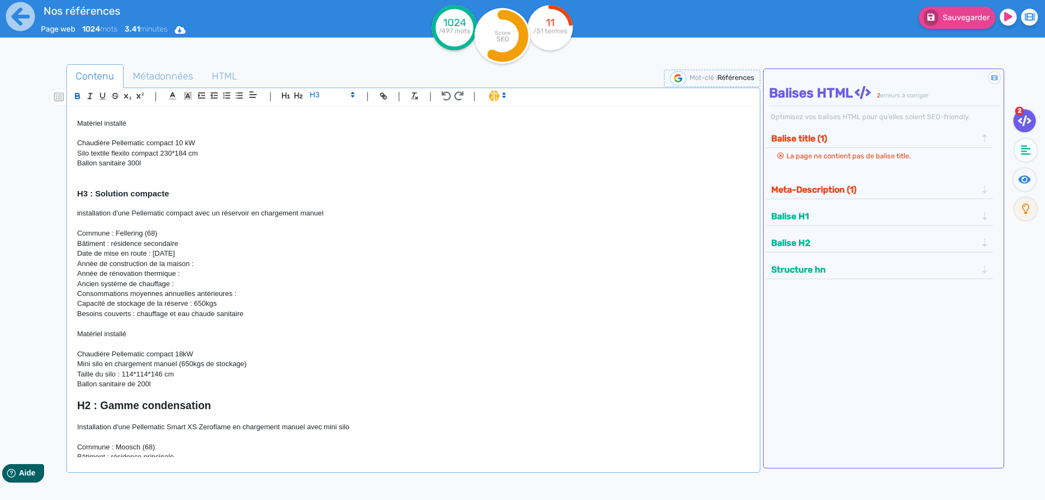
click at [127, 192] on strong "H3 : Solution compacte" at bounding box center [123, 193] width 92 height 9
click at [192, 190] on h3 "H3 : Solutions compacte" at bounding box center [413, 194] width 672 height 10
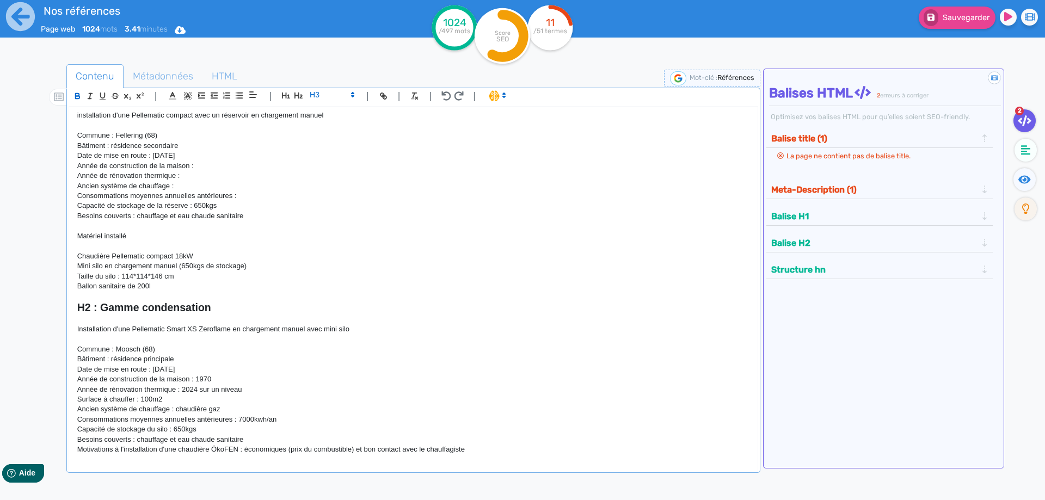
scroll to position [882, 0]
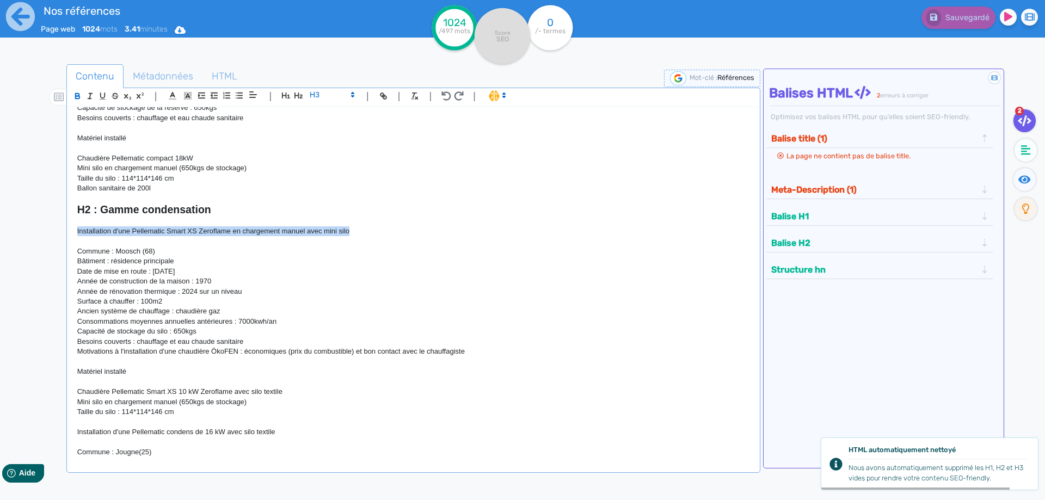
drag, startPoint x: 364, startPoint y: 232, endPoint x: 75, endPoint y: 235, distance: 289.0
click at [75, 235] on div "H1 : Nos références - un avant goût de votre future chaufferie RÉALISATIONS MAI…" at bounding box center [413, 282] width 688 height 350
click at [77, 94] on icon "button" at bounding box center [77, 95] width 4 height 3
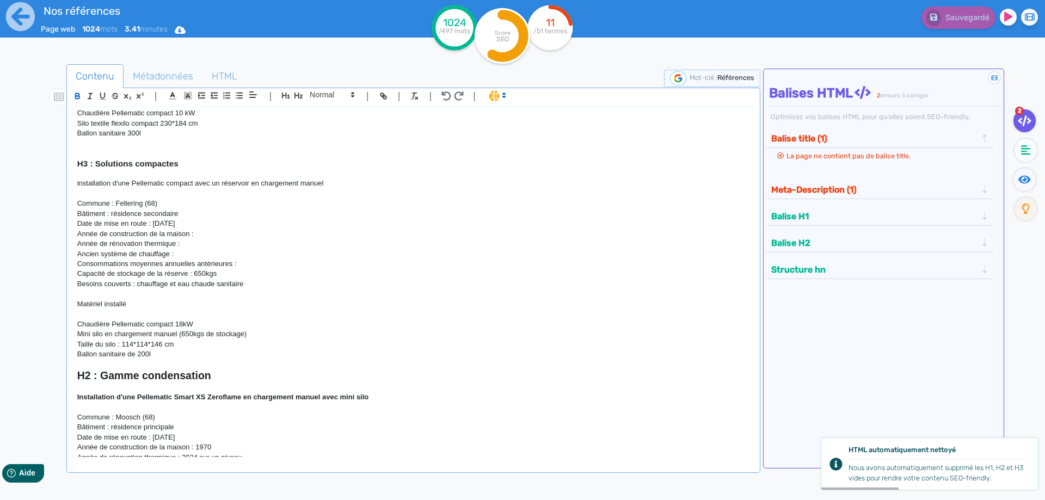
scroll to position [686, 0]
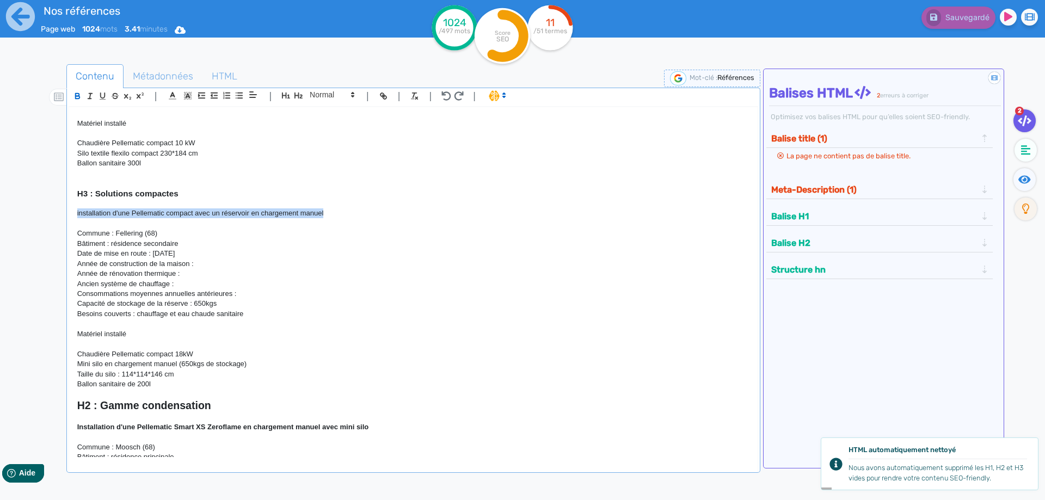
drag, startPoint x: 346, startPoint y: 216, endPoint x: 87, endPoint y: 152, distance: 266.1
click at [69, 216] on div "H1 : Nos références - un avant goût de votre future chaufferie RÉALISATIONS MAI…" at bounding box center [413, 282] width 688 height 350
click at [78, 96] on icon "button" at bounding box center [77, 97] width 4 height 3
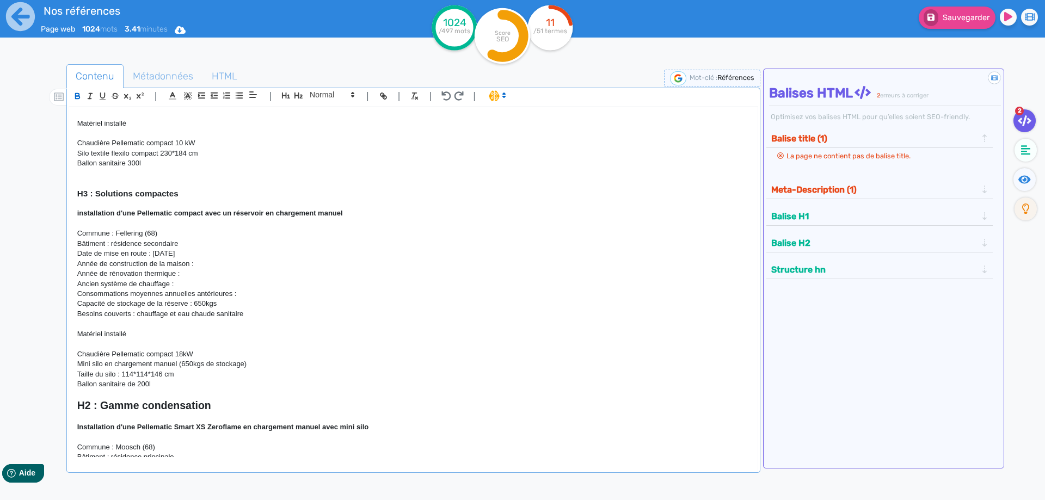
drag, startPoint x: 118, startPoint y: 223, endPoint x: 99, endPoint y: 221, distance: 19.2
click at [118, 223] on p at bounding box center [413, 224] width 672 height 10
click at [80, 214] on strong "installation d'une Pellematic compact avec un réservoir en chargement manuel" at bounding box center [210, 213] width 266 height 8
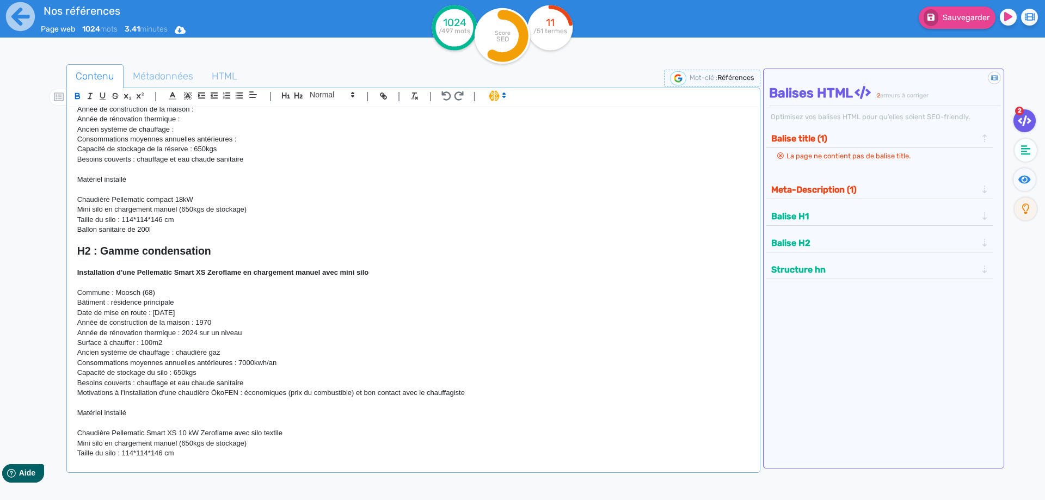
scroll to position [980, 0]
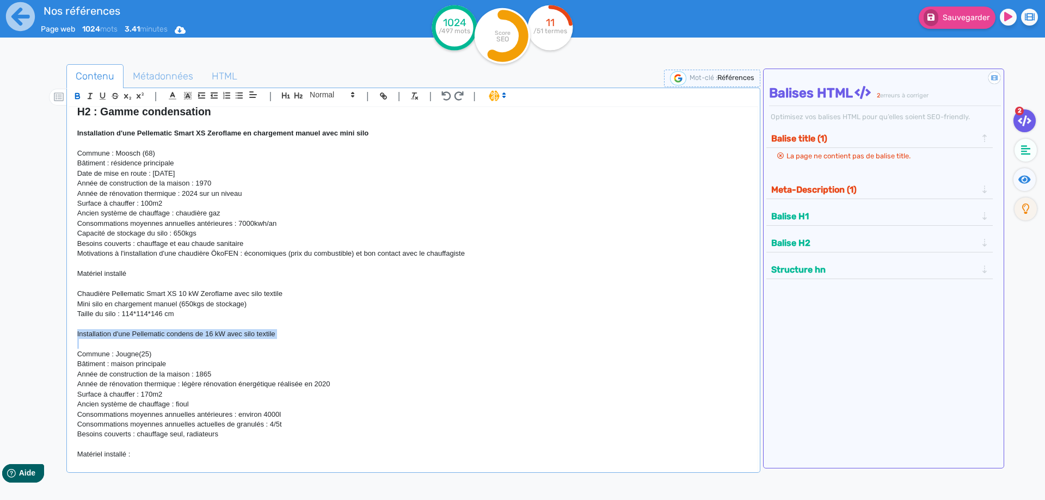
drag, startPoint x: 299, startPoint y: 341, endPoint x: 58, endPoint y: 335, distance: 241.2
click at [69, 335] on div "H1 : Nos références - un avant goût de votre future chaufferie RÉALISATIONS MAI…" at bounding box center [413, 282] width 688 height 350
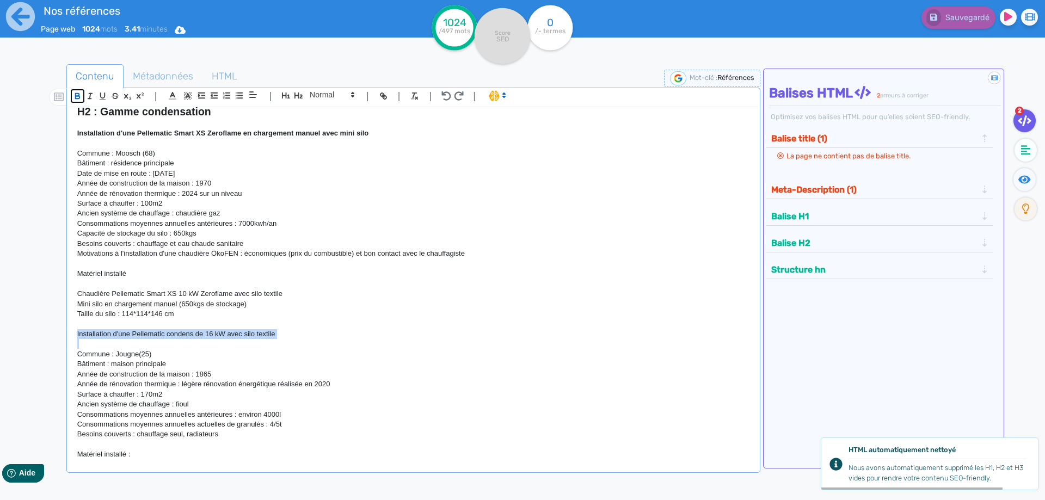
click at [75, 91] on button "button" at bounding box center [77, 96] width 13 height 13
click at [310, 274] on p "Matériel installé" at bounding box center [413, 274] width 672 height 10
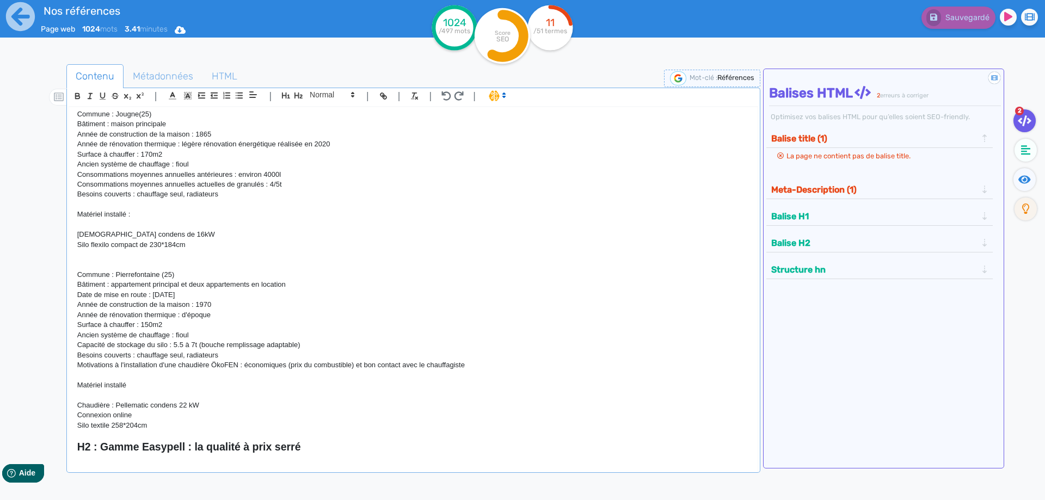
scroll to position [1225, 0]
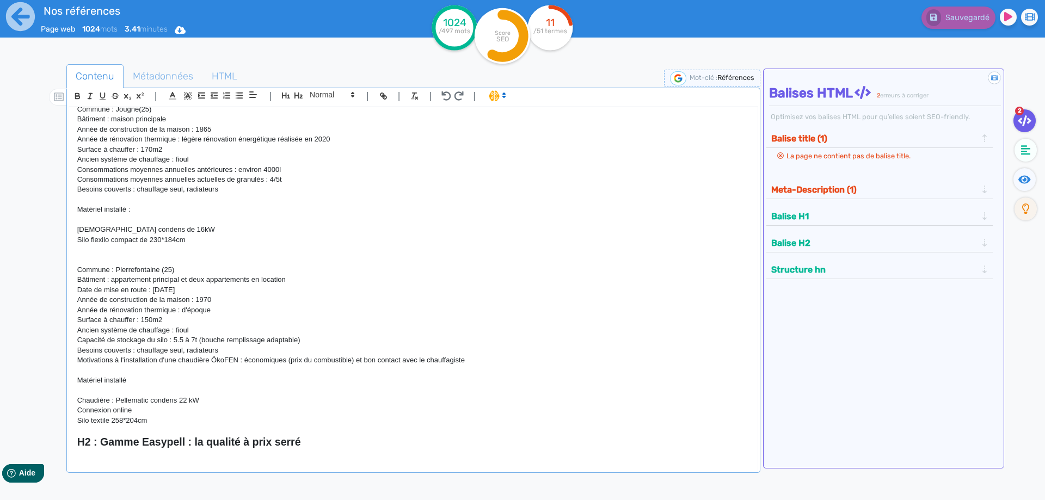
click at [97, 263] on p at bounding box center [413, 260] width 672 height 10
click at [102, 259] on p at bounding box center [413, 260] width 672 height 10
click at [88, 255] on p at bounding box center [413, 250] width 672 height 10
click at [114, 255] on p at bounding box center [413, 250] width 672 height 10
click at [110, 259] on p at bounding box center [413, 260] width 672 height 10
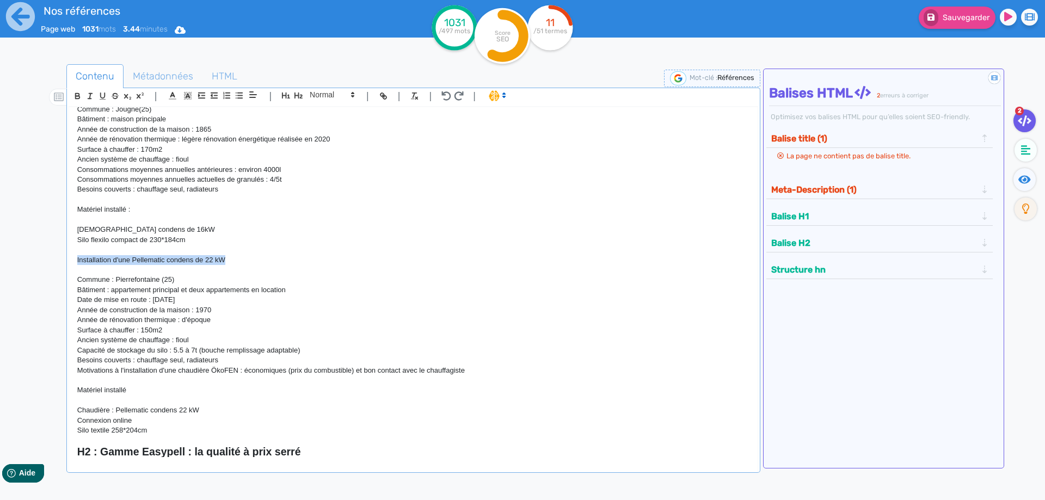
drag, startPoint x: 224, startPoint y: 259, endPoint x: 66, endPoint y: 259, distance: 157.8
click at [69, 259] on div "H1 : Nos références - un avant goût de votre future chaufferie RÉALISATIONS MAI…" at bounding box center [413, 282] width 688 height 350
click at [77, 94] on icon "button" at bounding box center [77, 95] width 4 height 3
click at [216, 204] on p at bounding box center [413, 200] width 672 height 10
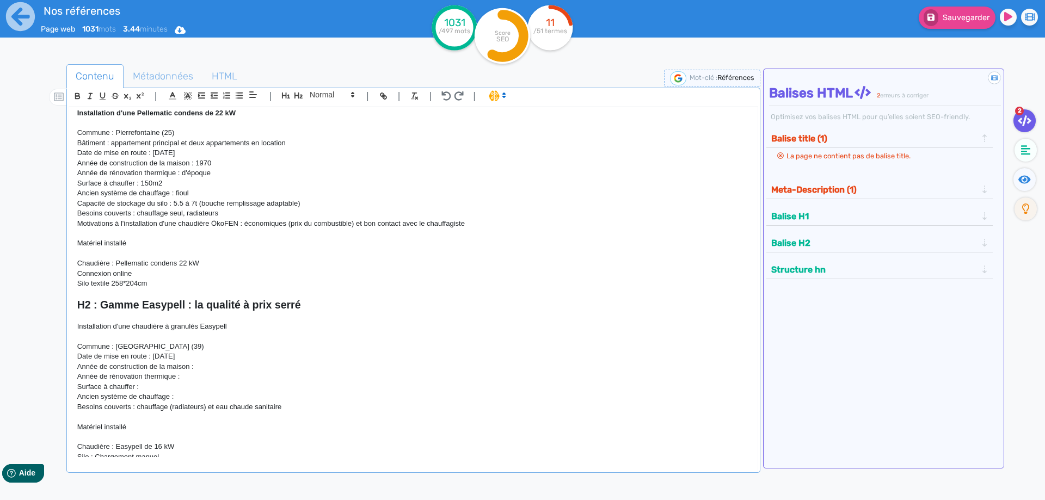
scroll to position [1469, 0]
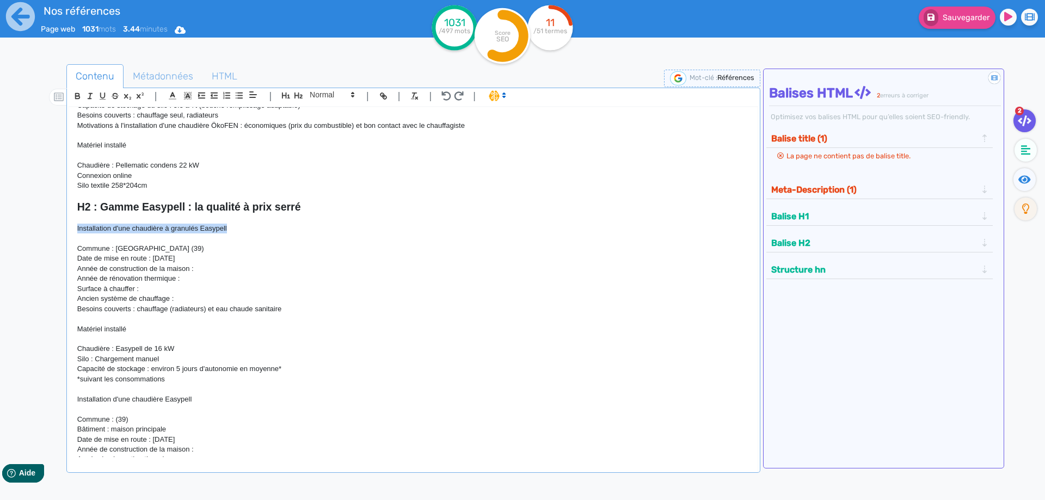
drag, startPoint x: 257, startPoint y: 230, endPoint x: 48, endPoint y: 232, distance: 209.0
click at [69, 232] on div "H1 : Nos références - un avant goût de votre future chaufferie RÉALISATIONS MAI…" at bounding box center [413, 282] width 688 height 350
click at [77, 94] on icon "button" at bounding box center [77, 95] width 4 height 3
click at [321, 216] on p at bounding box center [413, 219] width 672 height 10
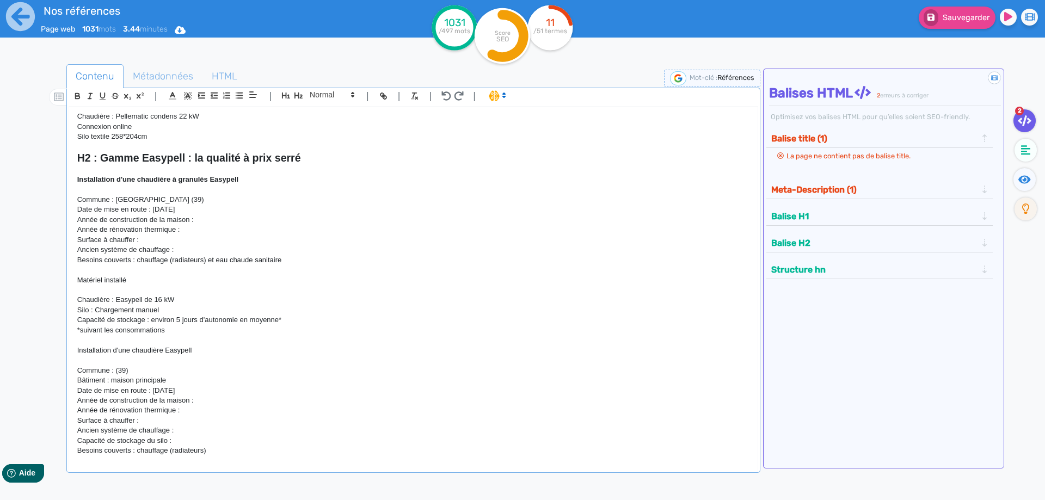
scroll to position [1567, 0]
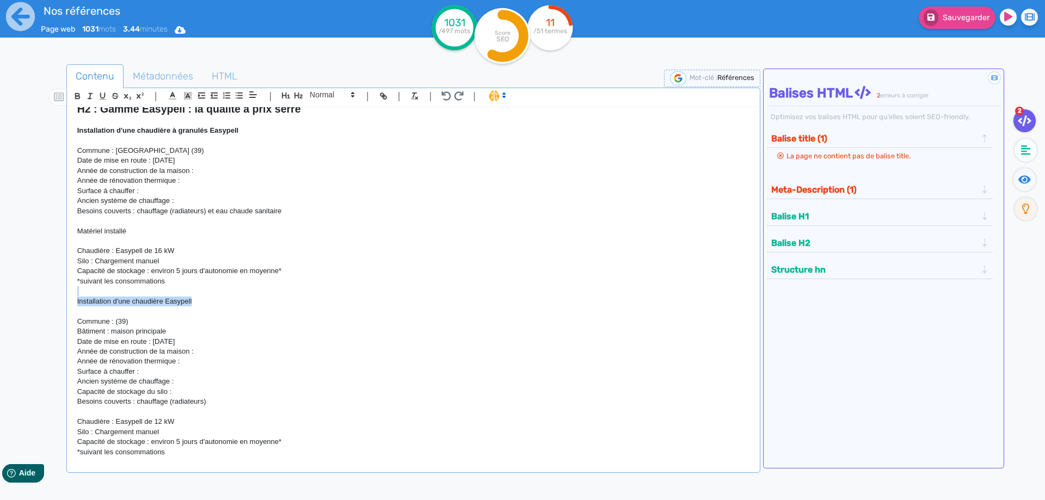
drag, startPoint x: 202, startPoint y: 299, endPoint x: 78, endPoint y: 297, distance: 124.7
click at [78, 297] on div "H1 : Nos références - un avant goût de votre future chaufferie RÉALISATIONS MAI…" at bounding box center [413, 282] width 688 height 350
click at [76, 98] on icon "button" at bounding box center [77, 97] width 4 height 3
click at [247, 282] on p "*suivant les consommations" at bounding box center [413, 281] width 672 height 10
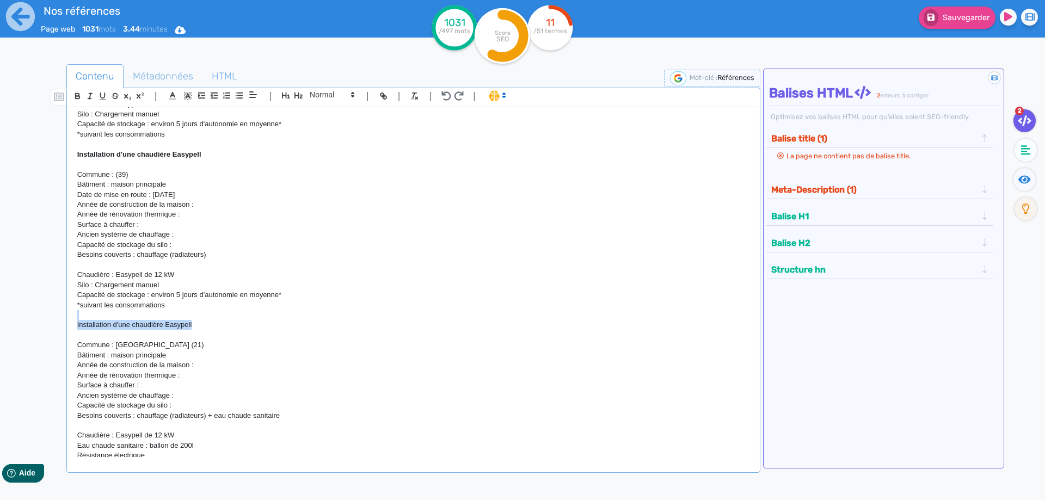
drag, startPoint x: 200, startPoint y: 327, endPoint x: 33, endPoint y: 311, distance: 167.8
click at [69, 320] on div "H1 : Nos références - un avant goût de votre future chaufferie RÉALISATIONS MAI…" at bounding box center [413, 282] width 688 height 350
click at [75, 100] on icon "button" at bounding box center [77, 95] width 9 height 9
click at [343, 312] on p at bounding box center [413, 315] width 672 height 10
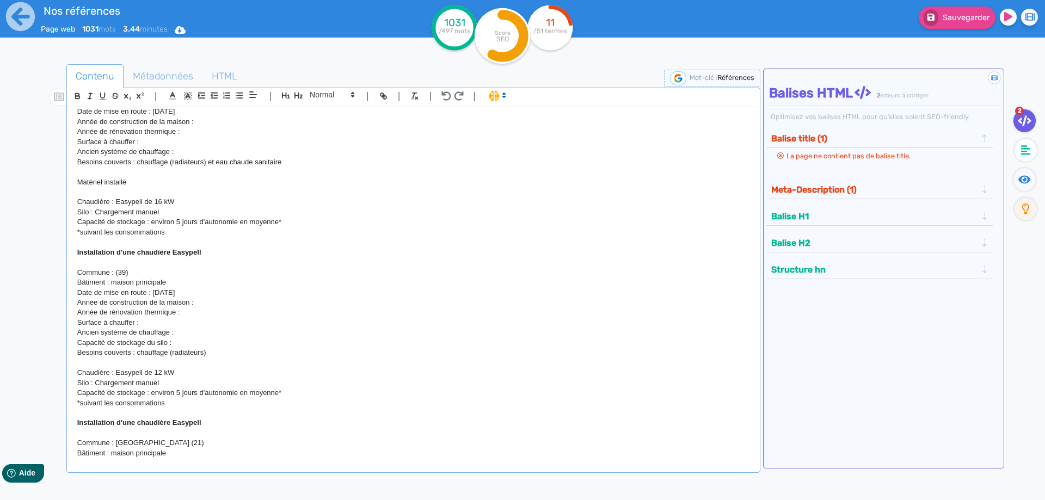
click at [232, 257] on p "Installation d'une chaudière Easypell" at bounding box center [413, 253] width 672 height 10
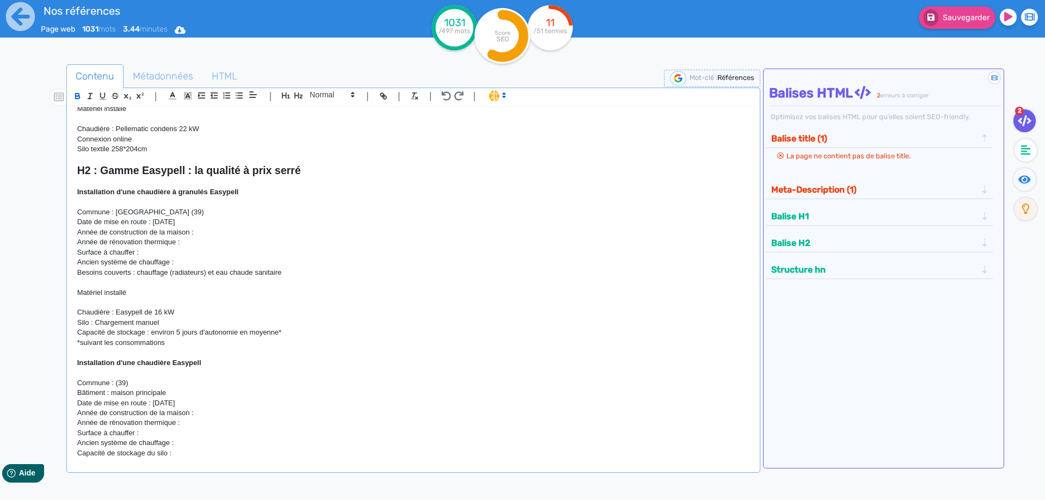
scroll to position [1469, 0]
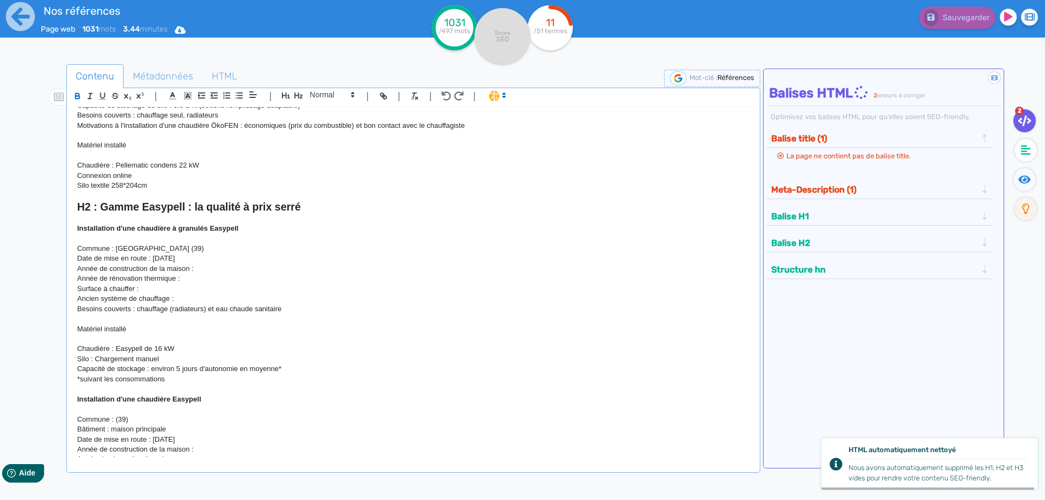
click at [256, 231] on p "Installation d'une chaudière à granulés Easypell" at bounding box center [413, 229] width 672 height 10
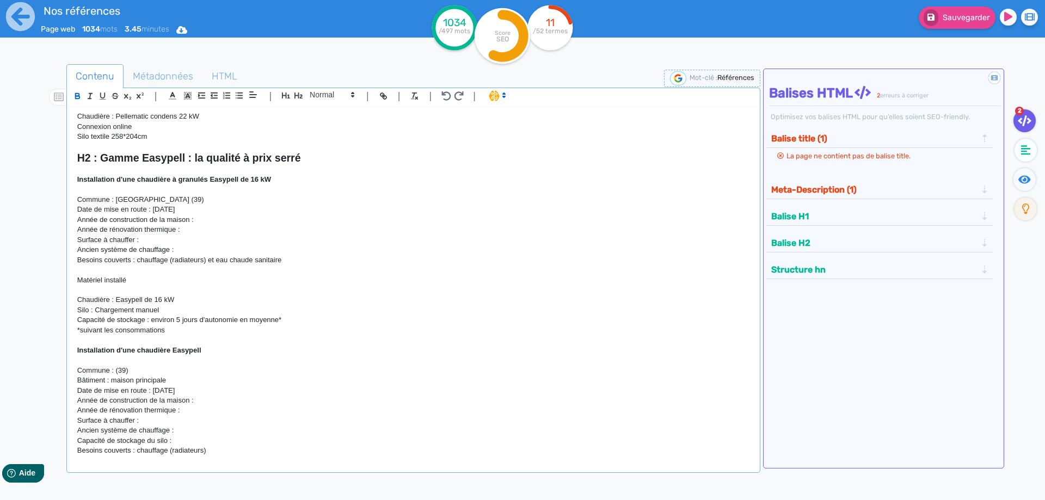
click at [222, 352] on p "Installation d'une chaudière Easypell" at bounding box center [413, 351] width 672 height 10
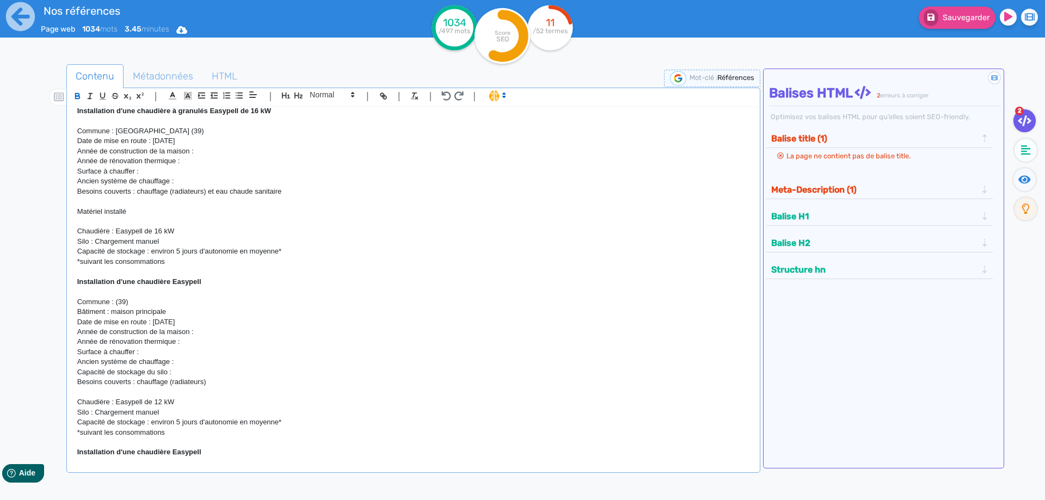
scroll to position [1665, 0]
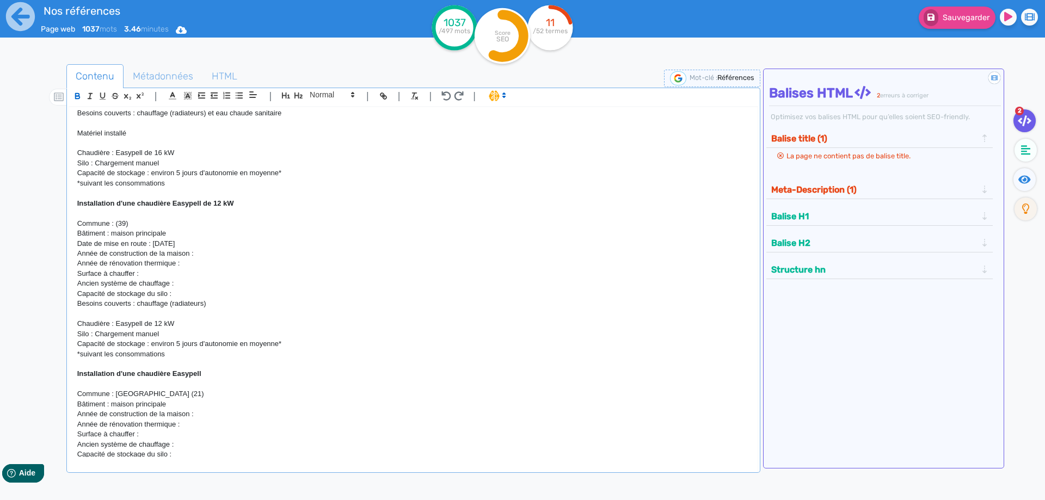
click at [226, 378] on p "Installation d'une chaudière Easypell" at bounding box center [413, 374] width 672 height 10
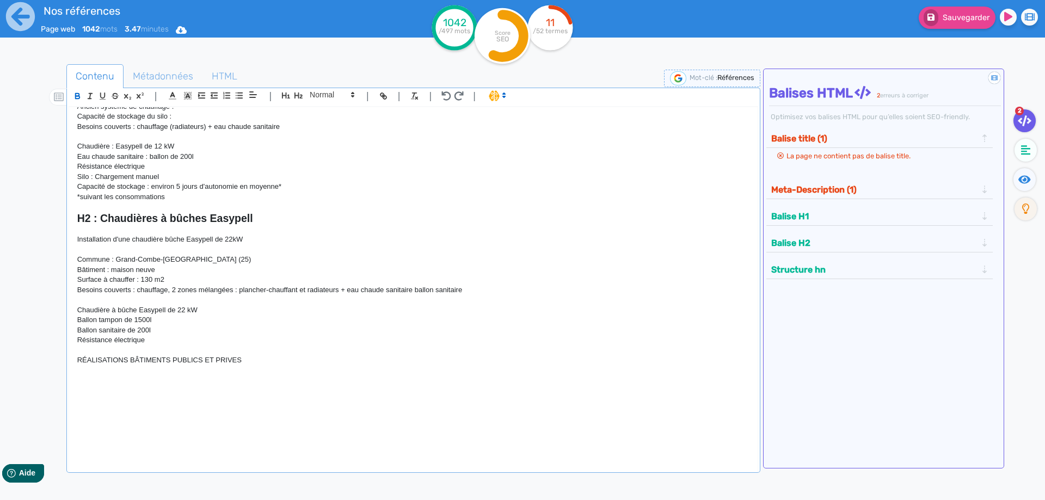
scroll to position [2008, 0]
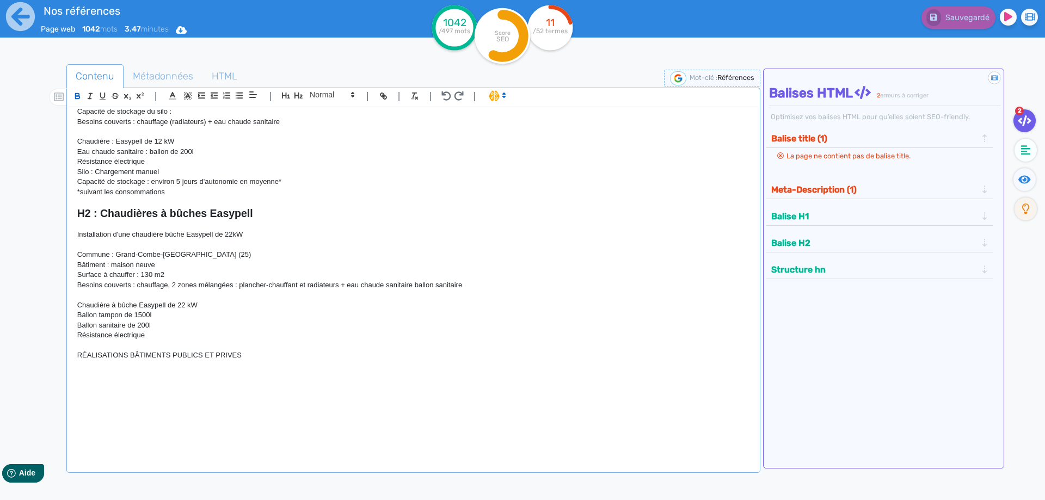
click at [262, 220] on h2 "H2 : Chaudières à bûches Easypell" at bounding box center [413, 213] width 672 height 13
drag, startPoint x: 263, startPoint y: 219, endPoint x: 210, endPoint y: 215, distance: 53.5
click at [210, 215] on h2 "H2 : Chaudières à bûches Easypell" at bounding box center [413, 213] width 672 height 13
click at [169, 230] on p at bounding box center [413, 225] width 672 height 10
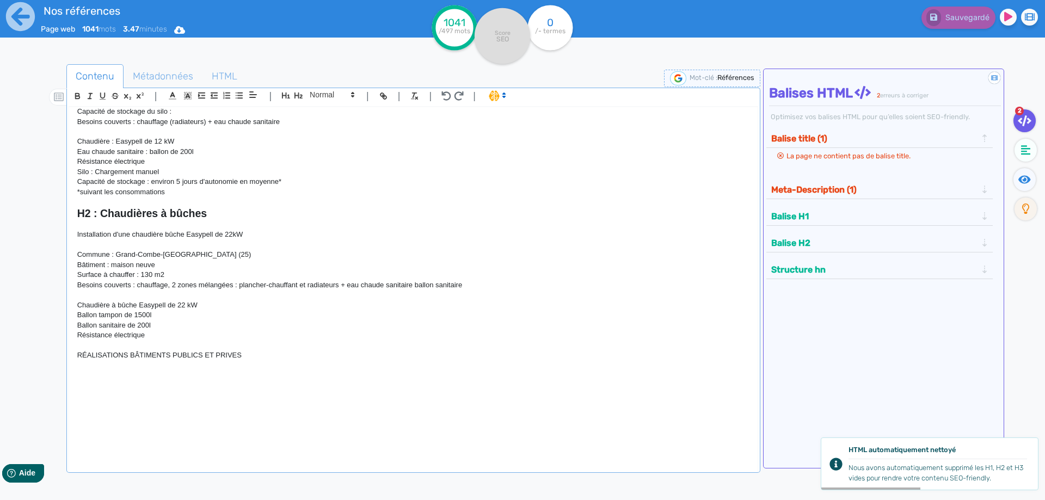
click at [77, 235] on div "H1 : Nos références - un avant goût de votre future chaufferie RÉALISATIONS MAI…" at bounding box center [413, 282] width 688 height 350
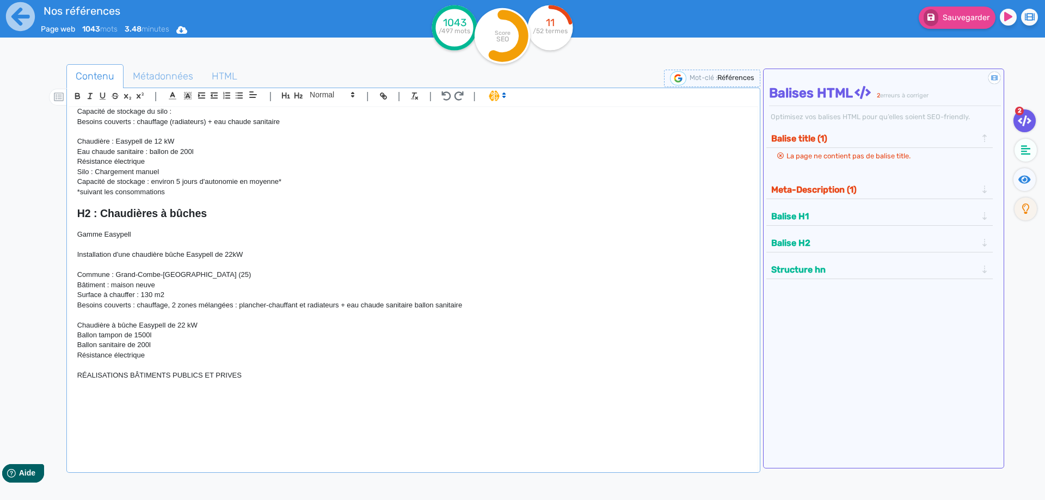
click at [151, 238] on p "Gamme Easypell" at bounding box center [413, 235] width 672 height 10
click at [76, 235] on div "H1 : Nos références - un avant goût de votre future chaufferie RÉALISATIONS MAI…" at bounding box center [413, 282] width 688 height 350
drag, startPoint x: 272, startPoint y: 238, endPoint x: 59, endPoint y: 232, distance: 212.3
click at [69, 233] on div "H1 : Nos références - un avant goût de votre future chaufferie RÉALISATIONS MAI…" at bounding box center [413, 282] width 688 height 350
click at [350, 95] on icon at bounding box center [353, 95] width 10 height 10
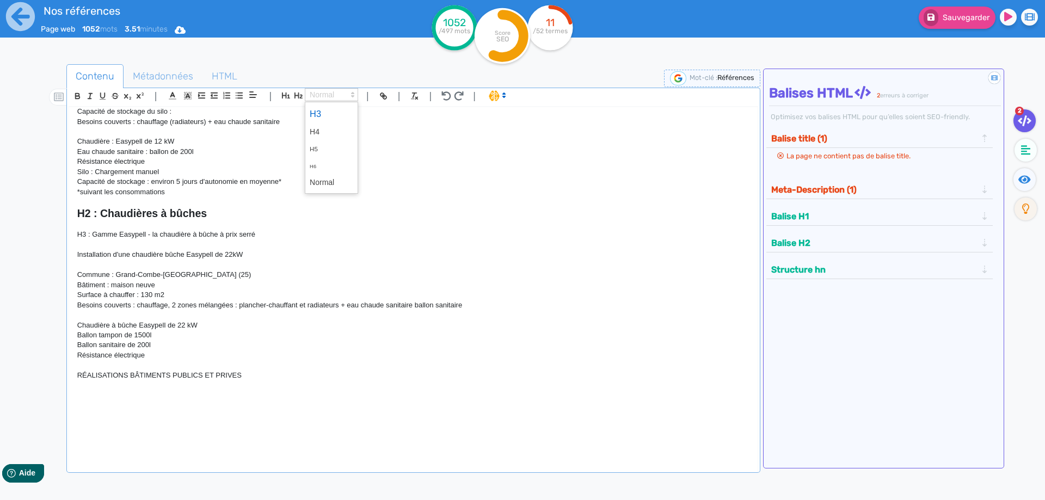
click at [322, 112] on span at bounding box center [332, 113] width 44 height 19
click at [76, 95] on icon "button" at bounding box center [77, 95] width 4 height 3
click at [202, 294] on p "Surface à chauffer : 130 m2" at bounding box center [413, 295] width 672 height 10
drag, startPoint x: 266, startPoint y: 258, endPoint x: 40, endPoint y: 259, distance: 225.9
click at [69, 259] on div "H1 : Nos références - un avant goût de votre future chaufferie RÉALISATIONS MAI…" at bounding box center [413, 282] width 688 height 350
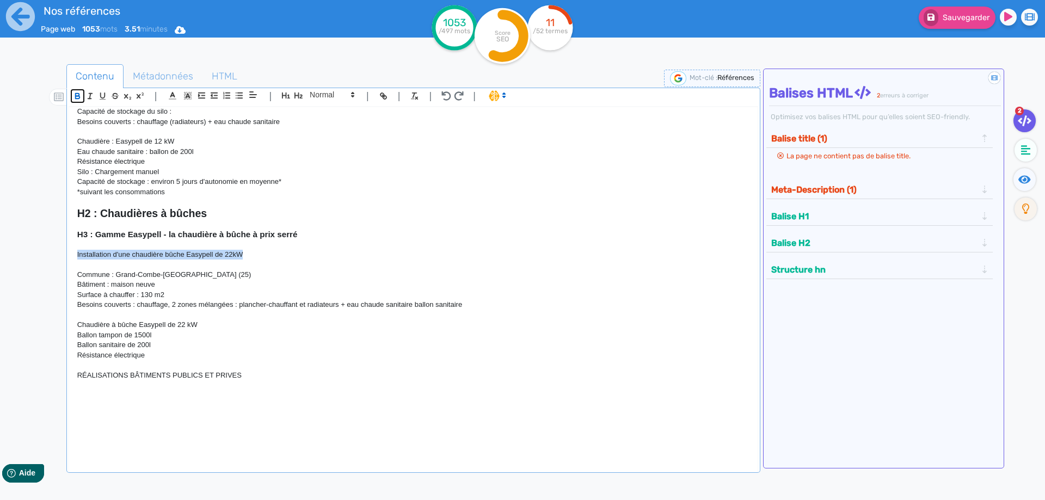
click at [77, 91] on button "button" at bounding box center [77, 96] width 13 height 13
click at [230, 250] on p at bounding box center [413, 245] width 672 height 10
click at [265, 379] on p "RÉALISATIONS BÂTIMENTS PUBLICS ET PRIVES" at bounding box center [413, 376] width 672 height 10
drag, startPoint x: 265, startPoint y: 379, endPoint x: 64, endPoint y: 378, distance: 201.4
click at [69, 378] on div "H1 : Nos références - un avant goût de votre future chaufferie RÉALISATIONS MAI…" at bounding box center [413, 282] width 688 height 350
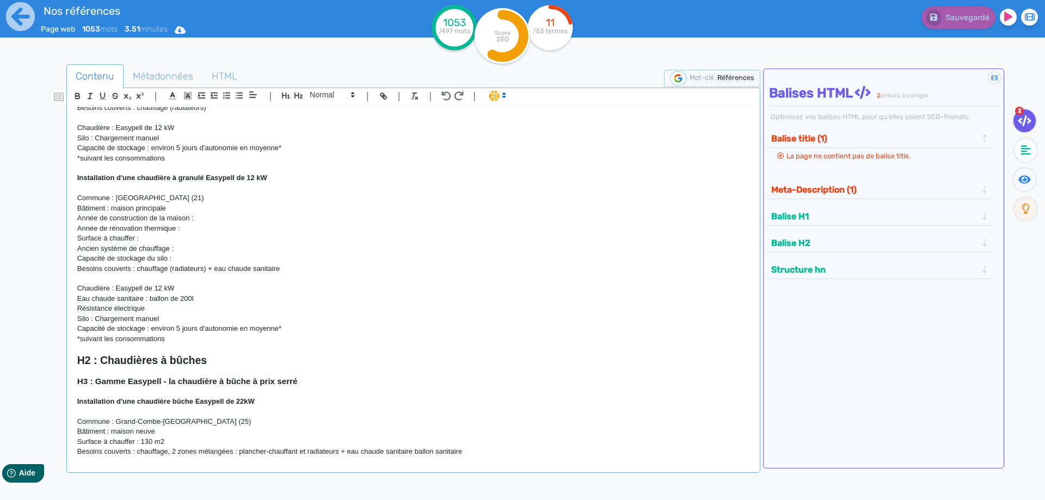
scroll to position [2050, 0]
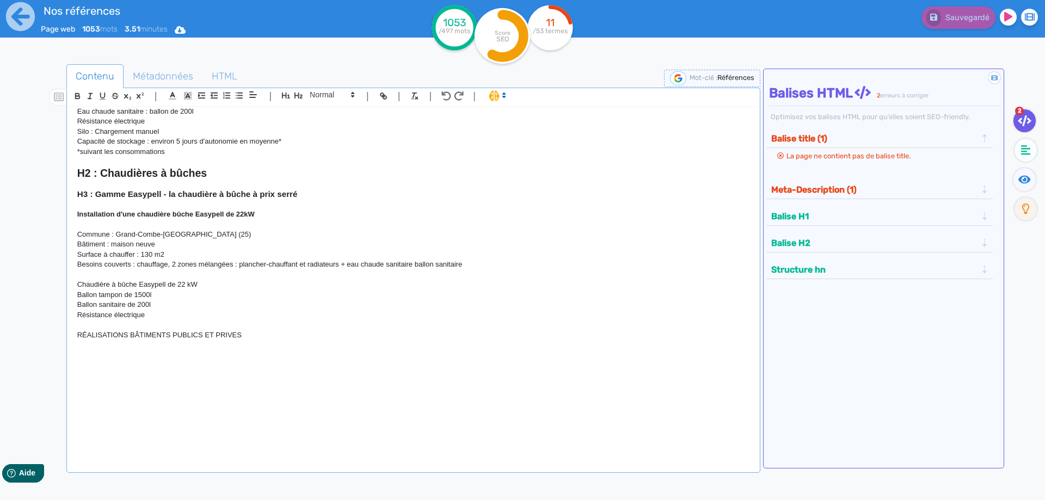
click at [112, 348] on p at bounding box center [413, 345] width 672 height 10
click at [77, 331] on p "RÉALISATIONS BÂTIMENTS PUBLICS ET PRIVES" at bounding box center [413, 335] width 672 height 10
drag, startPoint x: 268, startPoint y: 338, endPoint x: 15, endPoint y: 337, distance: 253.1
click at [69, 337] on div "H1 : Nos références - un avant goût de votre future chaufferie RÉALISATIONS MAI…" at bounding box center [413, 282] width 688 height 350
click at [302, 91] on button "button" at bounding box center [298, 95] width 13 height 13
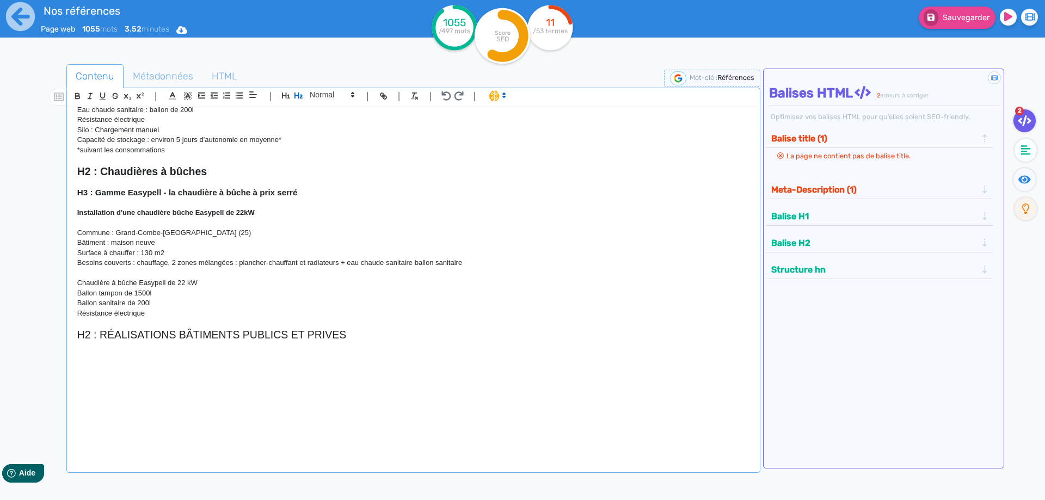
click at [321, 355] on p at bounding box center [413, 356] width 672 height 10
drag, startPoint x: 366, startPoint y: 331, endPoint x: 23, endPoint y: 333, distance: 342.9
click at [69, 333] on div "H1 : Nos références - un avant goût de votre future chaufferie RÉALISATIONS MAI…" at bounding box center [413, 282] width 688 height 350
click at [75, 99] on icon "button" at bounding box center [77, 95] width 9 height 9
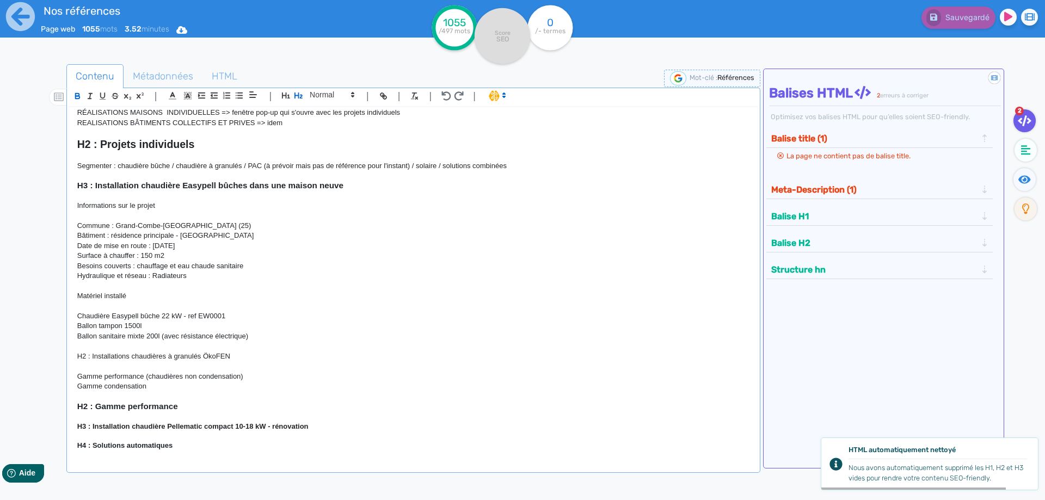
scroll to position [0, 0]
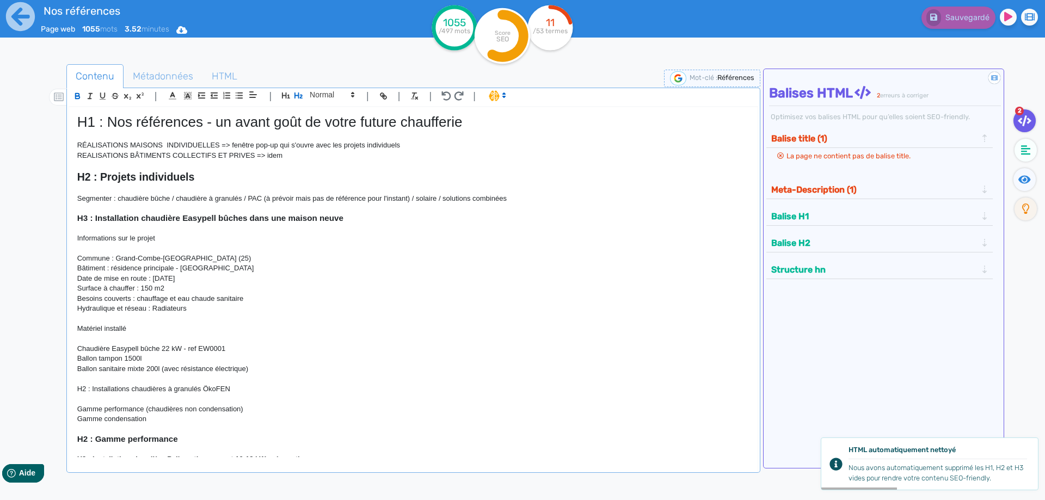
click at [204, 176] on h2 "H2 : Projets individuels" at bounding box center [413, 177] width 672 height 13
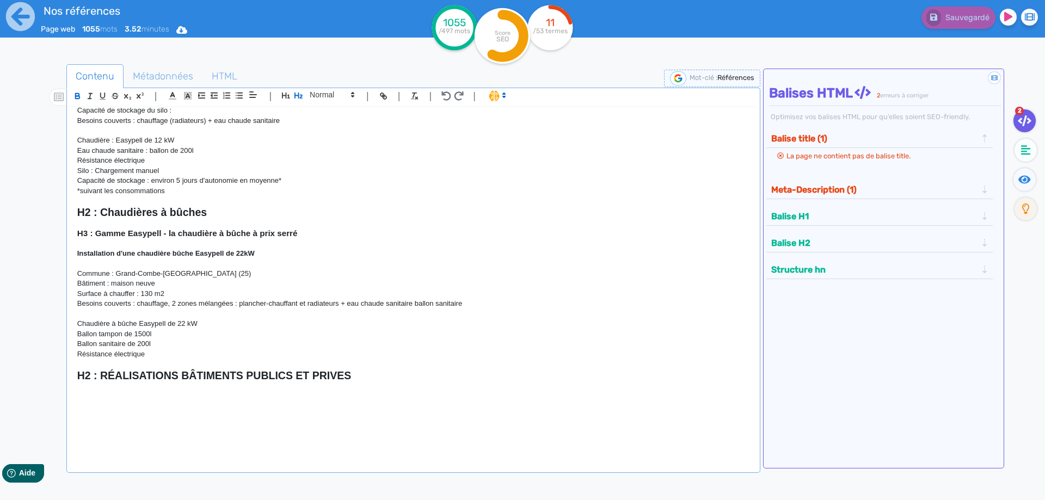
scroll to position [2053, 0]
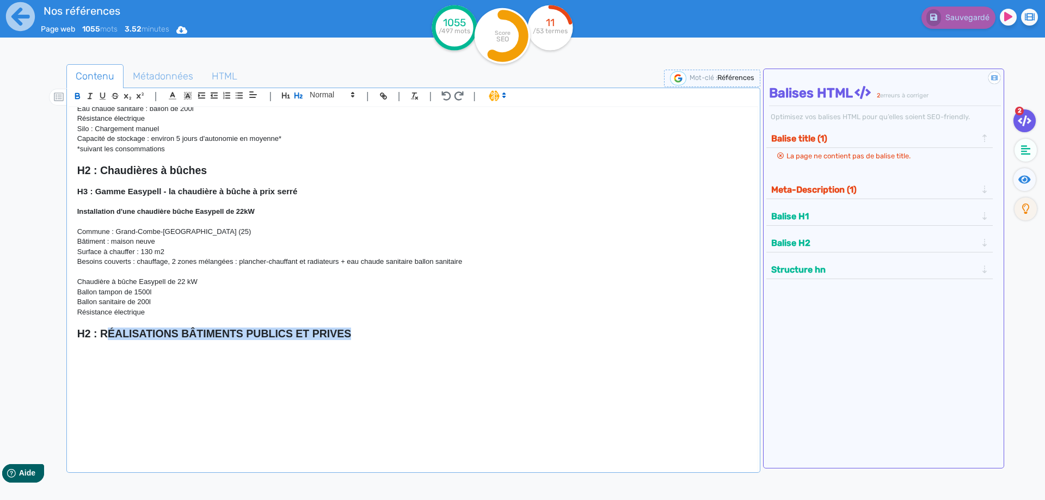
drag, startPoint x: 368, startPoint y: 335, endPoint x: 111, endPoint y: 333, distance: 256.9
click at [111, 333] on h2 "H2 : RÉALISATIONS BÂTIMENTS PUBLICS ET PRIVES" at bounding box center [413, 334] width 672 height 13
click at [106, 365] on p at bounding box center [413, 364] width 672 height 10
click at [106, 357] on p at bounding box center [413, 353] width 672 height 10
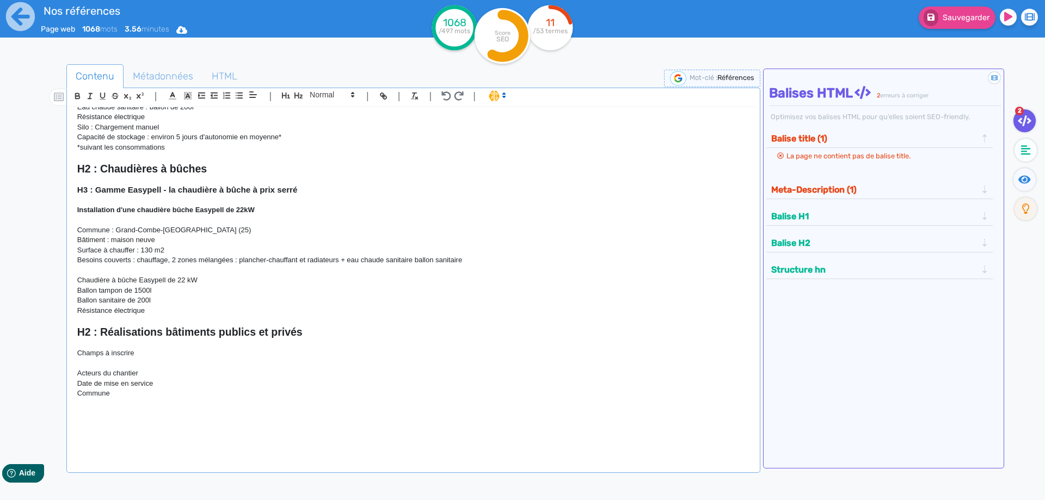
click at [110, 368] on p at bounding box center [413, 364] width 672 height 10
drag, startPoint x: 139, startPoint y: 354, endPoint x: 77, endPoint y: 355, distance: 62.0
click at [77, 355] on p "Champs à inscrire" at bounding box center [413, 353] width 672 height 10
copy p "Champs à inscrire"
click at [95, 361] on p at bounding box center [413, 364] width 672 height 10
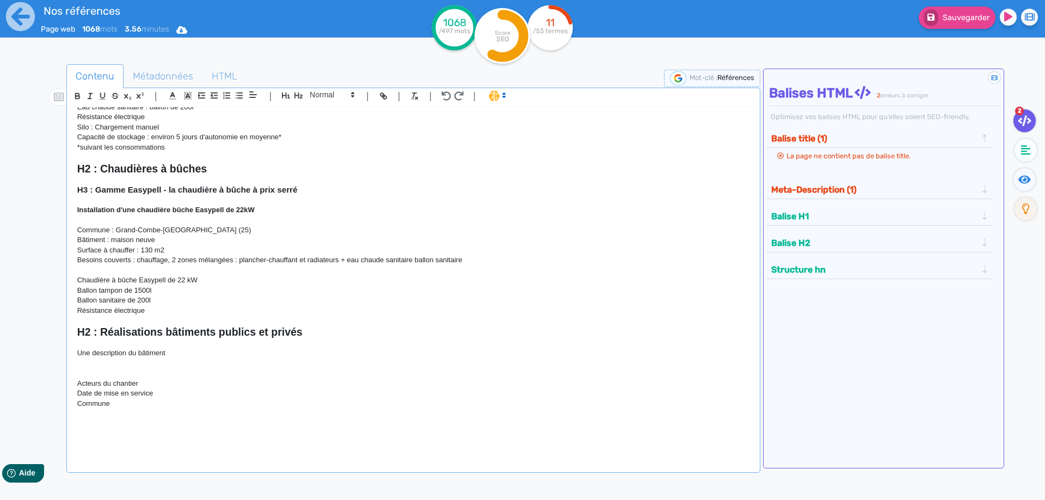
scroll to position [0, 0]
click at [94, 365] on p at bounding box center [413, 364] width 672 height 10
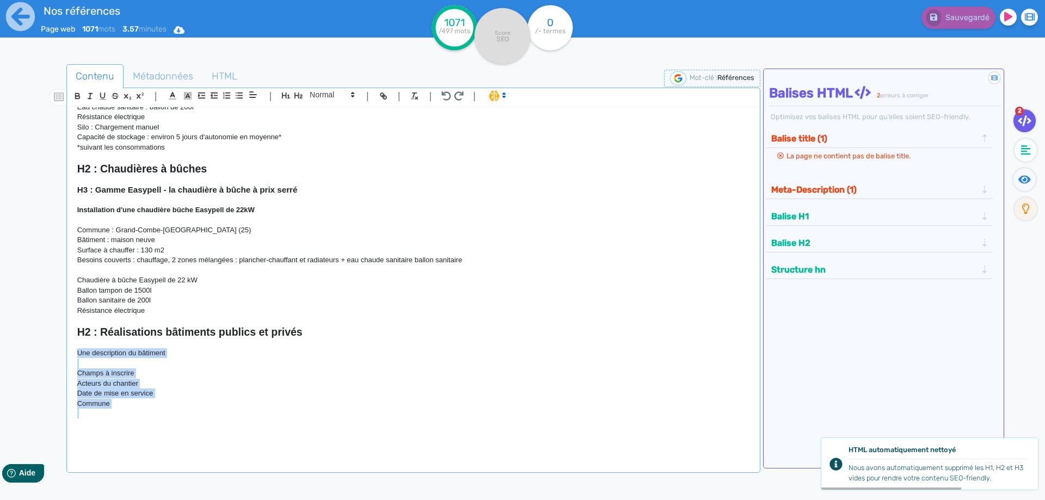
drag, startPoint x: 130, startPoint y: 412, endPoint x: 59, endPoint y: 352, distance: 93.0
click at [69, 352] on div "H1 : Nos références - un avant goût de votre future chaufferie RÉALISATIONS MAI…" at bounding box center [413, 282] width 688 height 350
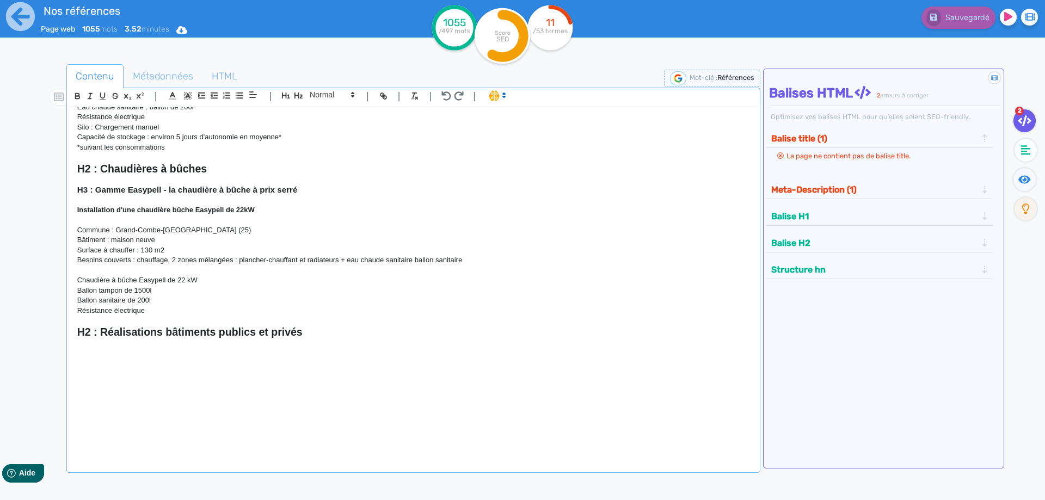
click at [102, 355] on p at bounding box center [413, 353] width 672 height 10
click at [146, 356] on p "Café Multiservices" at bounding box center [413, 353] width 672 height 10
click at [93, 374] on p at bounding box center [413, 373] width 672 height 10
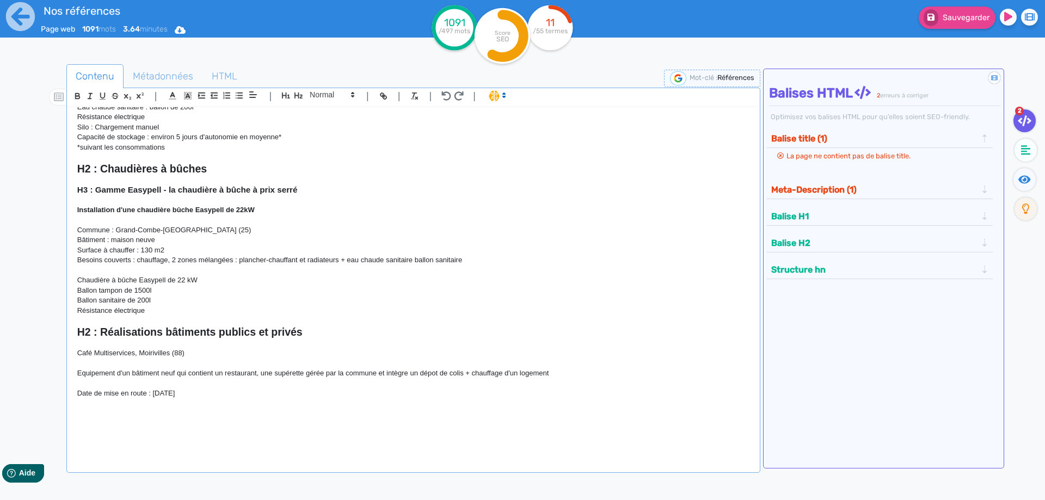
click at [101, 375] on p "Equipement d'un bâtiment neuf qui contient un restaurant, une supérette gérée p…" at bounding box center [413, 373] width 672 height 10
click at [117, 385] on p at bounding box center [413, 384] width 672 height 10
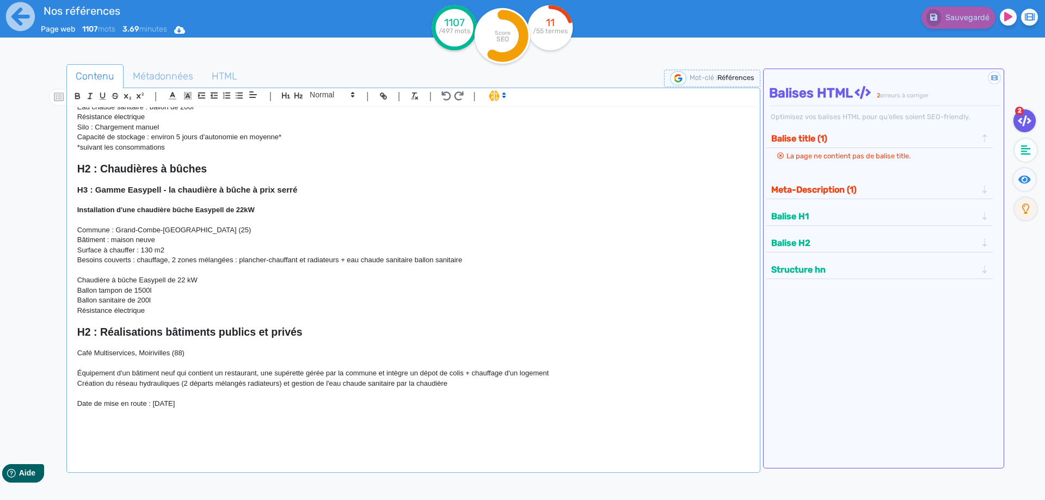
click at [119, 424] on p at bounding box center [413, 424] width 672 height 10
click at [101, 412] on p at bounding box center [413, 414] width 672 height 10
click at [165, 417] on p "Chaudière installée :" at bounding box center [413, 414] width 672 height 10
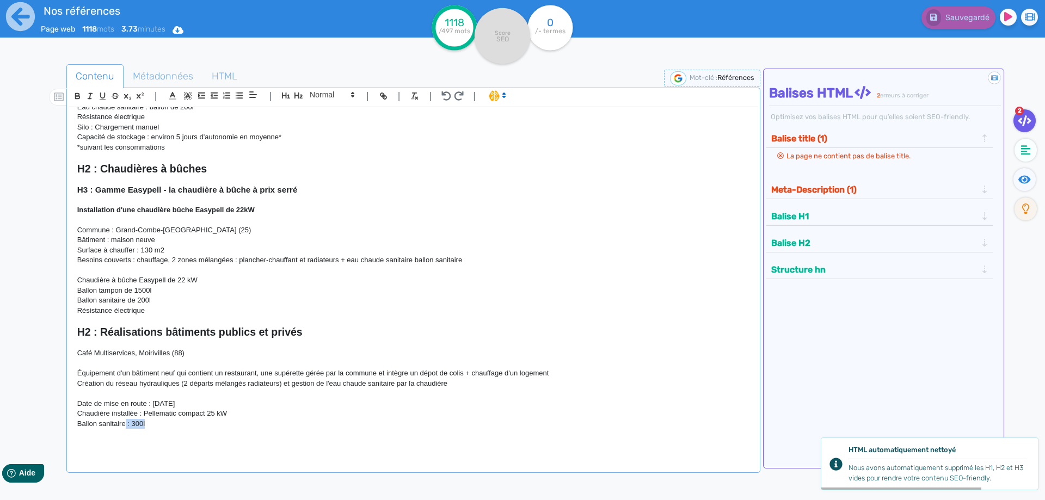
drag, startPoint x: 156, startPoint y: 427, endPoint x: 126, endPoint y: 425, distance: 30.0
click at [126, 425] on p "Ballon sanitaire : 300l" at bounding box center [413, 424] width 672 height 10
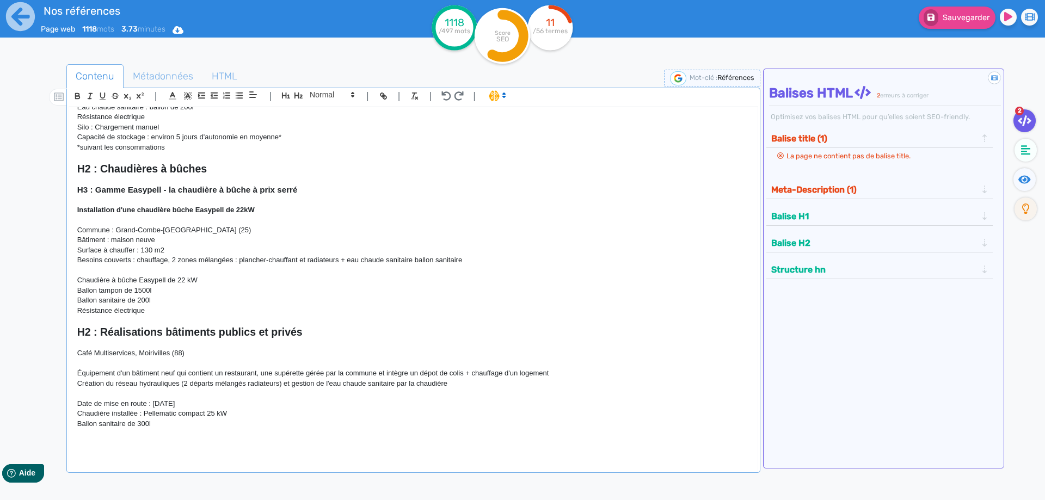
click at [145, 416] on p "Chaudière installée : Pellematic compact 25 kW" at bounding box center [413, 414] width 672 height 10
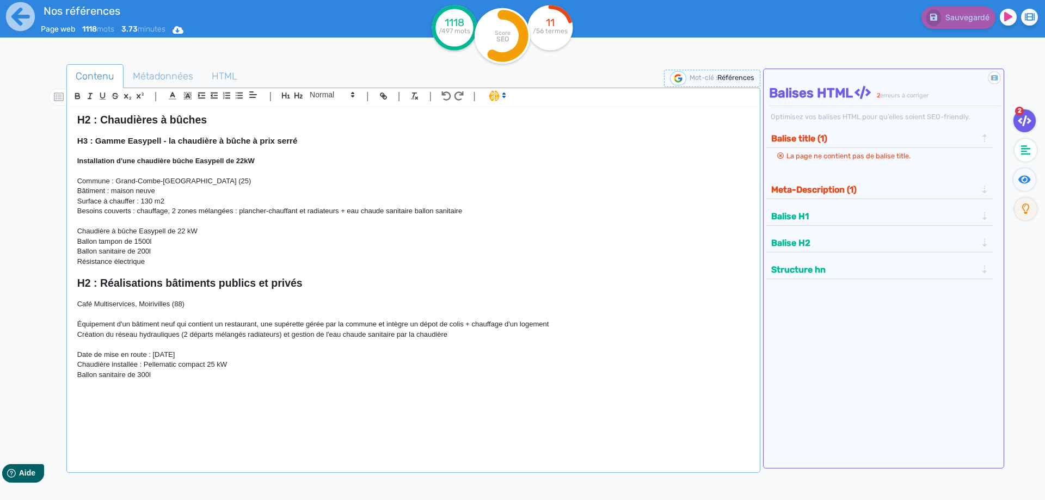
click at [113, 399] on p at bounding box center [413, 395] width 672 height 10
click at [86, 383] on p at bounding box center [413, 385] width 672 height 10
click at [126, 385] on p at bounding box center [413, 385] width 672 height 10
click at [77, 308] on p "Café Multiservices, Moirivilles (88)" at bounding box center [413, 304] width 672 height 10
click at [110, 319] on p at bounding box center [413, 315] width 672 height 10
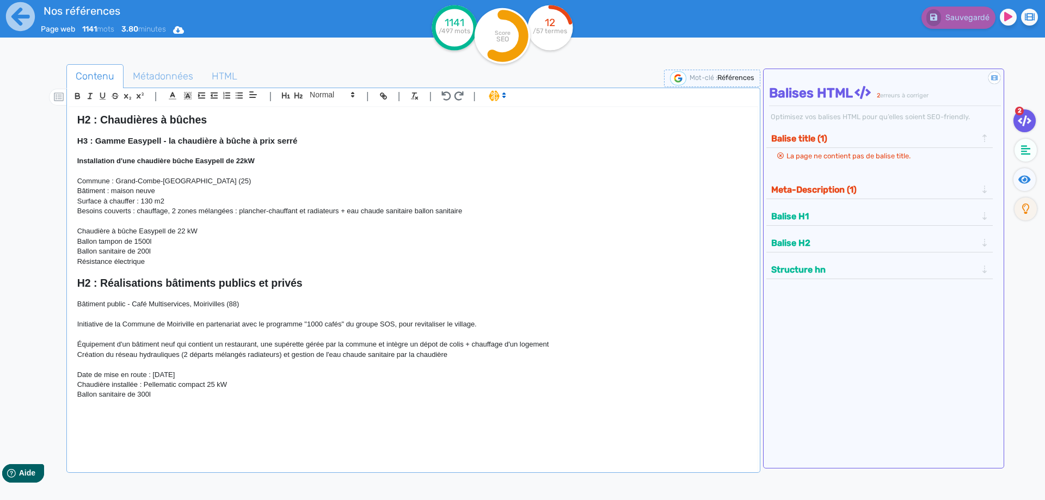
click at [153, 414] on p at bounding box center [413, 415] width 672 height 10
click at [125, 399] on p "Ballon sanitaire de 300l" at bounding box center [413, 395] width 672 height 10
click at [168, 399] on p "Ballon sanitaire de 300l" at bounding box center [413, 395] width 672 height 10
click at [125, 420] on p at bounding box center [413, 415] width 672 height 10
click at [143, 405] on p "Stockage silo :" at bounding box center [413, 405] width 672 height 10
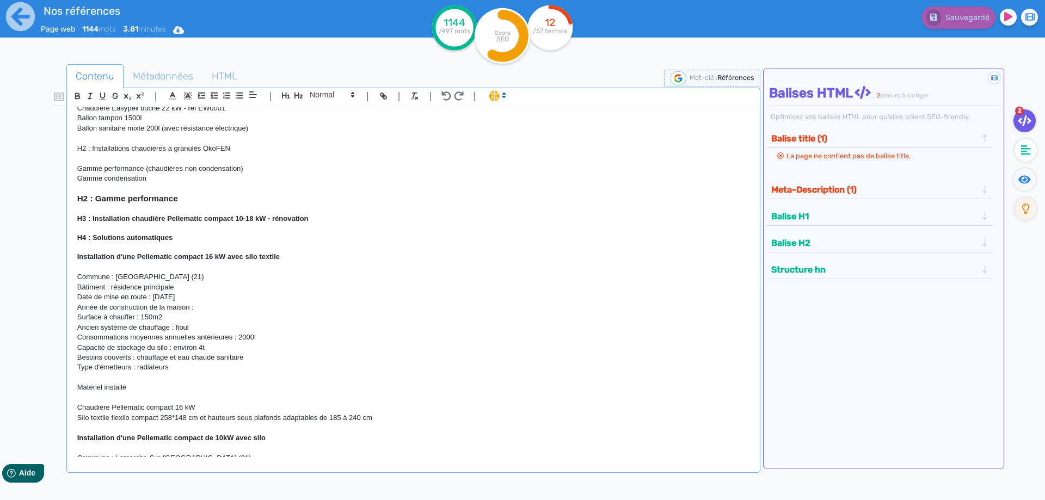
scroll to position [0, 0]
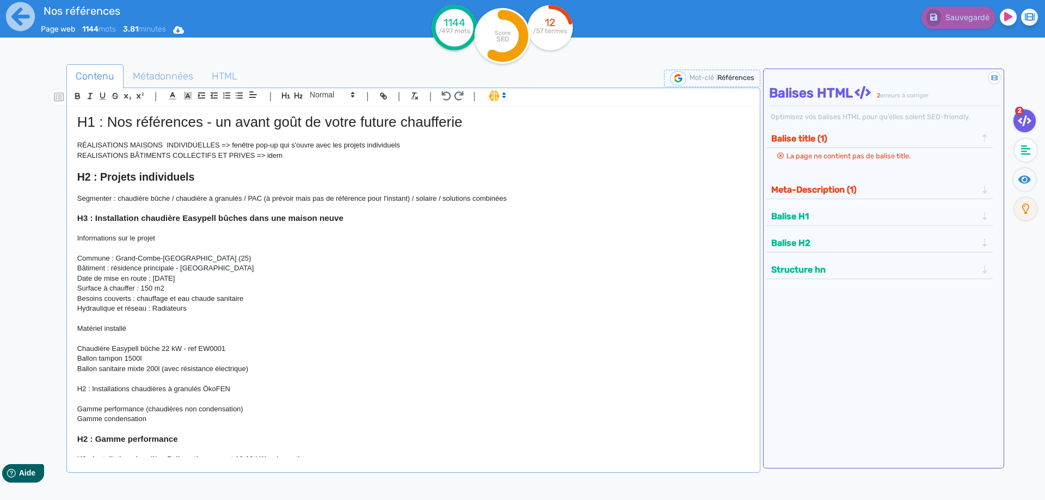
click at [94, 155] on p "REALISATIONS BÂTIMENTS COLLECTIFS ET PRIVES => idem" at bounding box center [413, 156] width 672 height 10
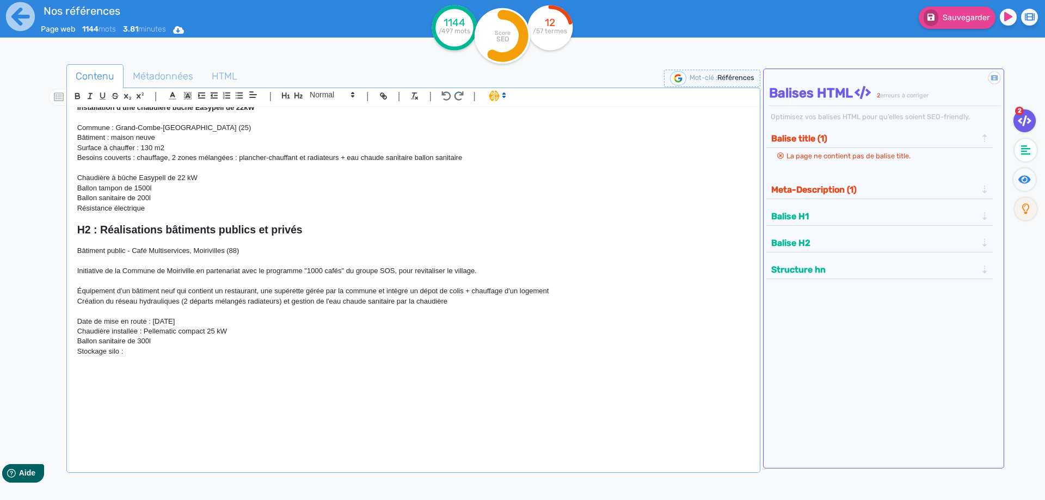
scroll to position [2173, 0]
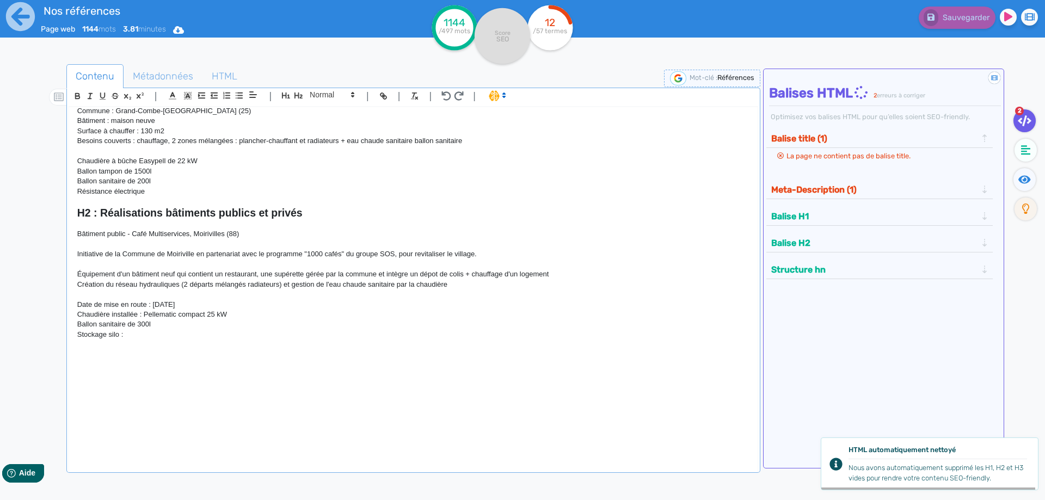
click at [123, 348] on p at bounding box center [413, 345] width 672 height 10
click at [133, 336] on p "Stockage silo :" at bounding box center [413, 335] width 672 height 10
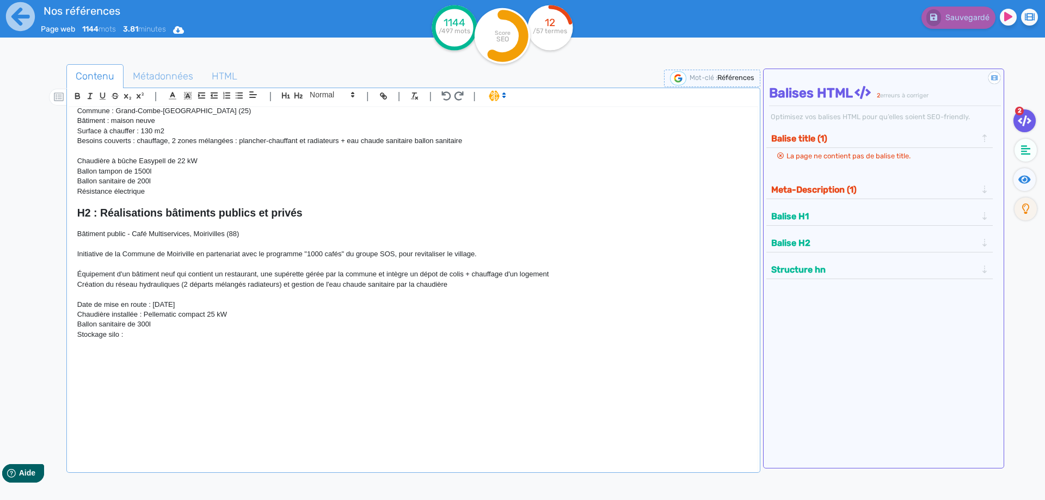
click at [158, 336] on p "Stockage silo :" at bounding box center [413, 335] width 672 height 10
click at [185, 335] on p "Stockage : silo KGT 184*184 c" at bounding box center [413, 335] width 672 height 10
drag, startPoint x: 249, startPoint y: 235, endPoint x: 63, endPoint y: 158, distance: 201.5
click at [69, 233] on div "H1 : Nos références - un avant goût de votre future chaufferie RÉALISATIONS MAI…" at bounding box center [413, 282] width 688 height 350
click at [73, 94] on icon "button" at bounding box center [77, 95] width 9 height 9
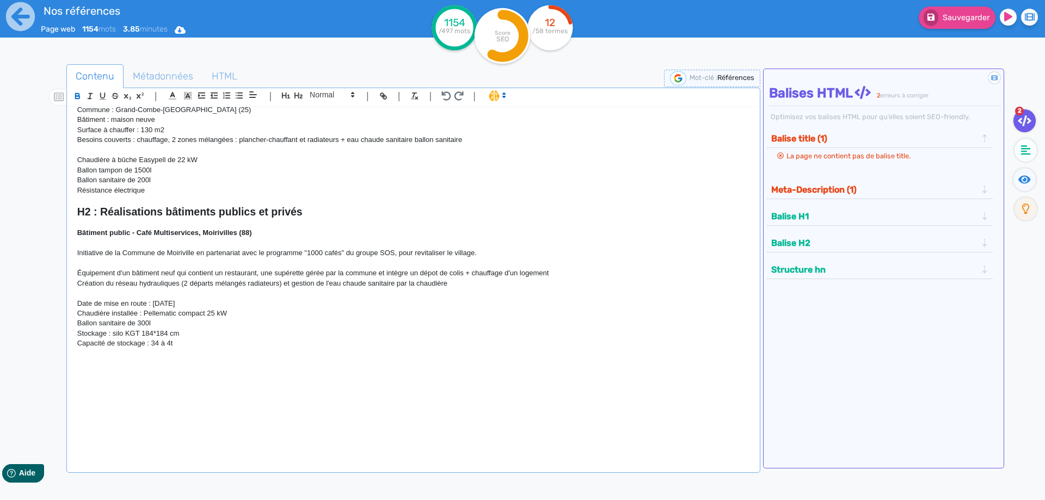
click at [226, 333] on p "Stockage : silo KGT 184*184 cm" at bounding box center [413, 334] width 672 height 10
drag, startPoint x: 262, startPoint y: 238, endPoint x: 45, endPoint y: 233, distance: 216.7
click at [69, 233] on div "H1 : Nos références - un avant goût de votre future chaufferie RÉALISATIONS MAI…" at bounding box center [413, 282] width 688 height 350
click at [122, 368] on p at bounding box center [413, 364] width 672 height 10
click at [119, 368] on p "Bâtiment" at bounding box center [413, 364] width 672 height 10
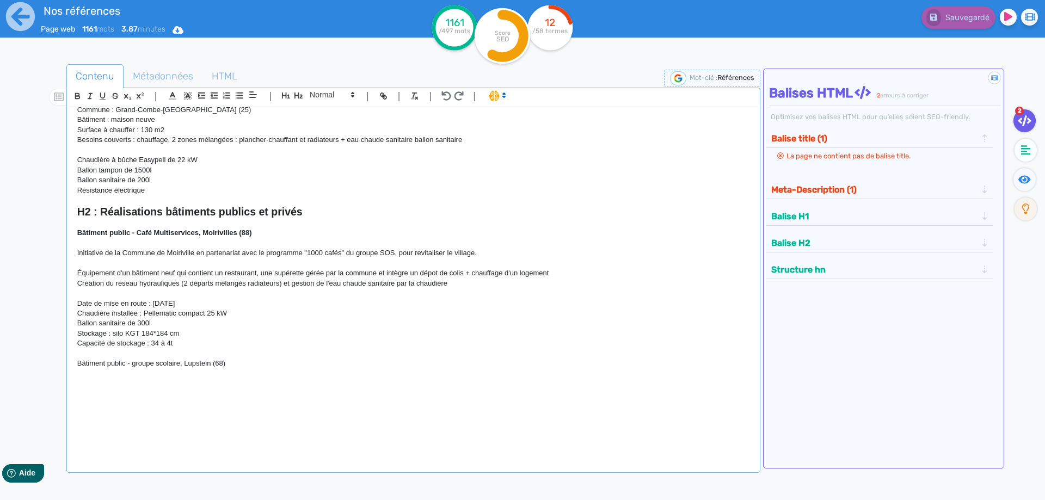
click at [142, 379] on p at bounding box center [413, 374] width 672 height 10
click at [171, 387] on p "Bureau d'études thermiques" at bounding box center [413, 384] width 672 height 10
drag, startPoint x: 171, startPoint y: 387, endPoint x: 72, endPoint y: 385, distance: 99.6
click at [72, 385] on div "H1 : Nos références - un avant goût de votre future chaufferie RÉALISATIONS MAI…" at bounding box center [413, 282] width 688 height 350
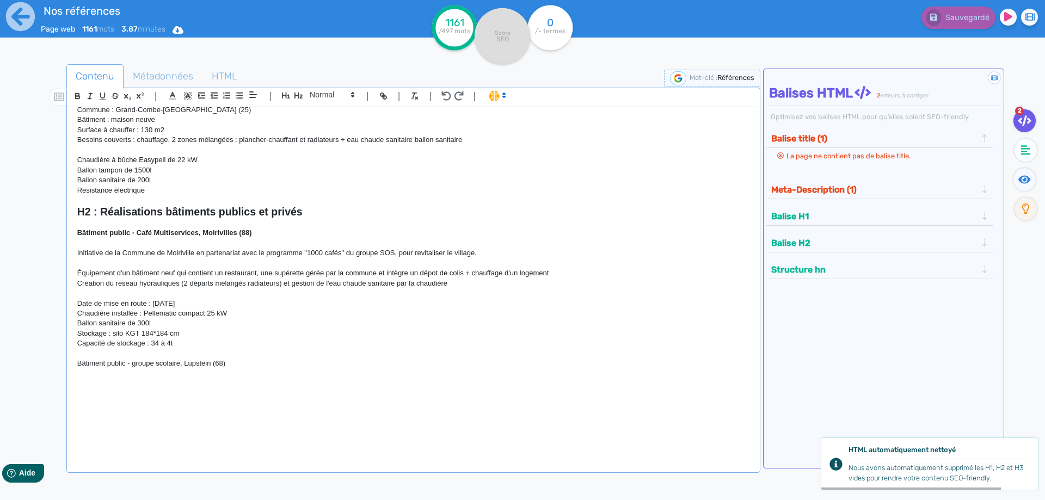
click at [125, 388] on p at bounding box center [413, 384] width 672 height 10
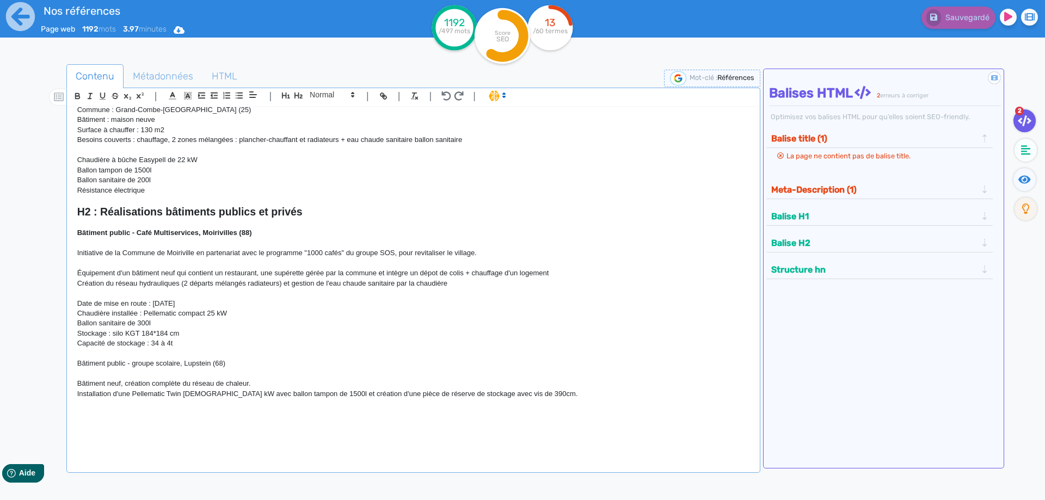
click at [223, 365] on p "Bâtiment public - groupe scolaire, Lupstein (68)" at bounding box center [413, 364] width 672 height 10
click at [132, 416] on p at bounding box center [413, 414] width 672 height 10
drag, startPoint x: 235, startPoint y: 372, endPoint x: 54, endPoint y: 366, distance: 180.8
click at [69, 366] on div "H1 : Nos références - un avant goût de votre future chaufferie RÉALISATIONS MAI…" at bounding box center [413, 282] width 688 height 350
drag, startPoint x: 77, startPoint y: 94, endPoint x: 77, endPoint y: 109, distance: 15.8
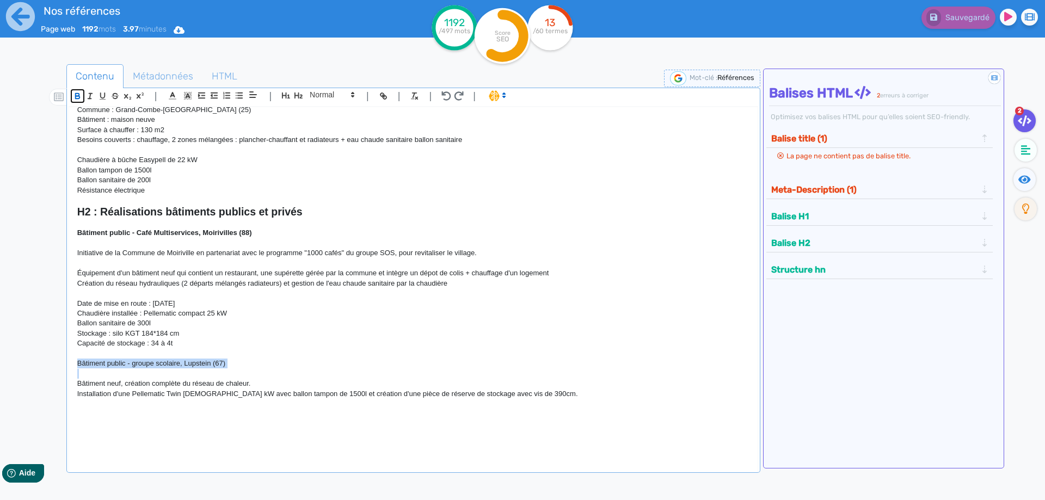
click at [77, 94] on icon "button" at bounding box center [77, 95] width 4 height 3
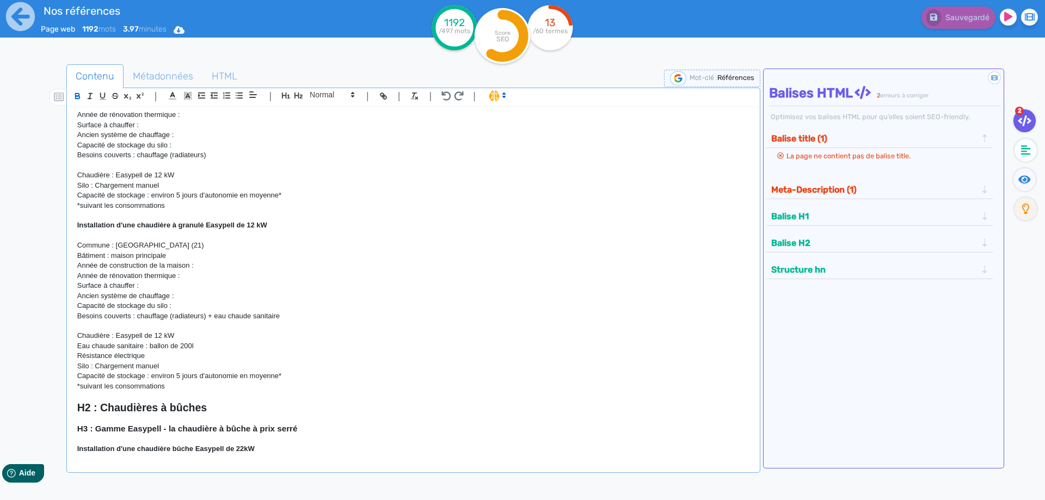
scroll to position [1781, 0]
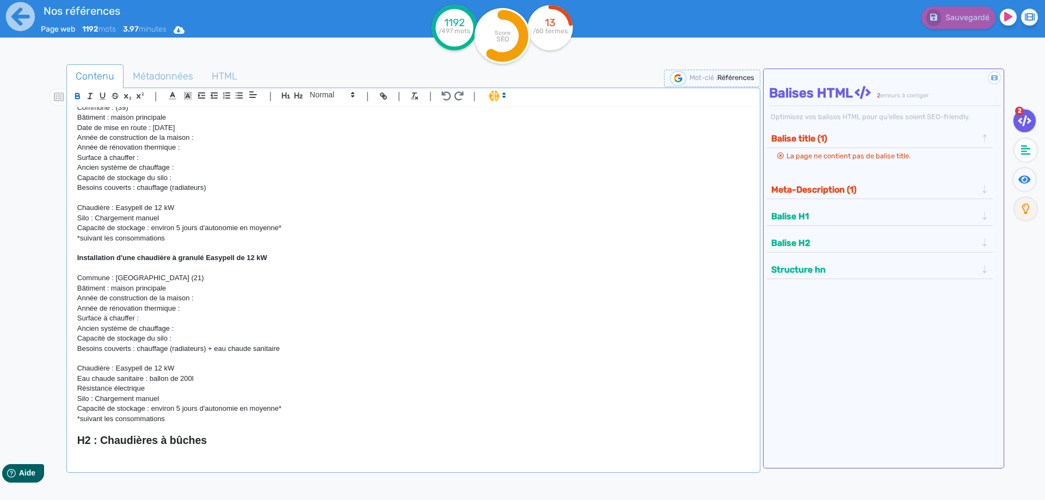
click at [183, 370] on p "Chaudière : Easypell de 12 kW" at bounding box center [413, 369] width 672 height 10
drag, startPoint x: 173, startPoint y: 278, endPoint x: 118, endPoint y: 278, distance: 55.0
click at [118, 278] on p "Commune : [GEOGRAPHIC_DATA] (21)" at bounding box center [413, 278] width 672 height 10
click at [254, 259] on strong "Installation d'une chaudière à granulé Easypell de 12 kW" at bounding box center [172, 258] width 190 height 8
click at [163, 368] on p "Chaudière : Easypell de 12 kW" at bounding box center [413, 369] width 672 height 10
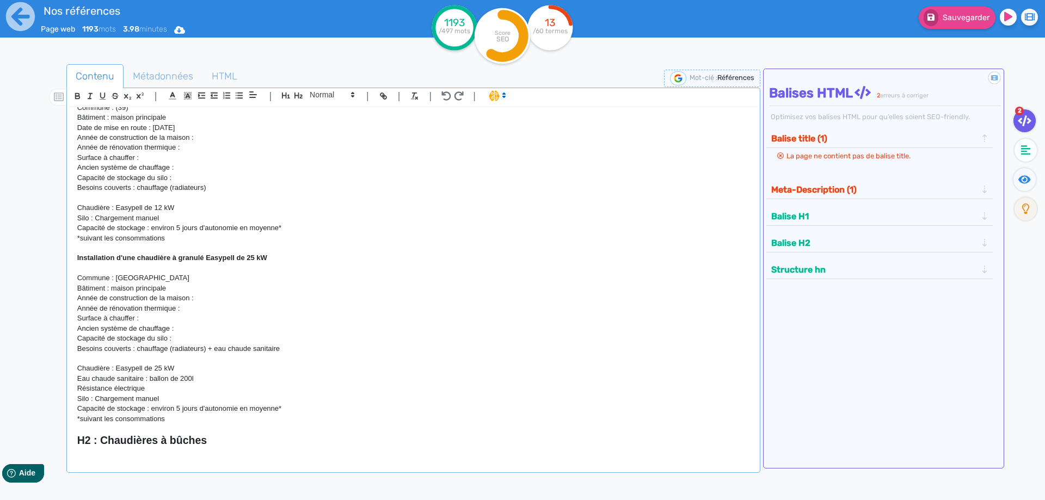
click at [210, 379] on p "Eau chaude sanitaire : ballon de 200l" at bounding box center [413, 379] width 672 height 10
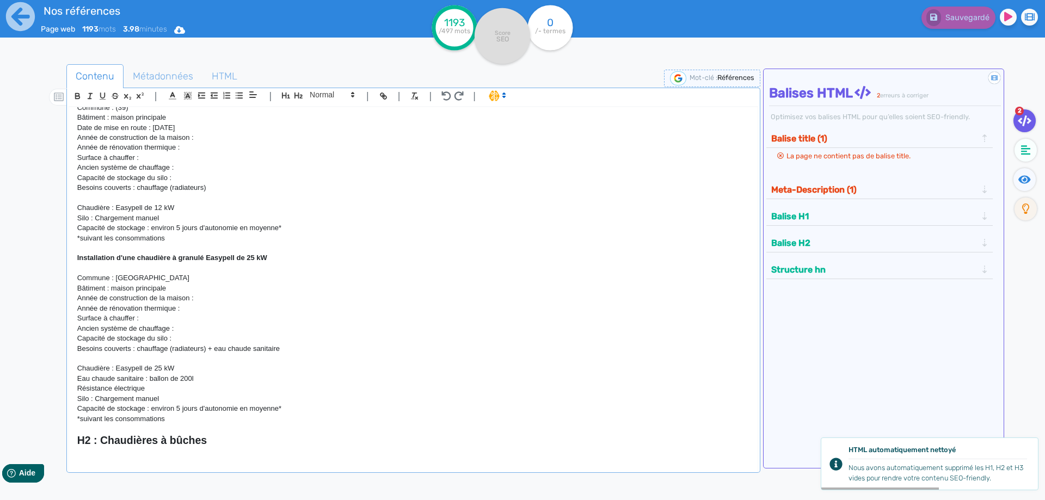
click at [139, 279] on p "Commune : [GEOGRAPHIC_DATA]" at bounding box center [413, 278] width 672 height 10
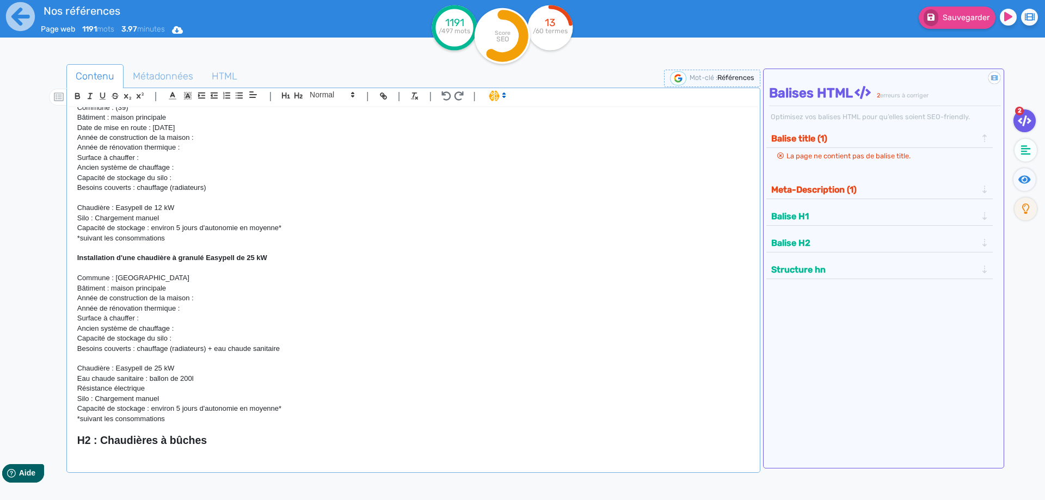
click at [162, 277] on p "Commune : [GEOGRAPHIC_DATA]" at bounding box center [413, 278] width 672 height 10
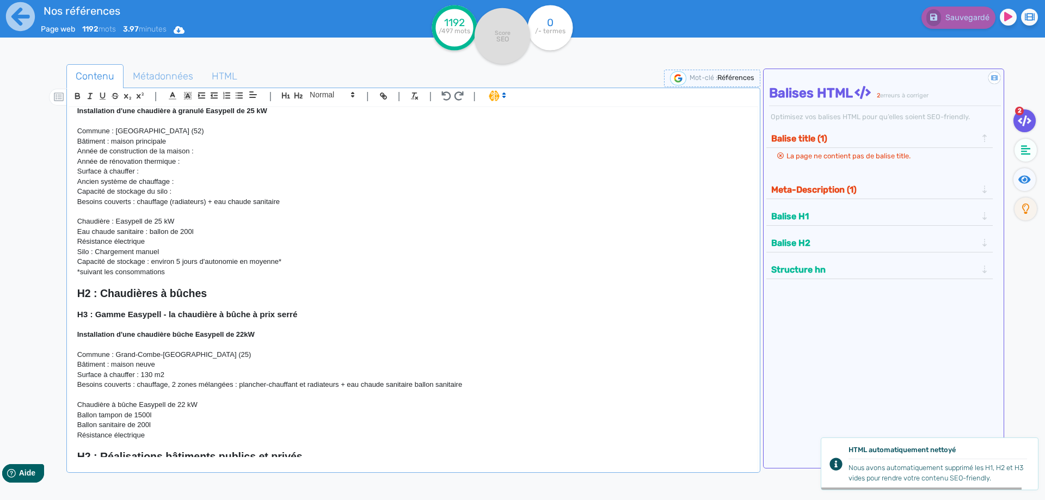
scroll to position [2173, 0]
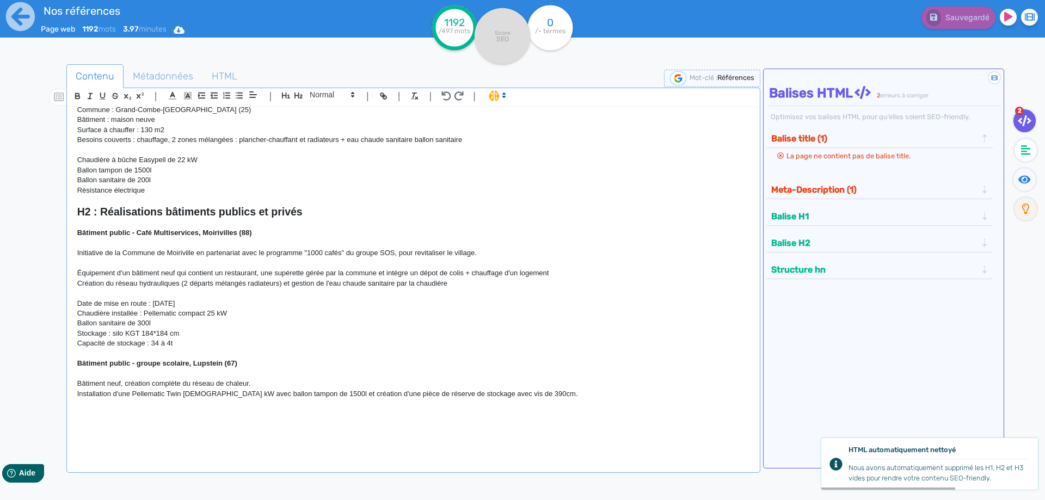
click at [108, 419] on p at bounding box center [413, 414] width 672 height 10
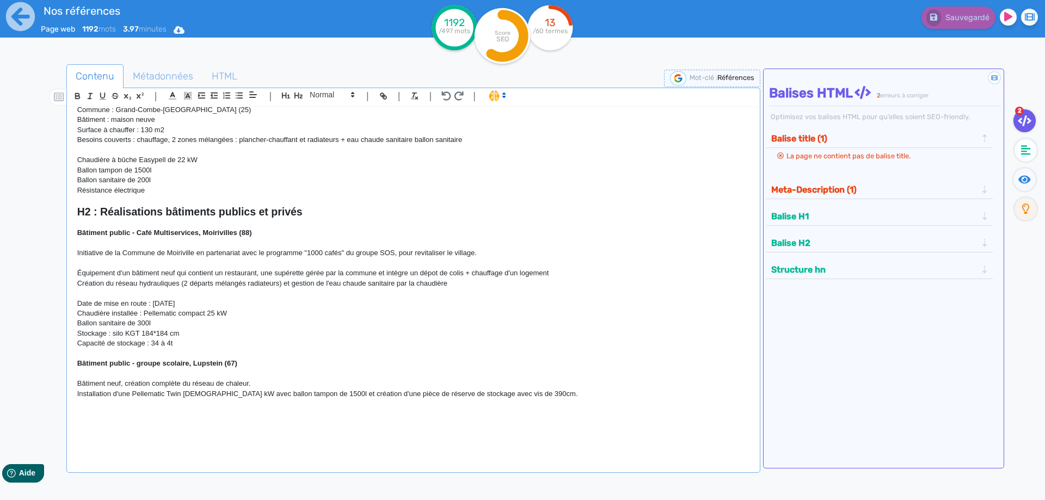
click at [106, 409] on p at bounding box center [413, 404] width 672 height 10
click at [159, 418] on p "Bâtiment privé" at bounding box center [413, 414] width 672 height 10
drag, startPoint x: 155, startPoint y: 418, endPoint x: 89, endPoint y: 409, distance: 67.0
click at [89, 409] on div "H1 : Nos références - un avant goût de votre future chaufferie RÉALISATIONS MAI…" at bounding box center [413, 282] width 688 height 350
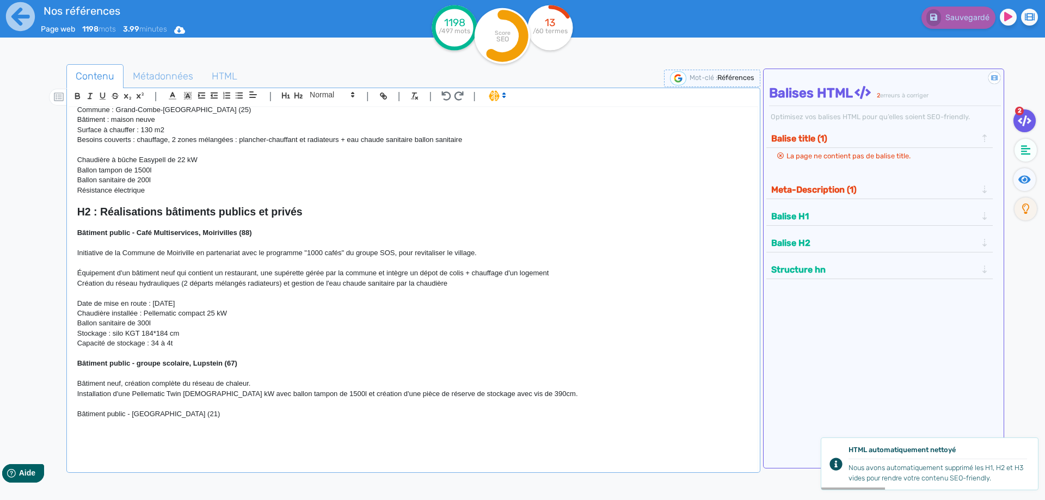
click at [133, 422] on p at bounding box center [413, 424] width 672 height 10
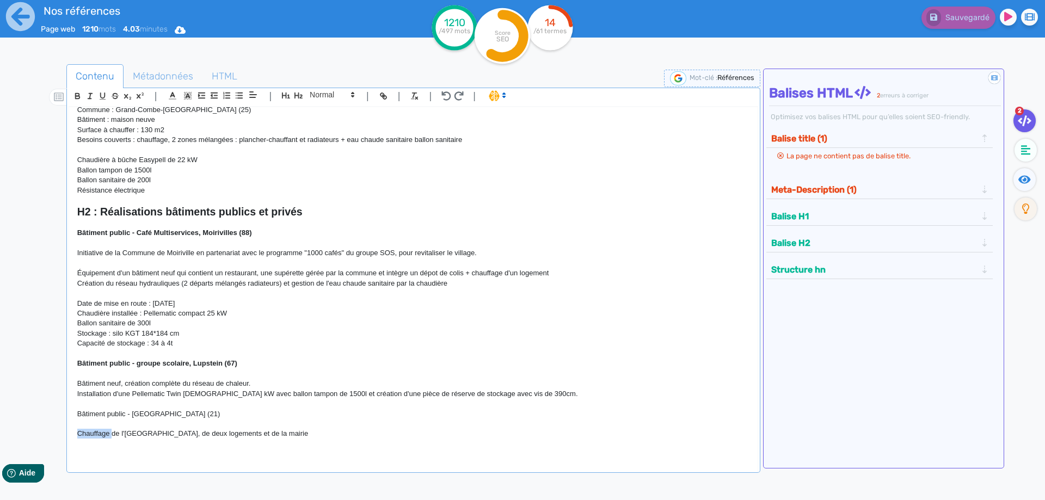
drag, startPoint x: 112, startPoint y: 438, endPoint x: 69, endPoint y: 439, distance: 42.5
click at [69, 439] on div "H1 : Nos références - un avant goût de votre future chaufferie RÉALISATIONS MAI…" at bounding box center [413, 282] width 688 height 350
drag, startPoint x: 301, startPoint y: 448, endPoint x: 54, endPoint y: 443, distance: 246.6
click at [69, 443] on div "H1 : Nos références - un avant goût de votre future chaufferie RÉALISATIONS MAI…" at bounding box center [413, 282] width 688 height 350
copy p "Chauffage de l'[GEOGRAPHIC_DATA], de deux logements et de la mairie"
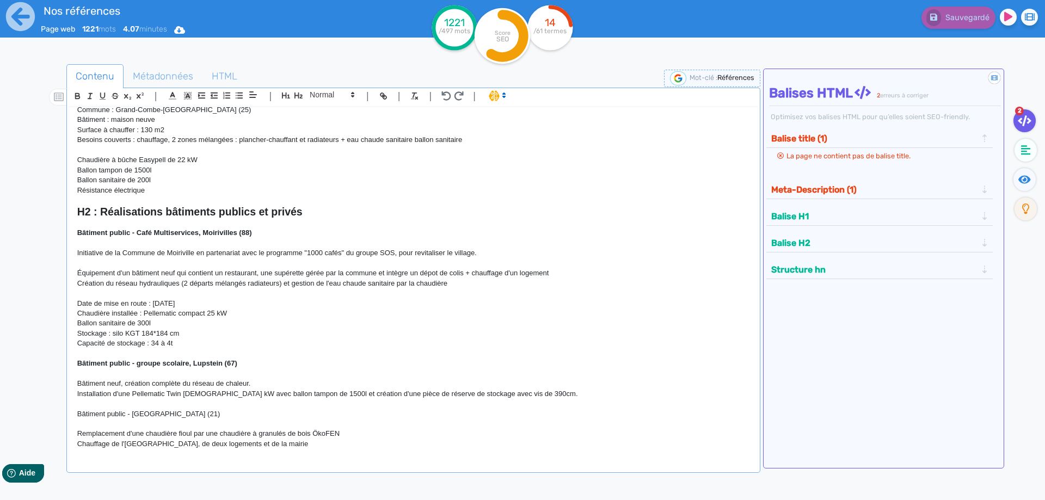
click at [100, 427] on p at bounding box center [413, 424] width 672 height 10
click at [246, 439] on p "Remplacement d'une chaudière fioul par une chaudière à granulés de bois ÖkoFEN" at bounding box center [413, 434] width 672 height 10
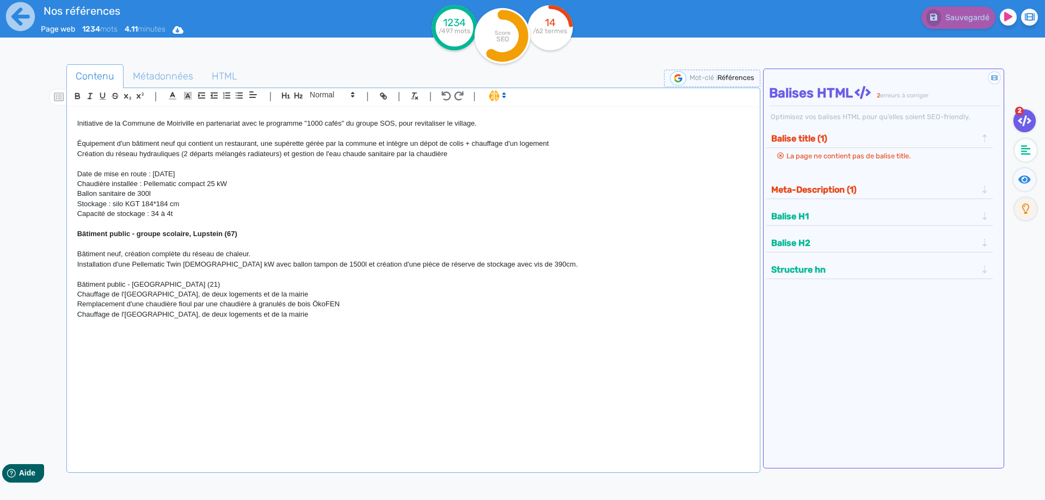
scroll to position [2304, 0]
click at [160, 344] on p at bounding box center [413, 345] width 672 height 10
click at [115, 340] on p at bounding box center [413, 335] width 672 height 10
click at [108, 348] on p at bounding box center [413, 345] width 672 height 10
click at [130, 327] on p at bounding box center [413, 324] width 672 height 10
